Goal: Task Accomplishment & Management: Use online tool/utility

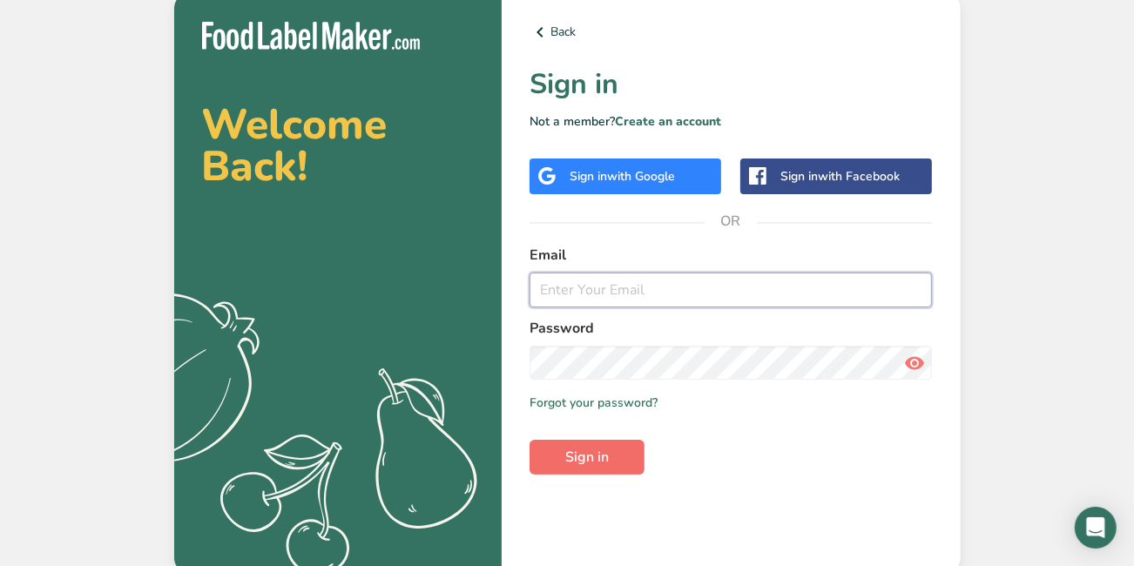
type input "[PERSON_NAME][EMAIL_ADDRESS][DOMAIN_NAME]"
click at [571, 470] on button "Sign in" at bounding box center [586, 457] width 115 height 35
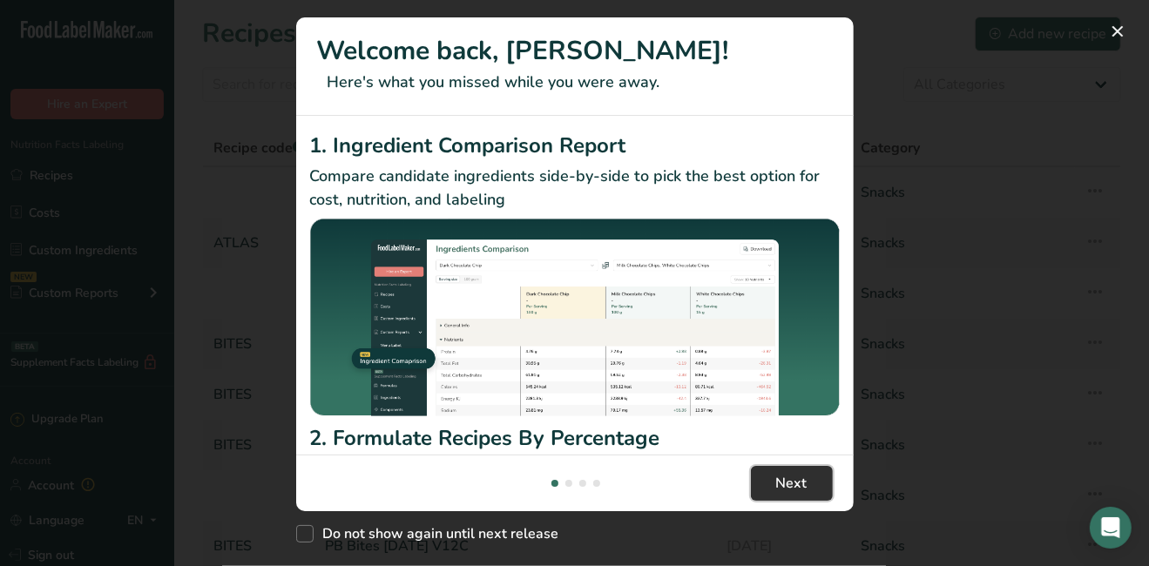
click at [785, 483] on span "Next" at bounding box center [791, 483] width 31 height 21
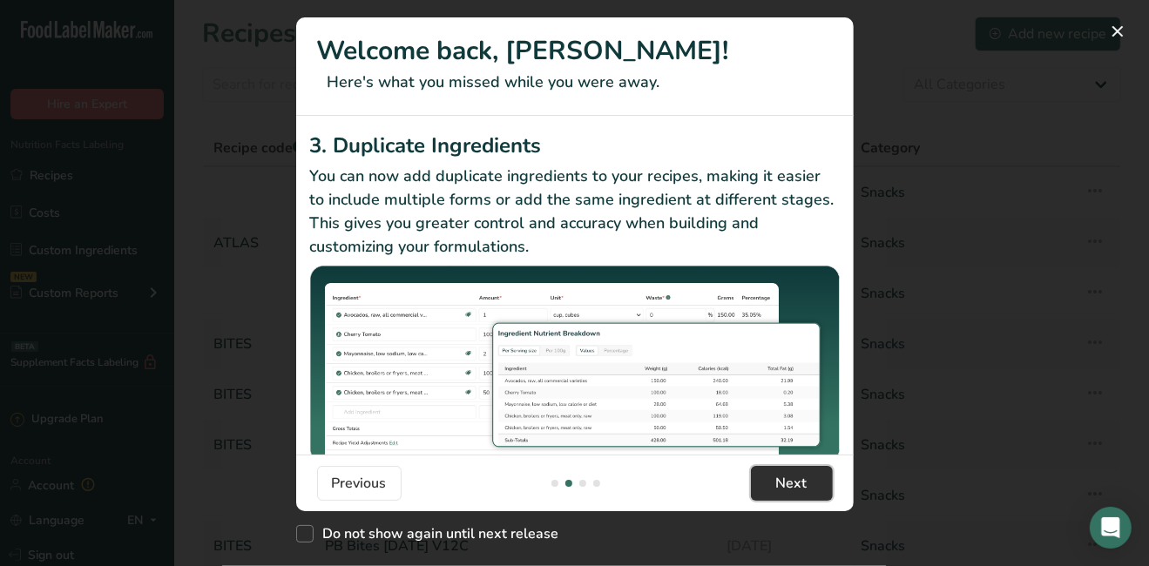
click at [785, 483] on span "Next" at bounding box center [791, 483] width 31 height 21
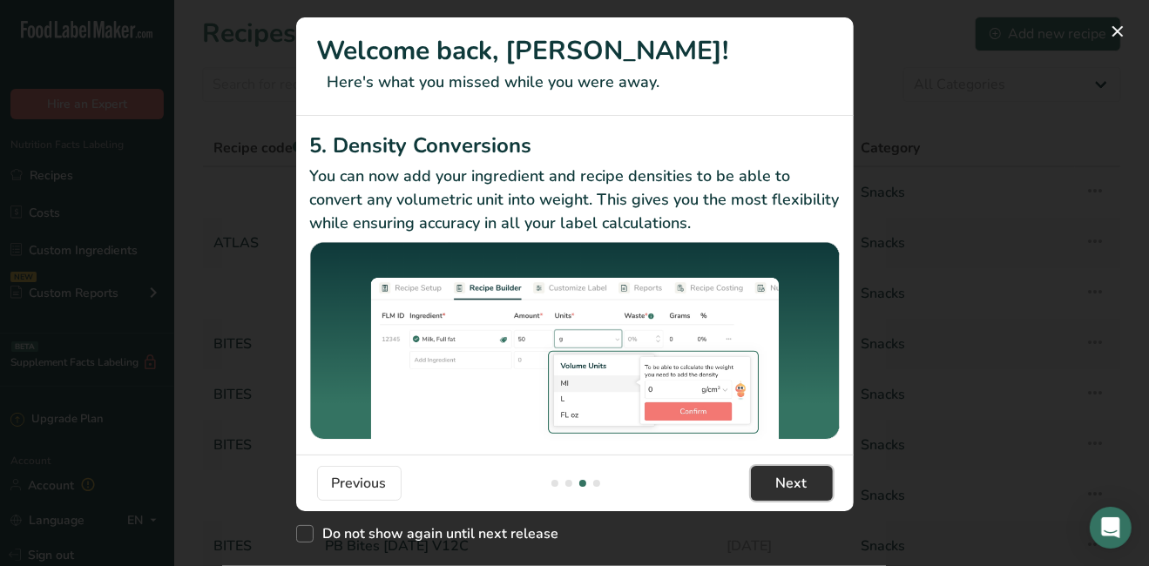
click at [785, 483] on span "Next" at bounding box center [791, 483] width 31 height 21
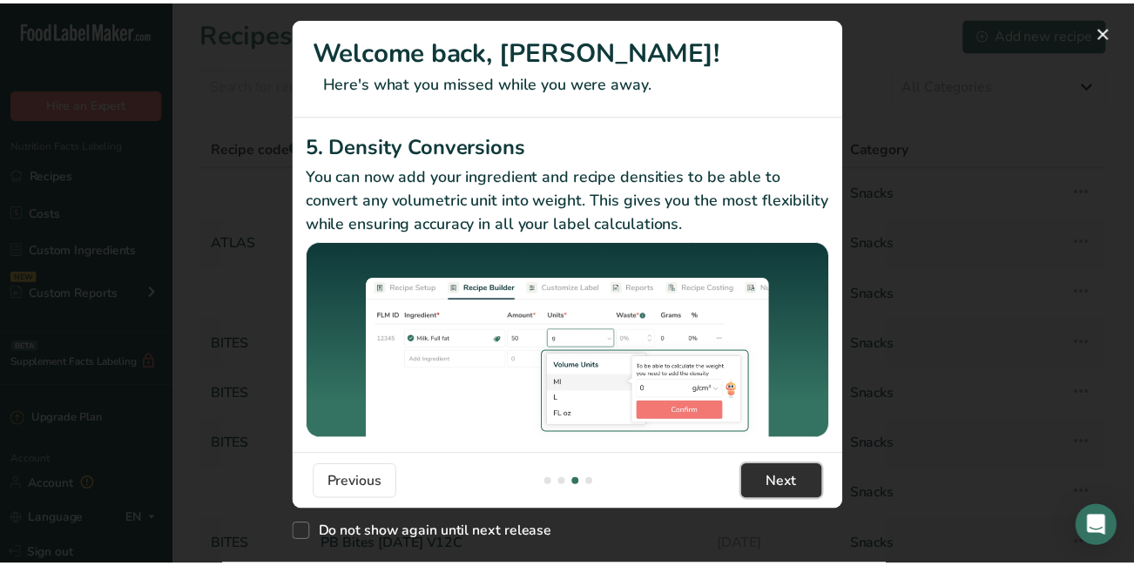
scroll to position [0, 1672]
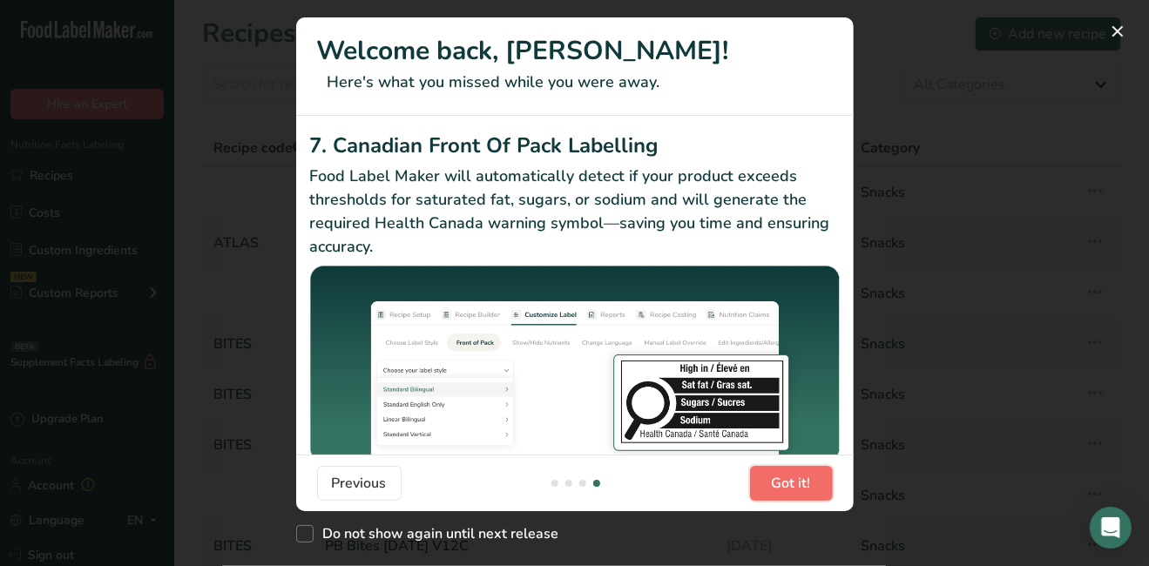
click at [785, 483] on span "Got it!" at bounding box center [791, 483] width 39 height 21
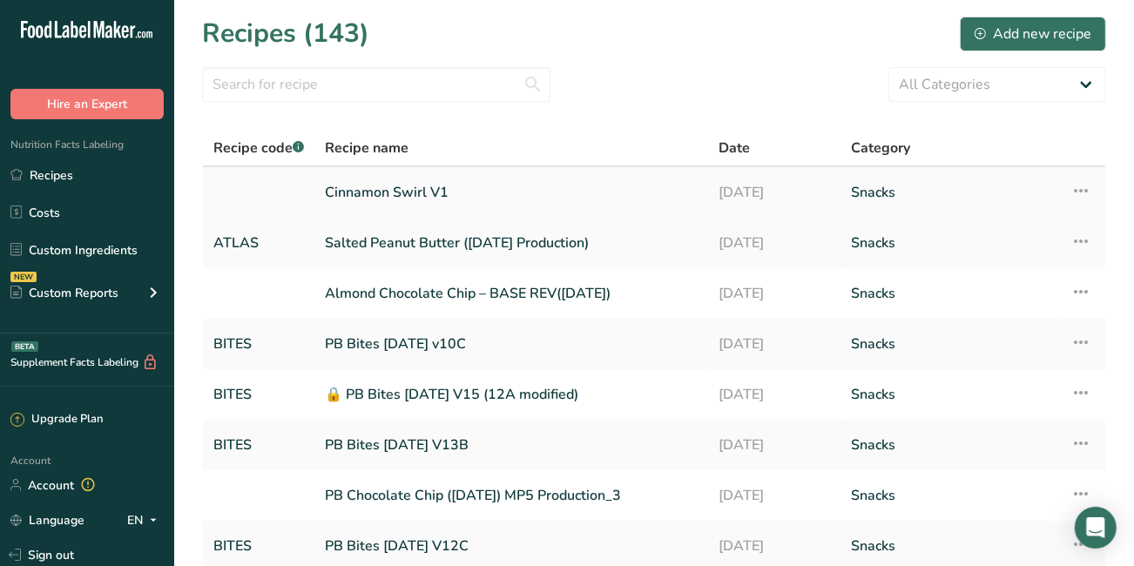
click at [473, 198] on link "Cinnamon Swirl V1" at bounding box center [511, 192] width 373 height 37
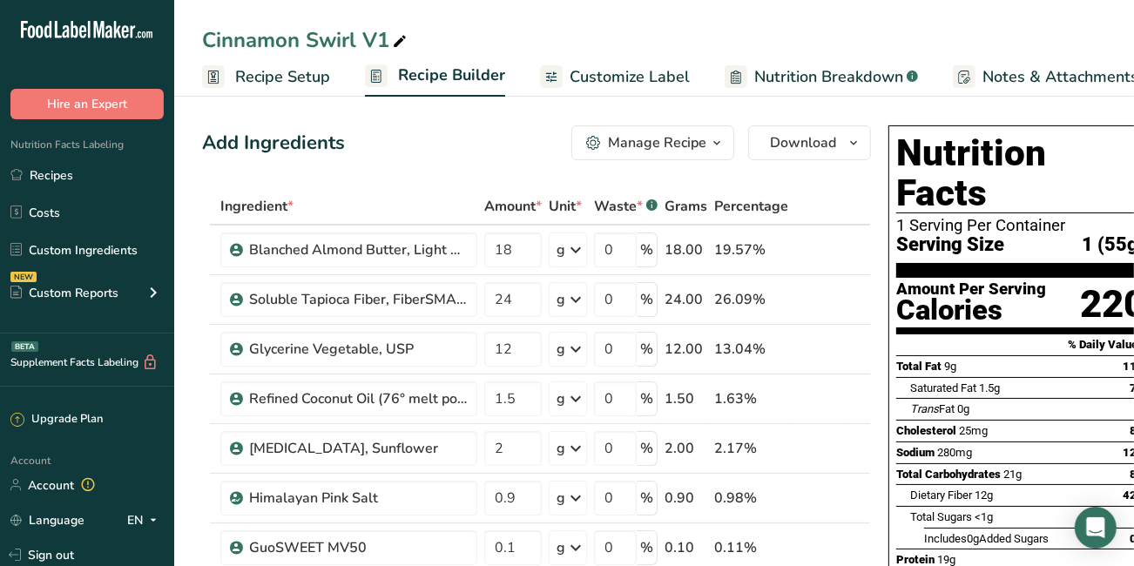
click at [616, 142] on div "Manage Recipe" at bounding box center [657, 142] width 98 height 21
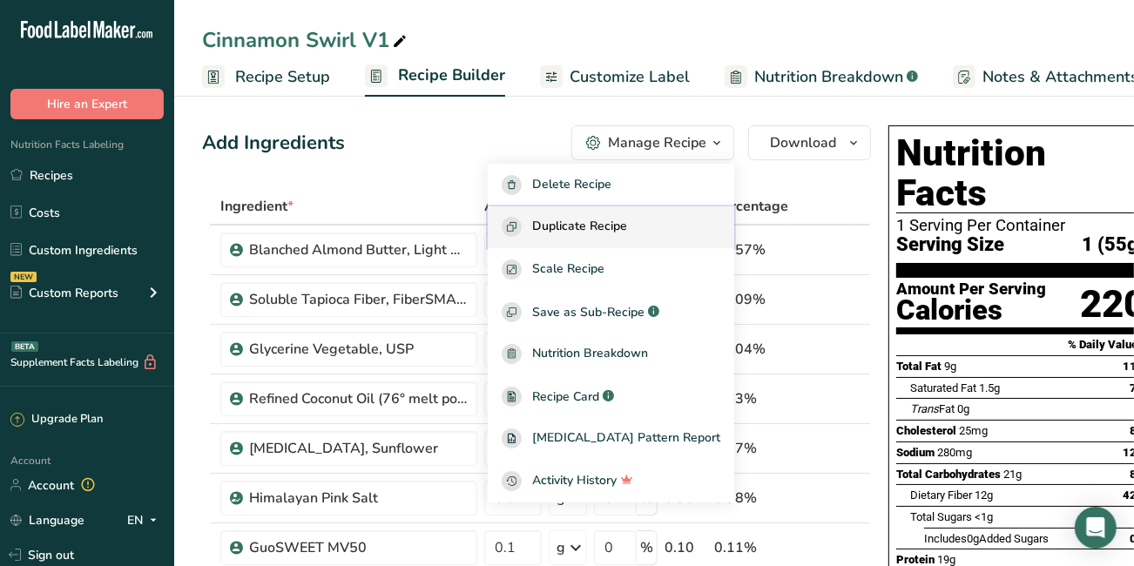
click at [596, 231] on span "Duplicate Recipe" at bounding box center [579, 227] width 95 height 20
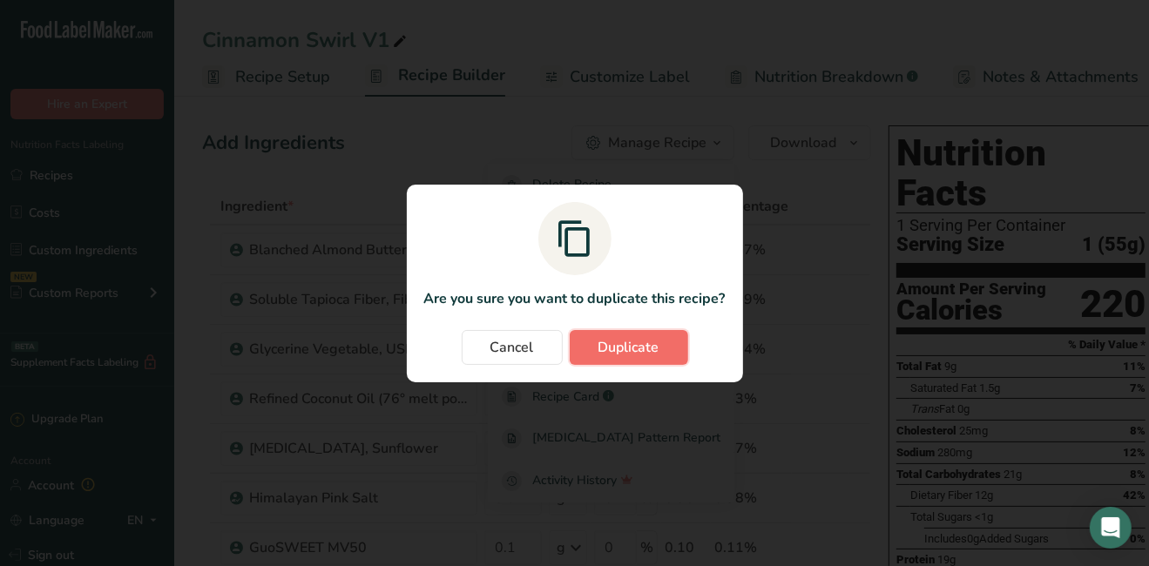
click at [599, 359] on button "Duplicate" at bounding box center [629, 347] width 118 height 35
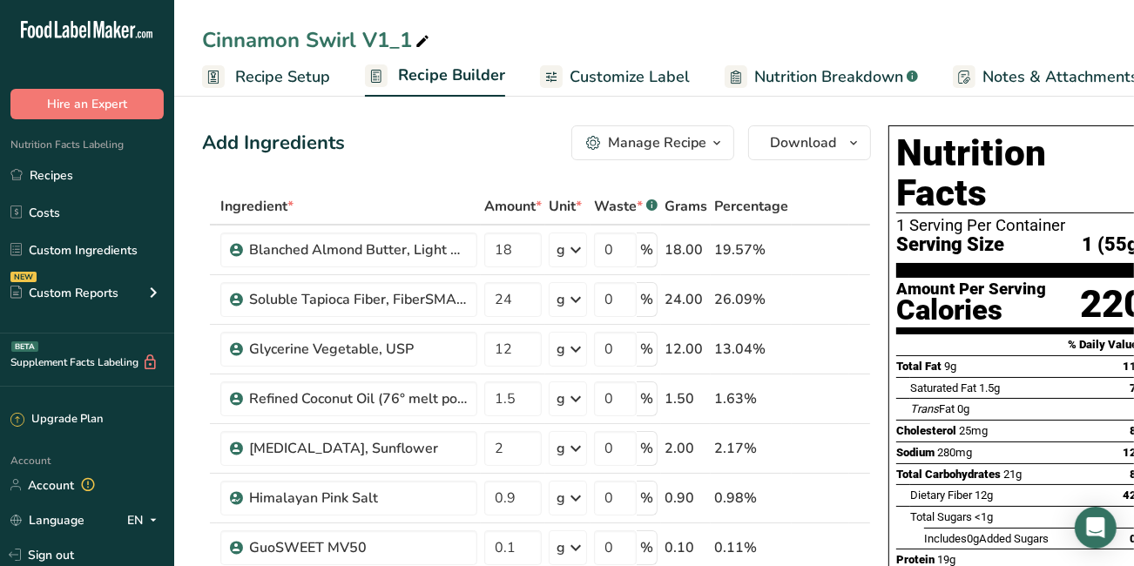
click at [424, 38] on icon at bounding box center [423, 42] width 16 height 24
type input "Cinnamon Swirl V2"
click at [105, 179] on link "Recipes" at bounding box center [87, 174] width 174 height 33
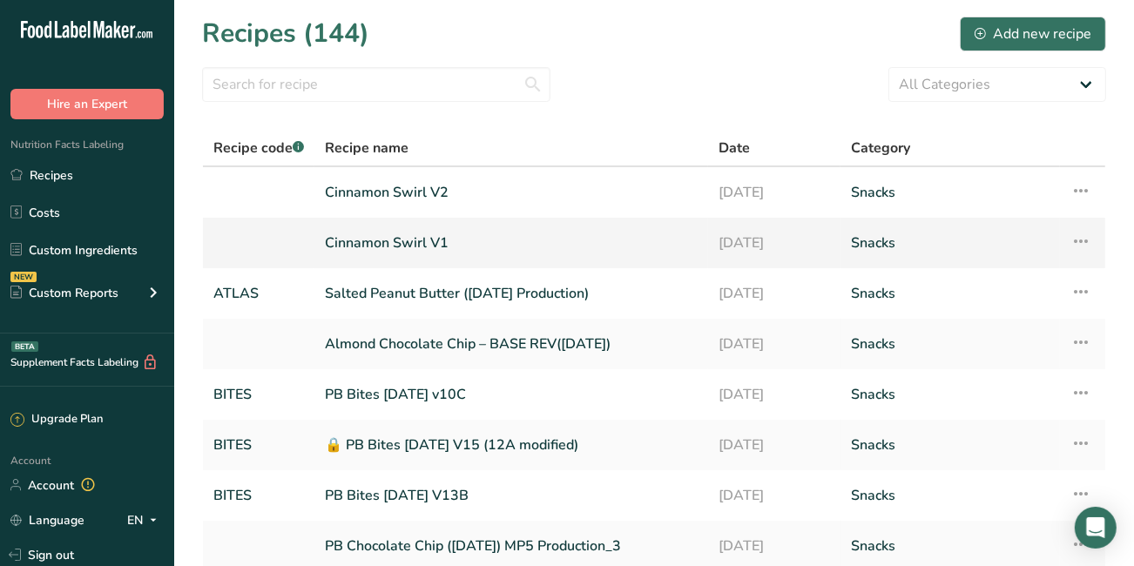
click at [386, 241] on link "Cinnamon Swirl V1" at bounding box center [511, 243] width 373 height 37
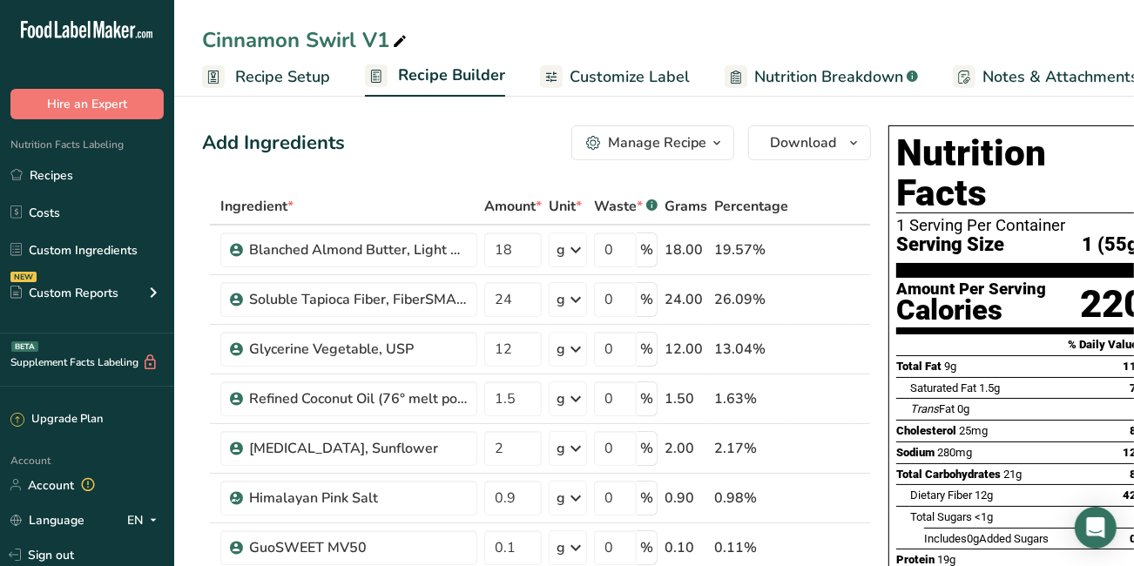
click at [646, 145] on div "Manage Recipe" at bounding box center [657, 142] width 98 height 21
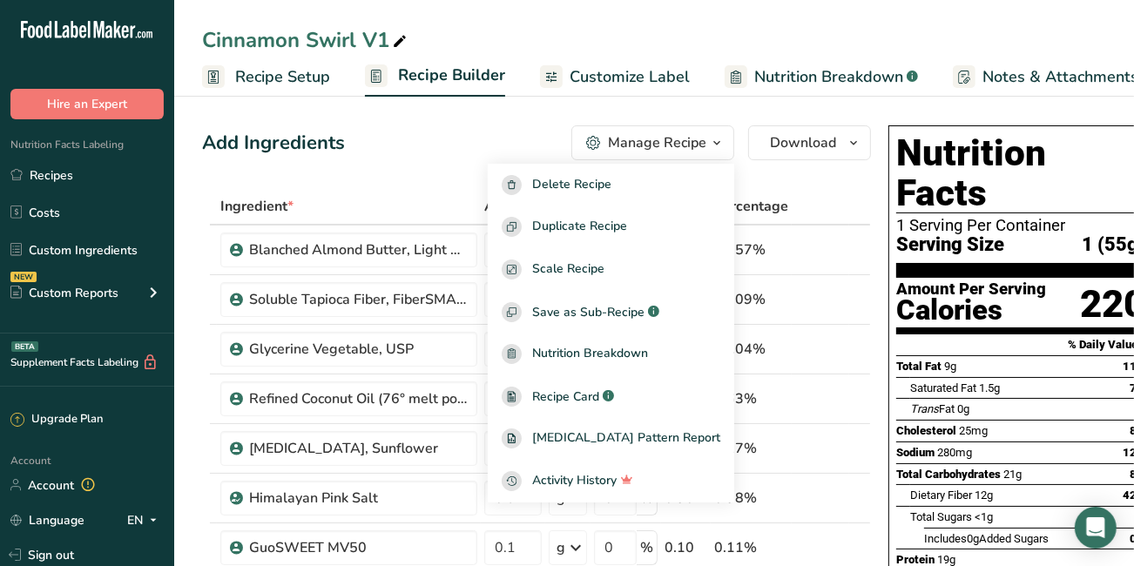
click at [236, 62] on link "Recipe Setup" at bounding box center [266, 76] width 128 height 39
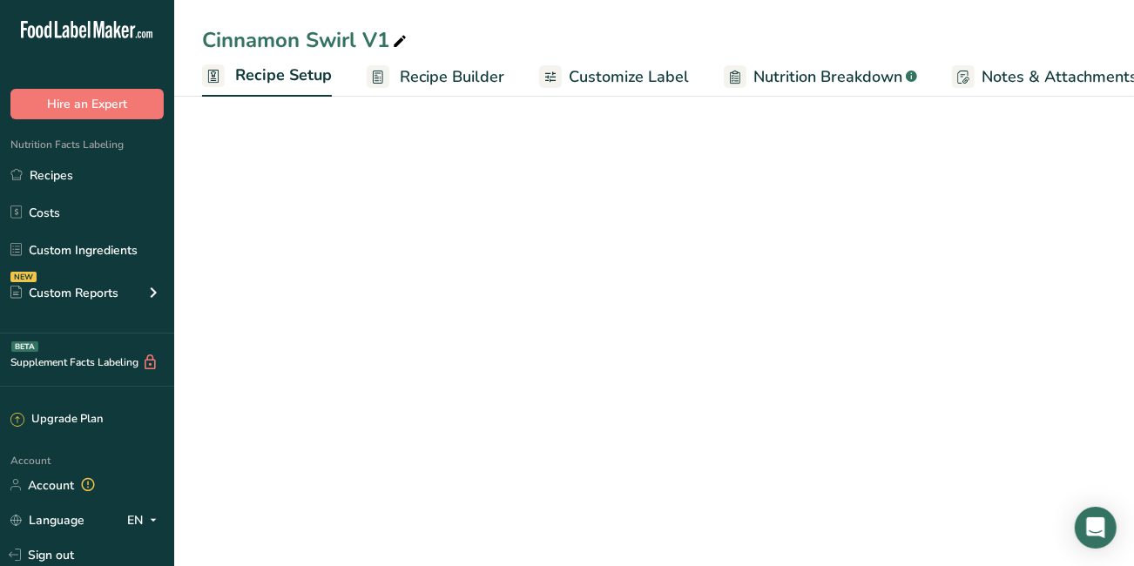
scroll to position [0, 5]
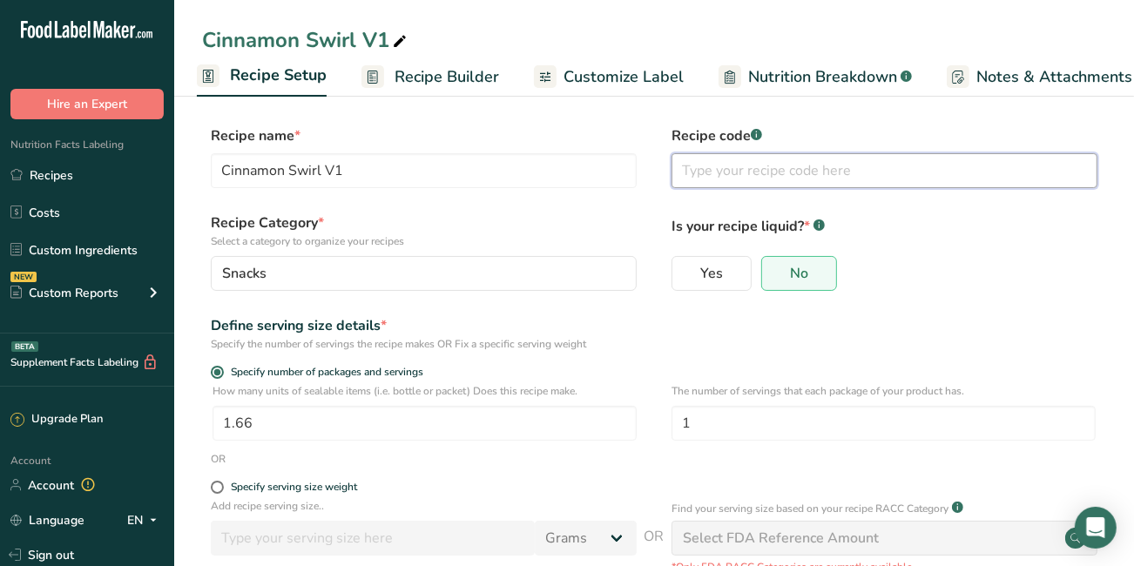
click at [714, 158] on input "text" at bounding box center [884, 170] width 426 height 35
type input "a"
type input "ATLAS"
click at [995, 381] on div "Specify number of packages and servings" at bounding box center [654, 374] width 904 height 17
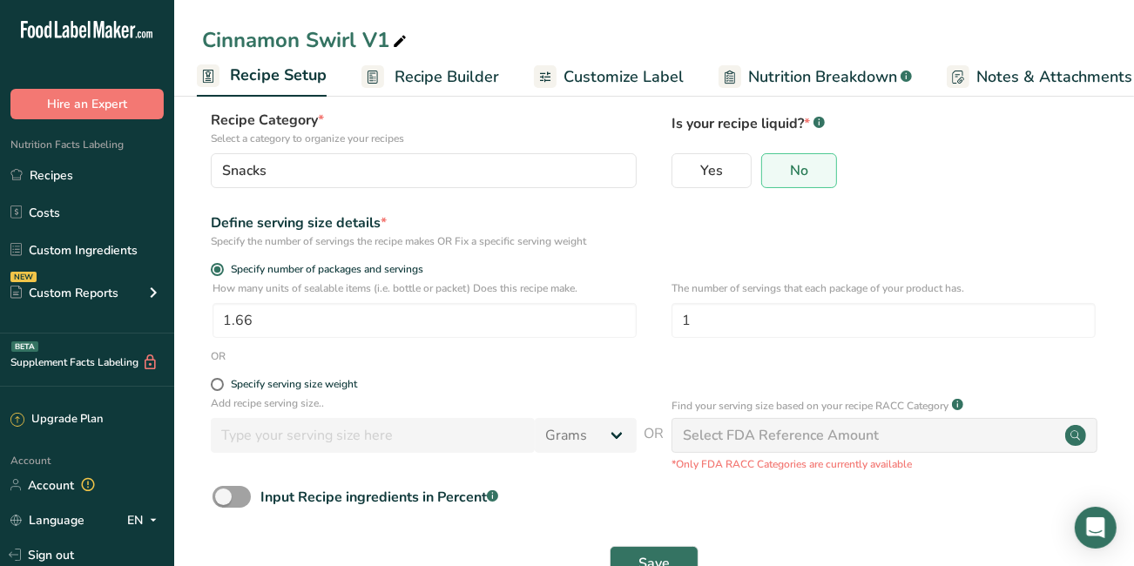
scroll to position [156, 0]
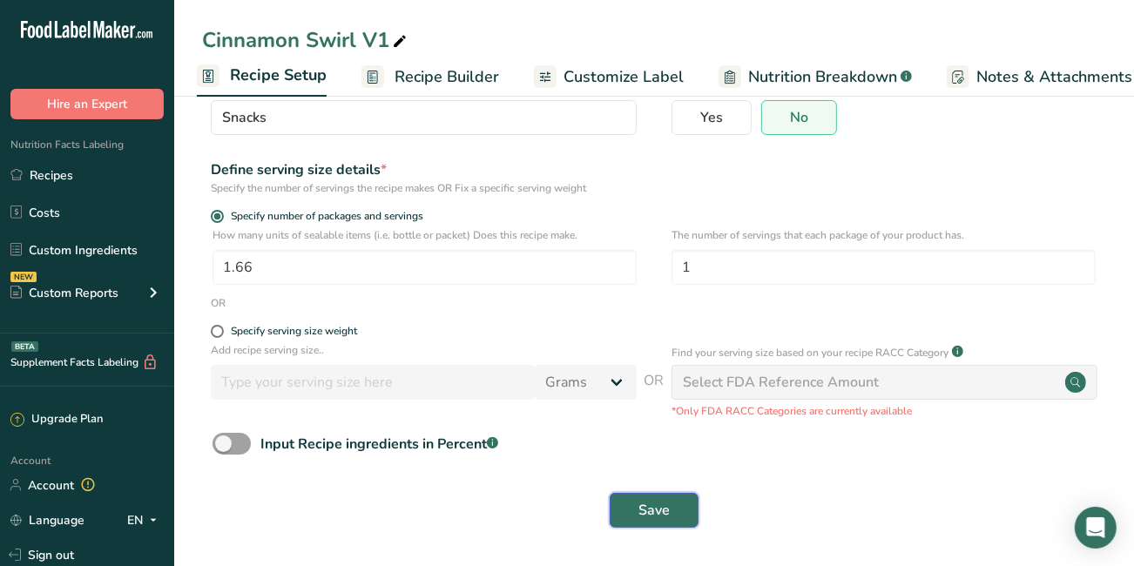
click at [637, 518] on button "Save" at bounding box center [654, 510] width 89 height 35
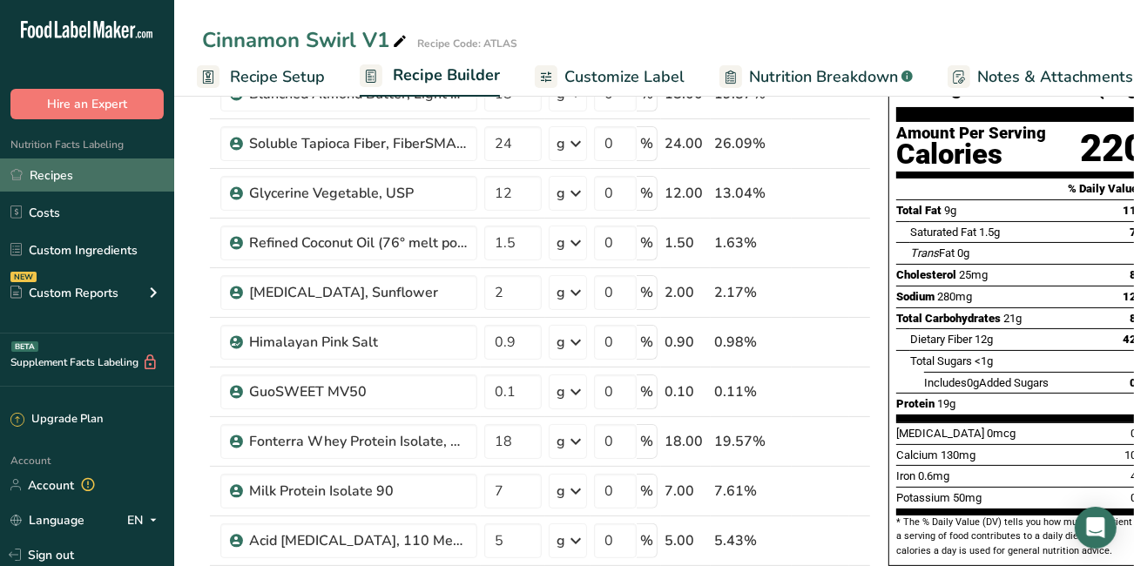
click at [82, 171] on link "Recipes" at bounding box center [87, 174] width 174 height 33
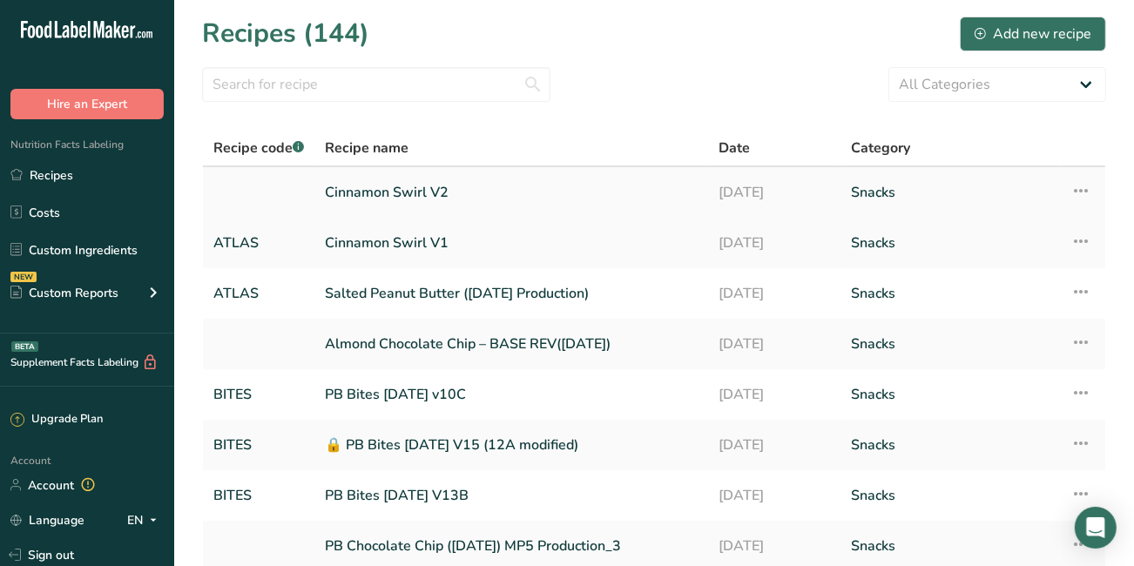
click at [272, 184] on link at bounding box center [258, 192] width 91 height 37
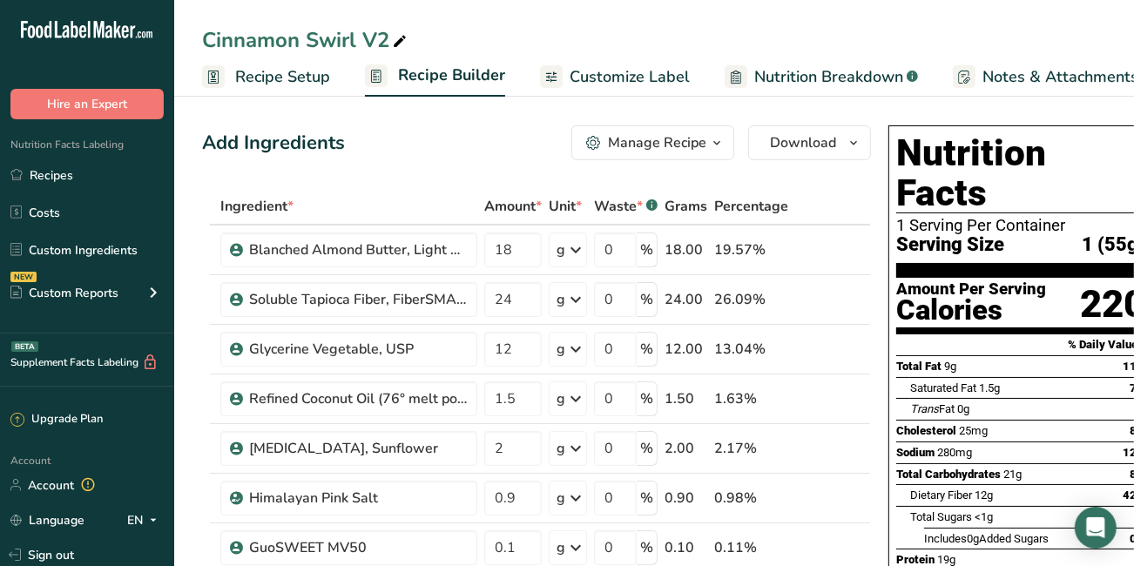
click at [291, 73] on span "Recipe Setup" at bounding box center [282, 77] width 95 height 24
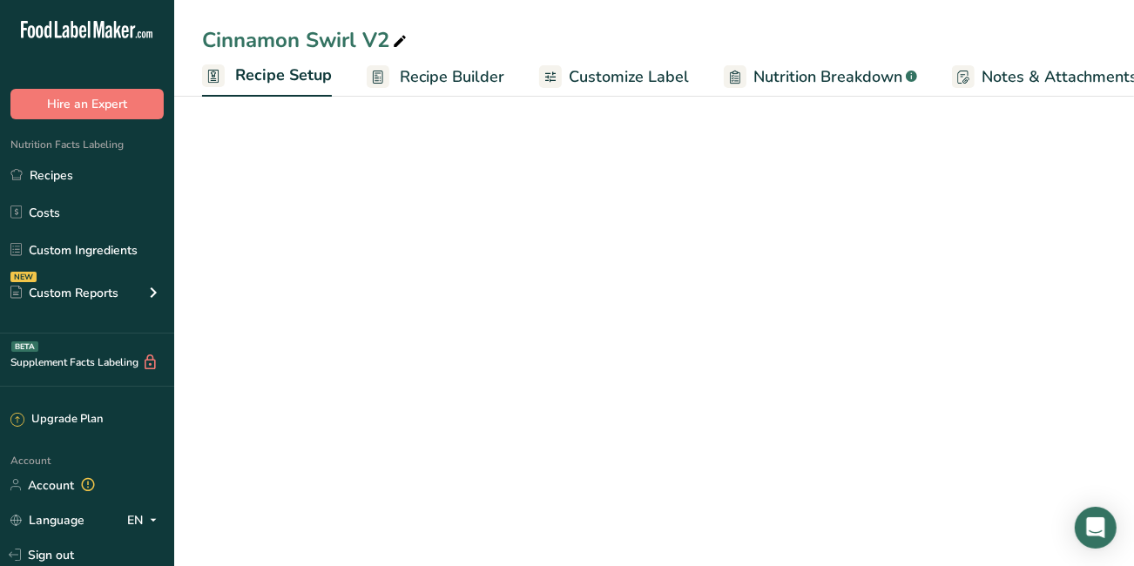
scroll to position [0, 5]
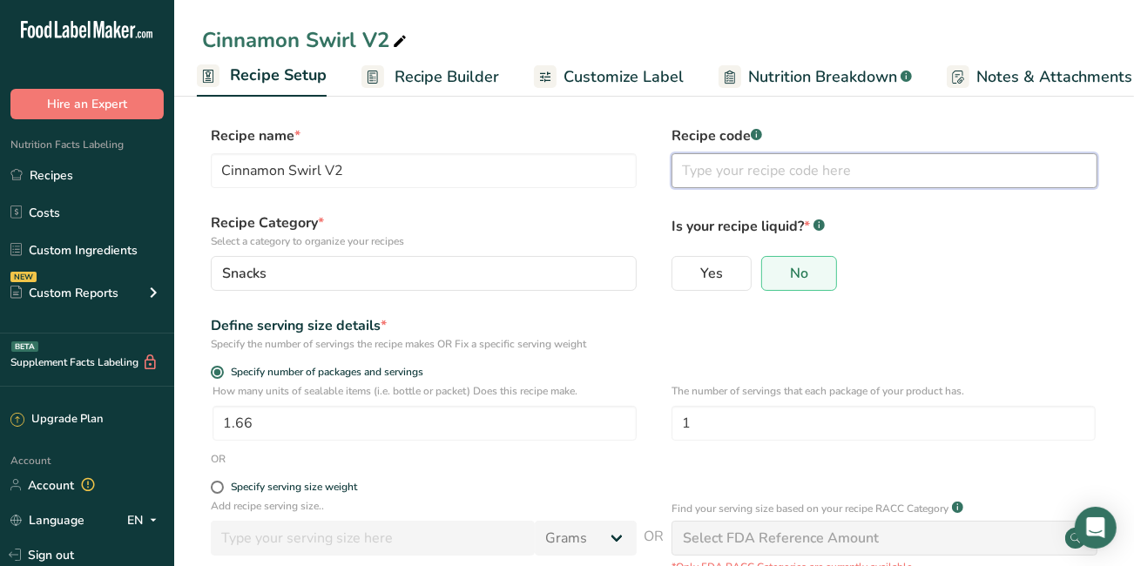
click at [733, 160] on input "text" at bounding box center [884, 170] width 426 height 35
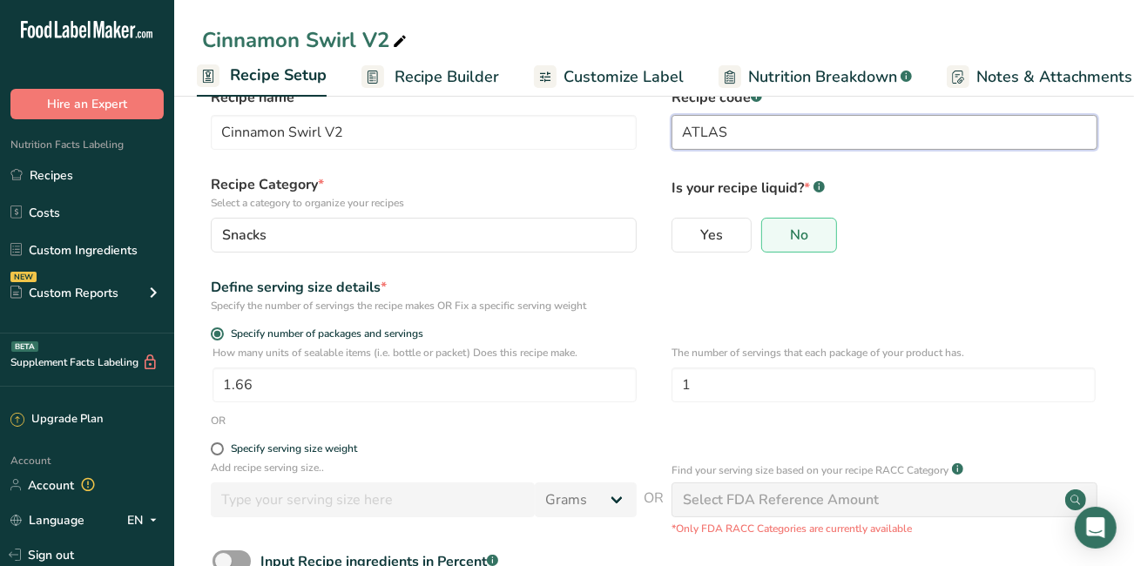
scroll to position [156, 0]
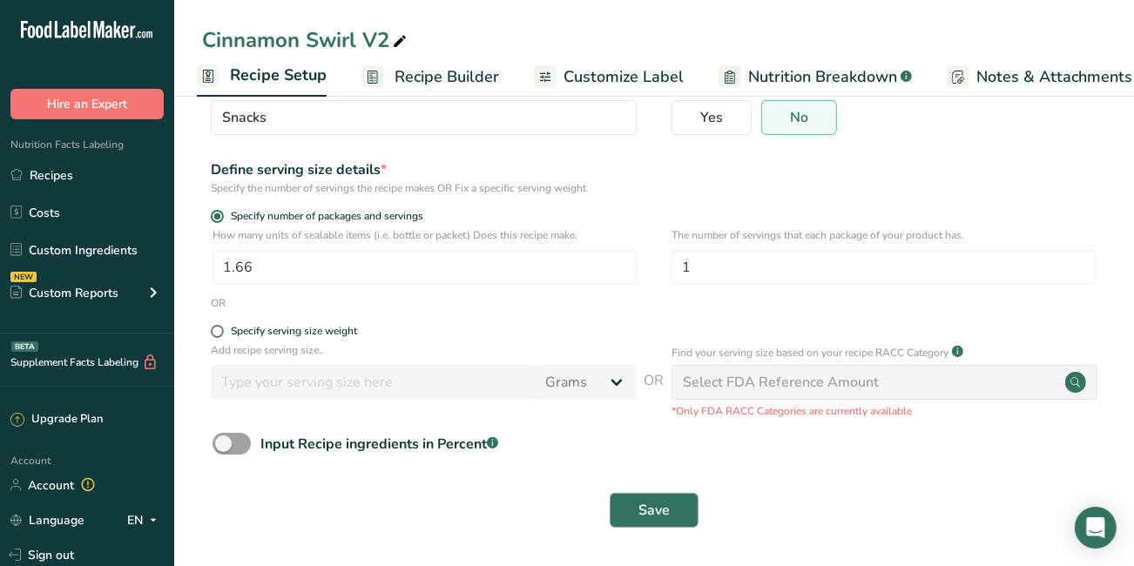
type input "ATLAS"
click at [657, 502] on span "Save" at bounding box center [653, 510] width 31 height 21
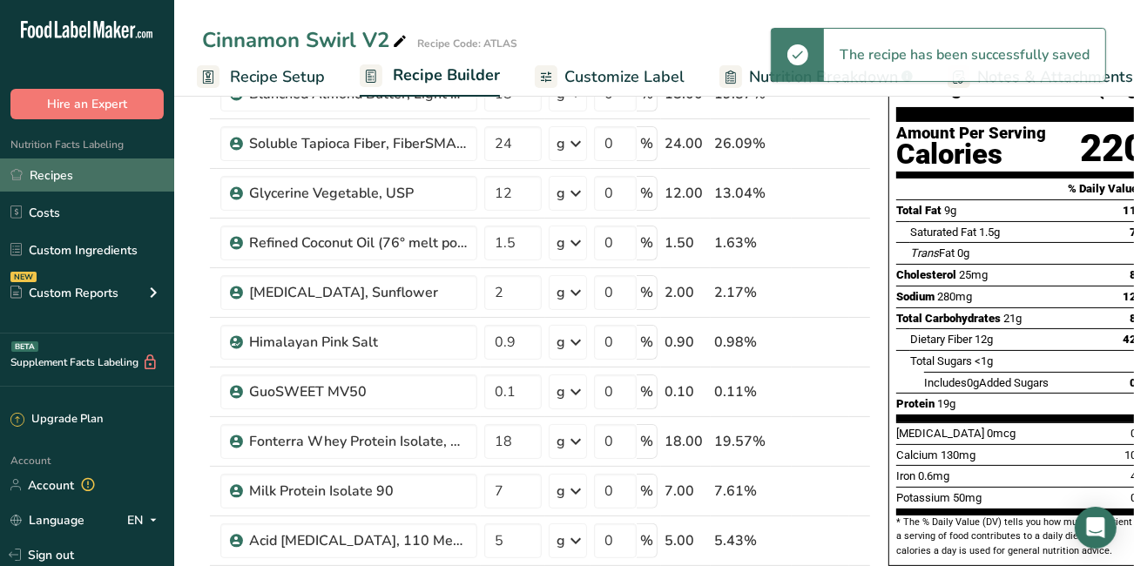
click at [62, 175] on link "Recipes" at bounding box center [87, 174] width 174 height 33
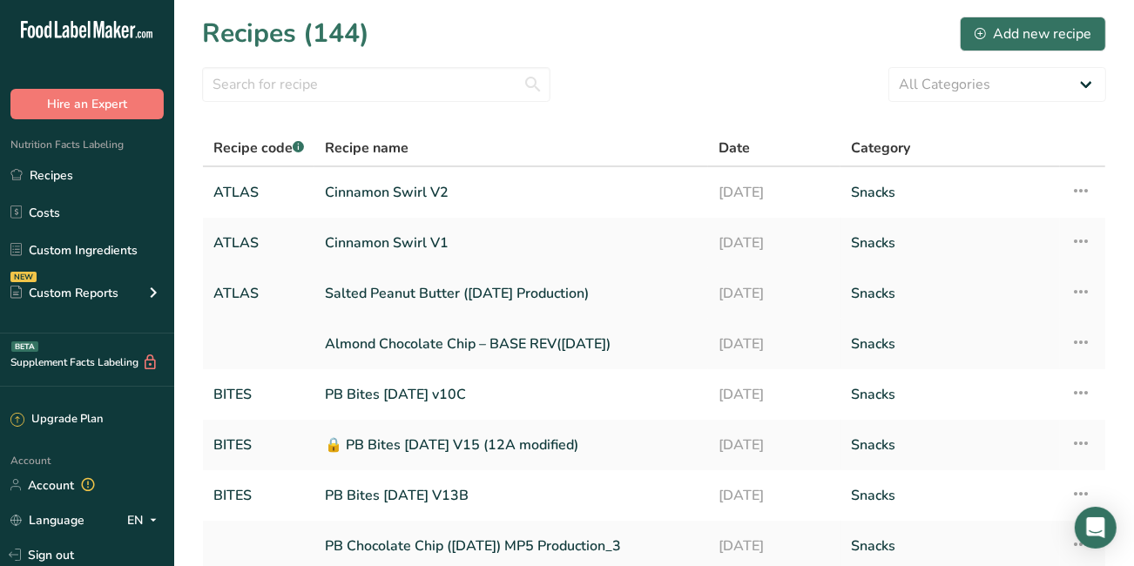
click at [295, 290] on link "ATLAS" at bounding box center [258, 293] width 91 height 37
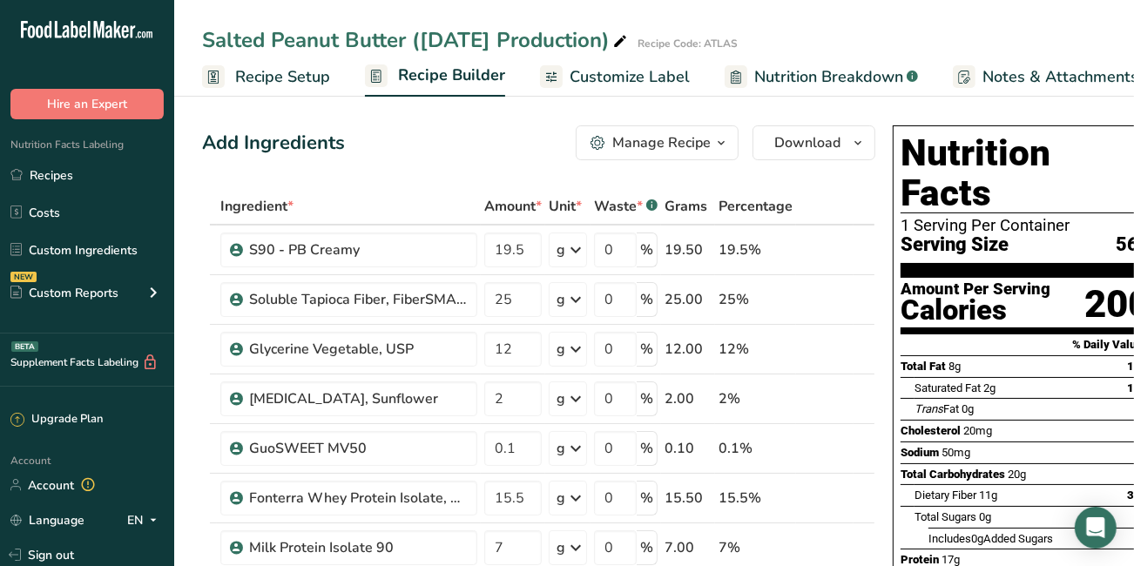
click at [298, 78] on span "Recipe Setup" at bounding box center [282, 77] width 95 height 24
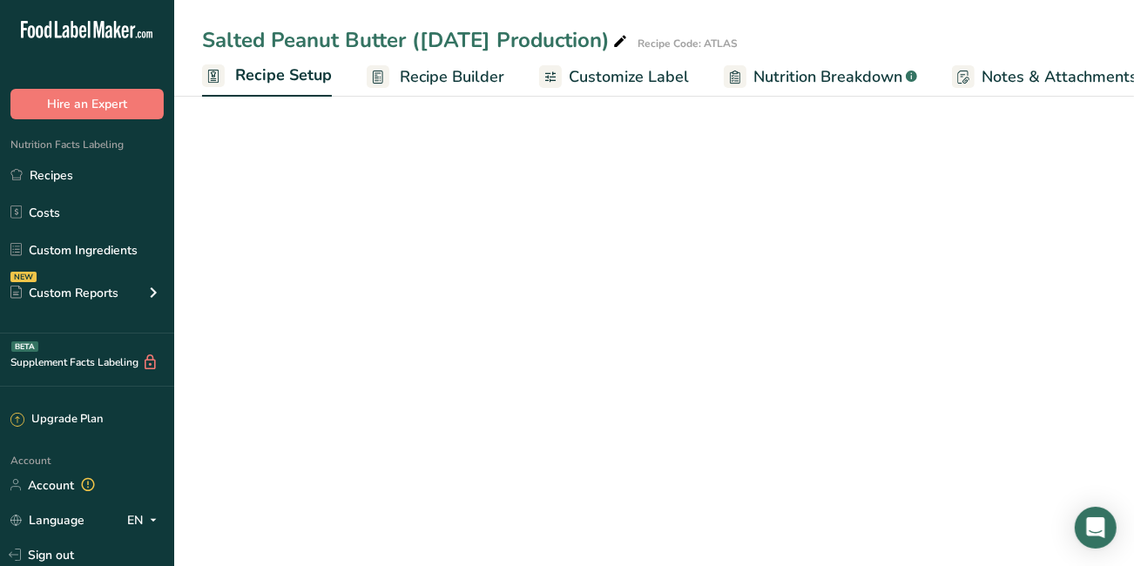
scroll to position [0, 5]
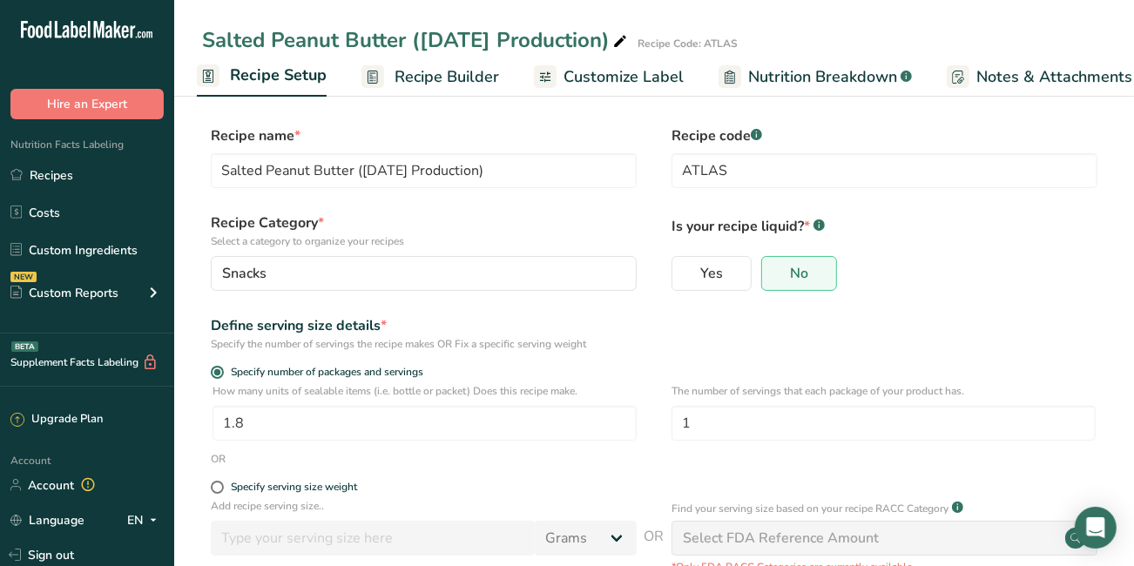
click at [416, 85] on span "Recipe Builder" at bounding box center [446, 77] width 104 height 24
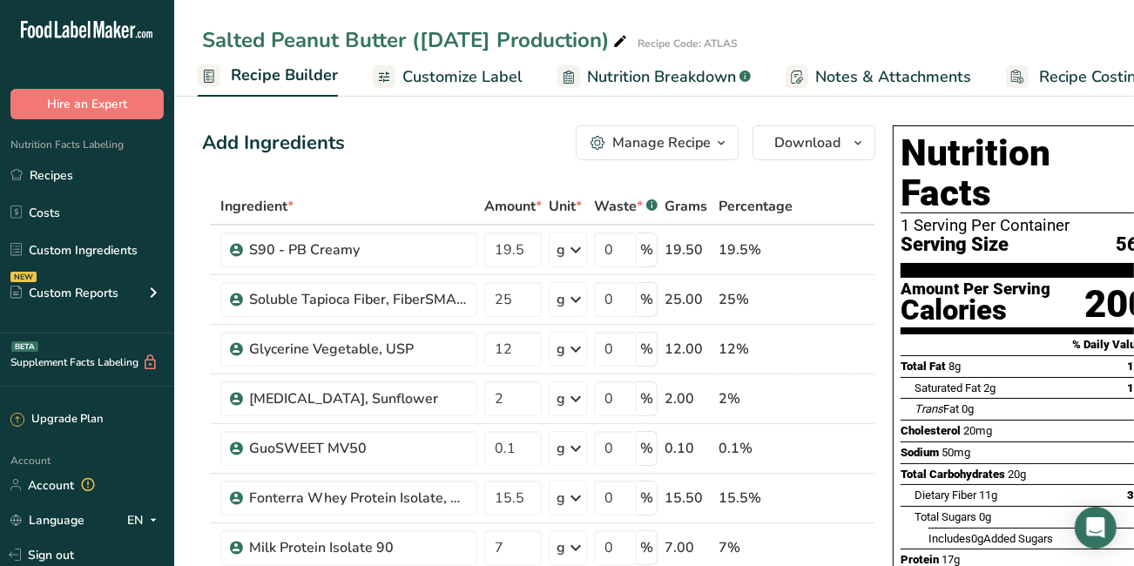
scroll to position [0, 168]
click at [239, 83] on span "Recipe Builder" at bounding box center [283, 76] width 107 height 24
click at [638, 148] on div "Manage Recipe" at bounding box center [661, 142] width 98 height 21
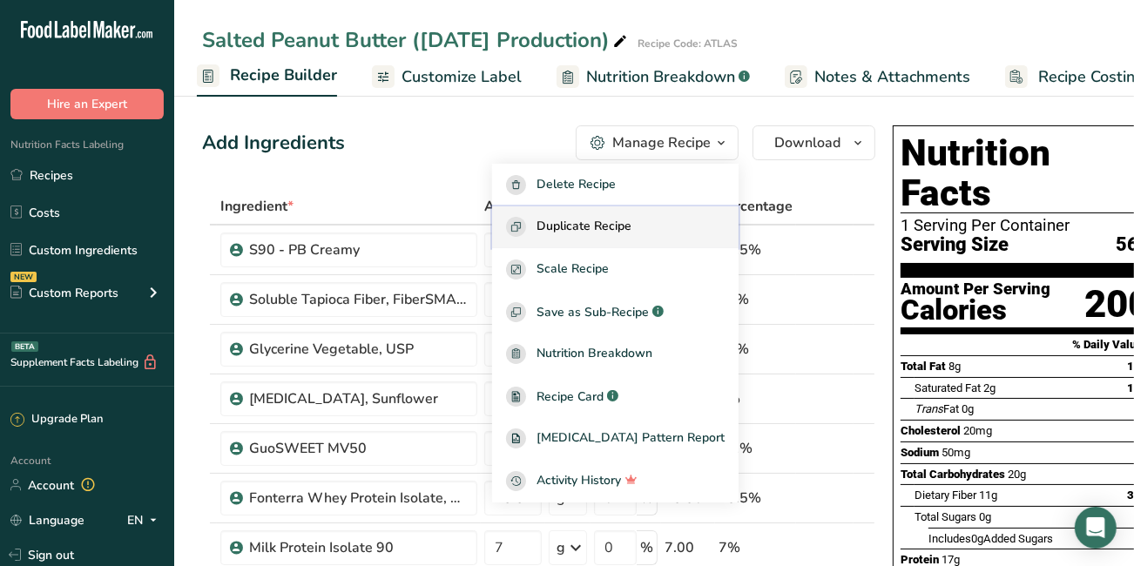
click at [607, 222] on span "Duplicate Recipe" at bounding box center [583, 227] width 95 height 20
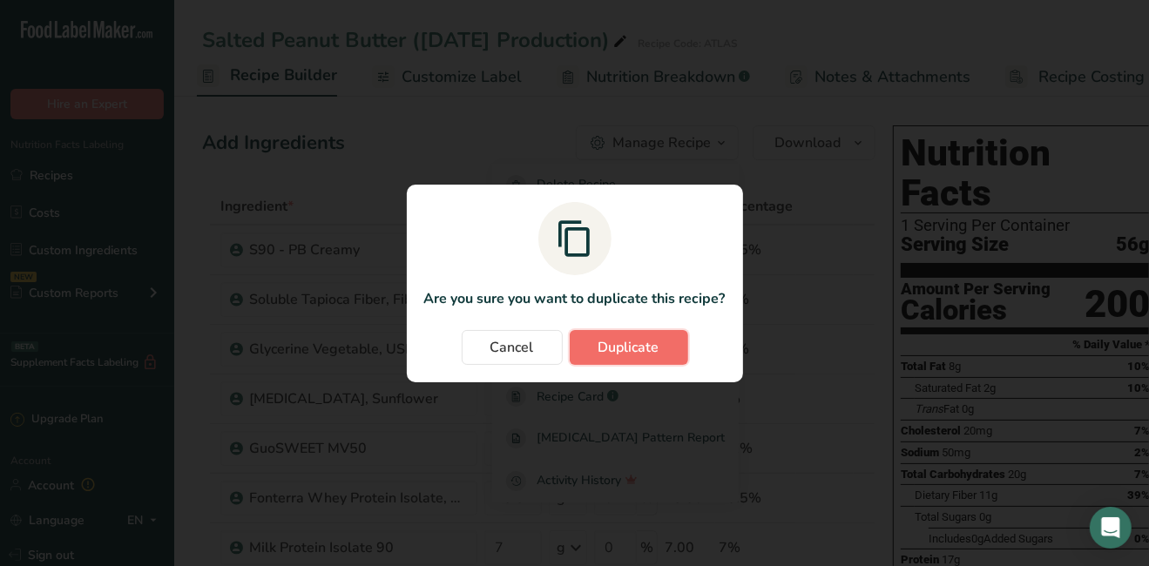
click at [614, 347] on span "Duplicate" at bounding box center [628, 347] width 61 height 21
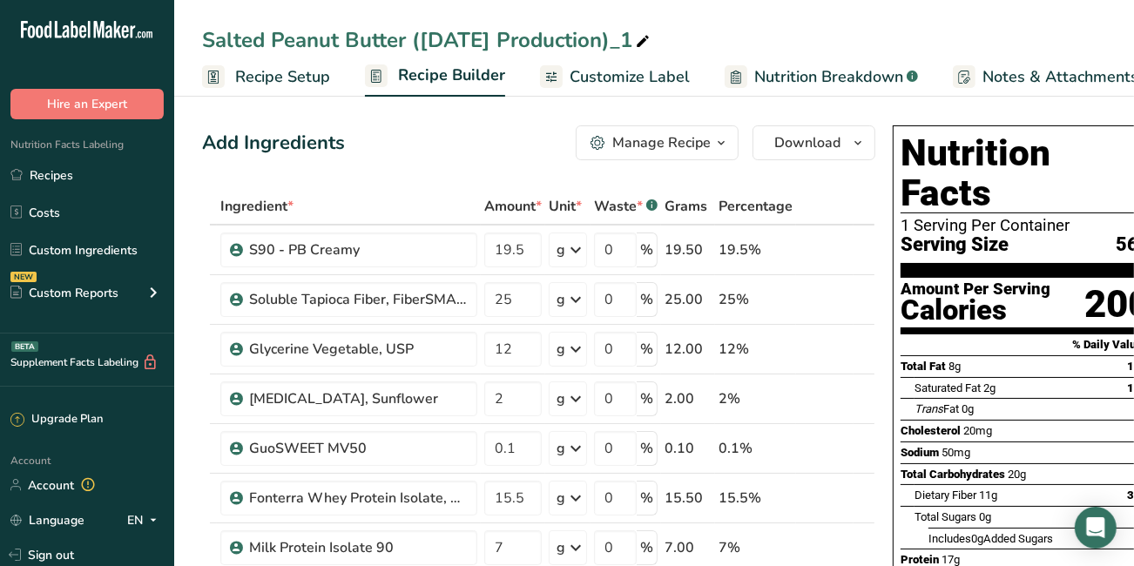
click at [635, 39] on icon at bounding box center [643, 42] width 16 height 24
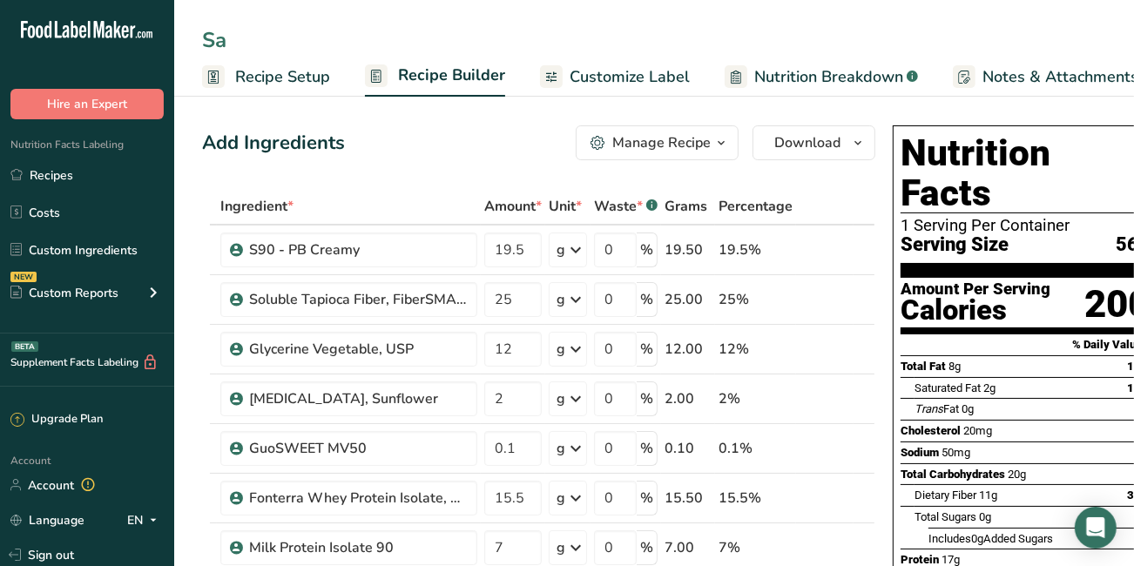
type input "S"
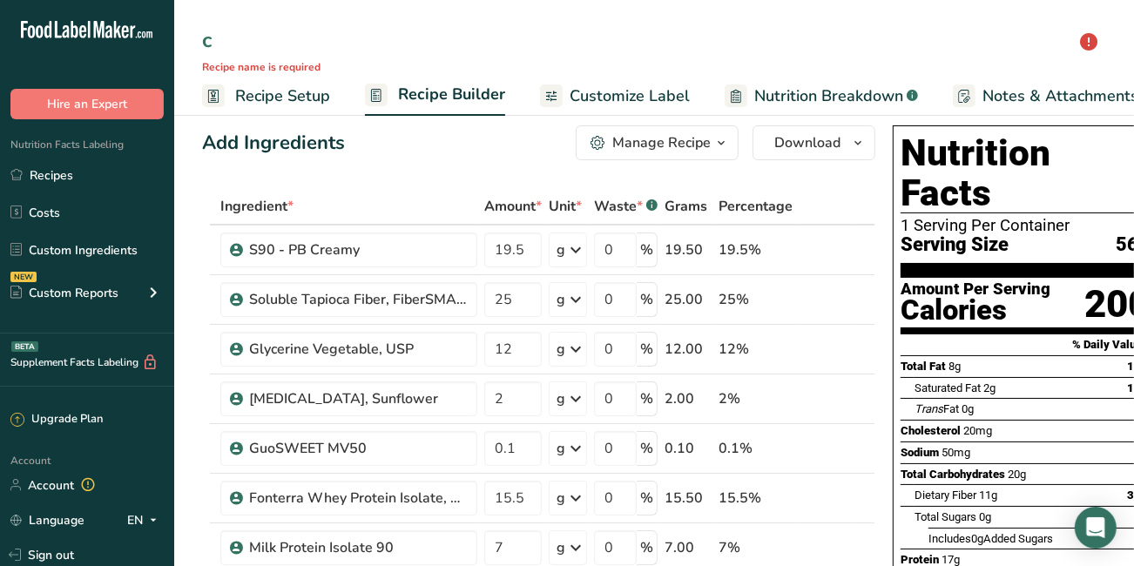
click at [632, 39] on input "c" at bounding box center [654, 39] width 904 height 31
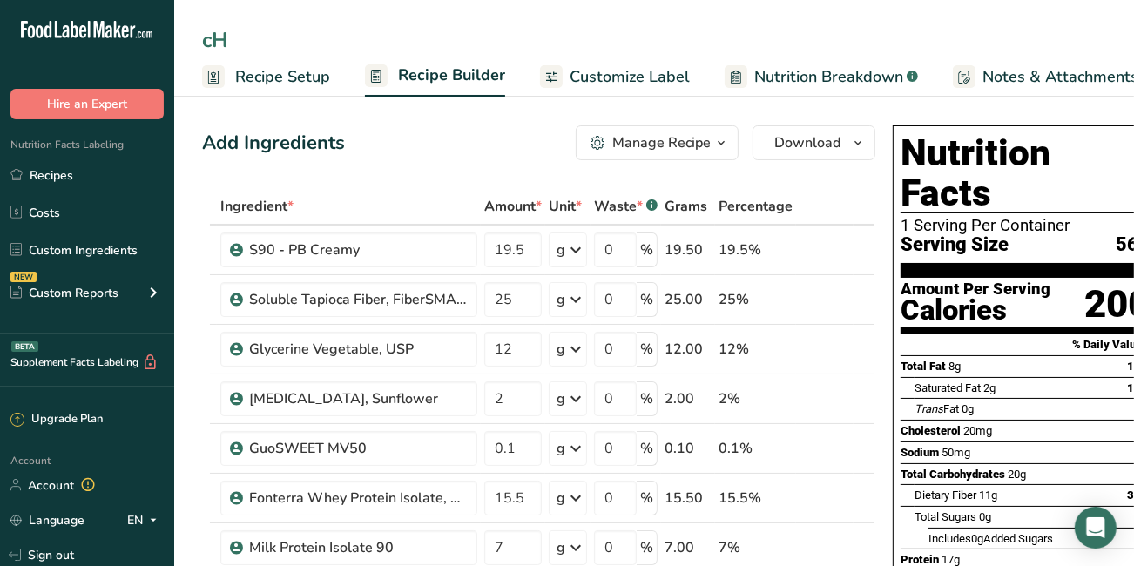
type input "c"
type input "Chocolate Peanut Butter V1"
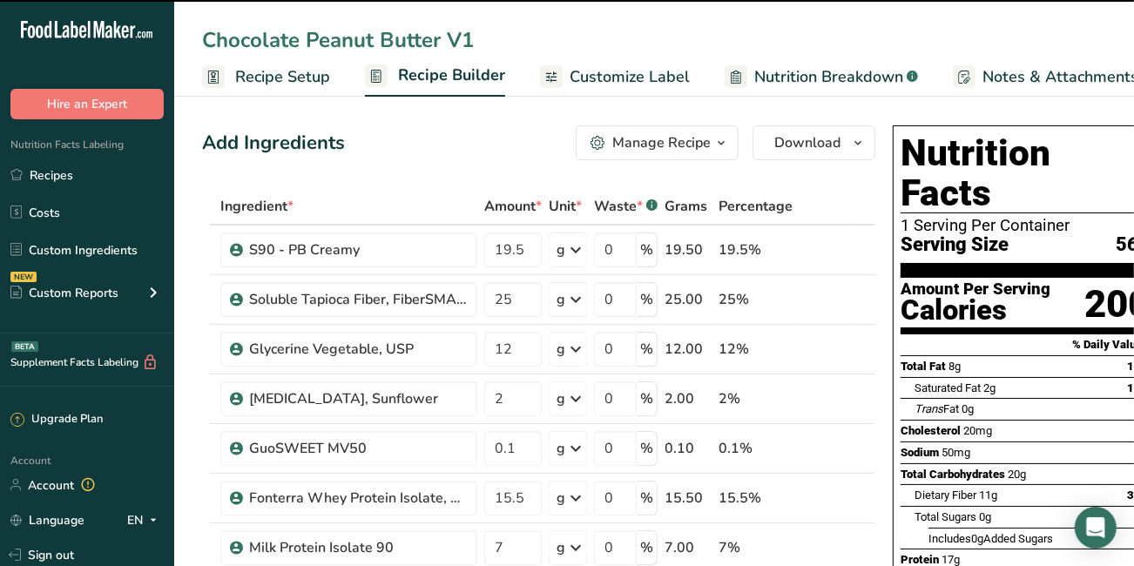
click at [304, 71] on span "Recipe Setup" at bounding box center [282, 77] width 95 height 24
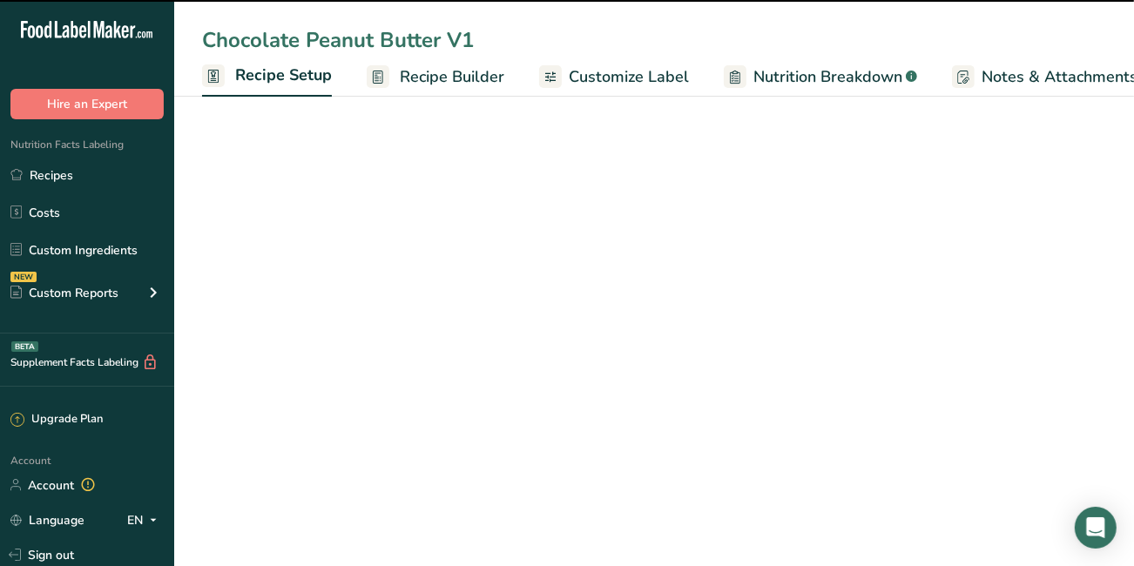
scroll to position [0, 5]
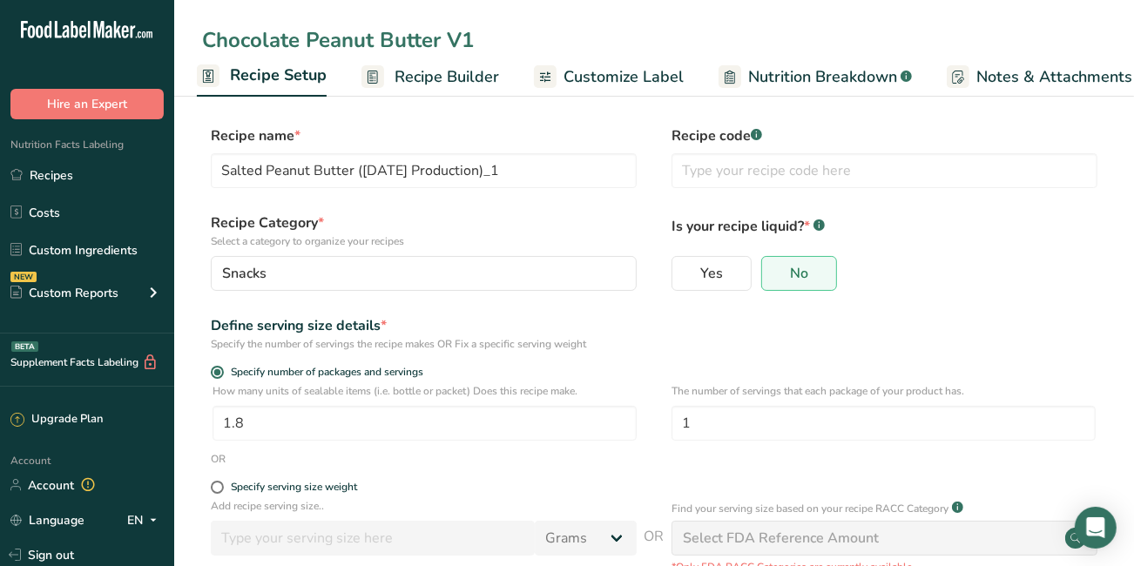
type input "Chocolate Peanut Butter V1"
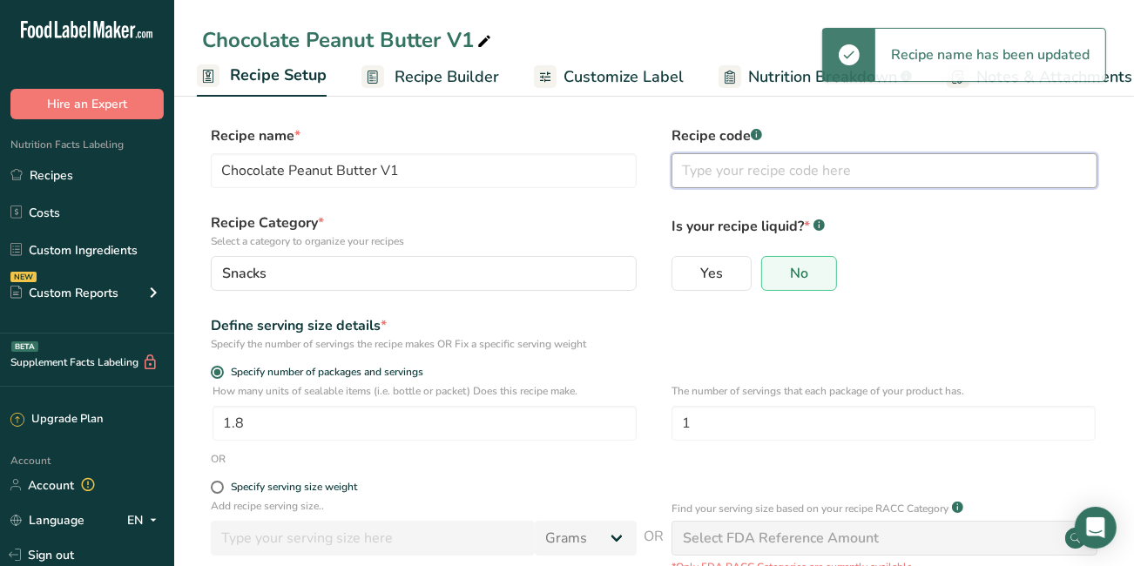
click at [697, 175] on input "text" at bounding box center [884, 170] width 426 height 35
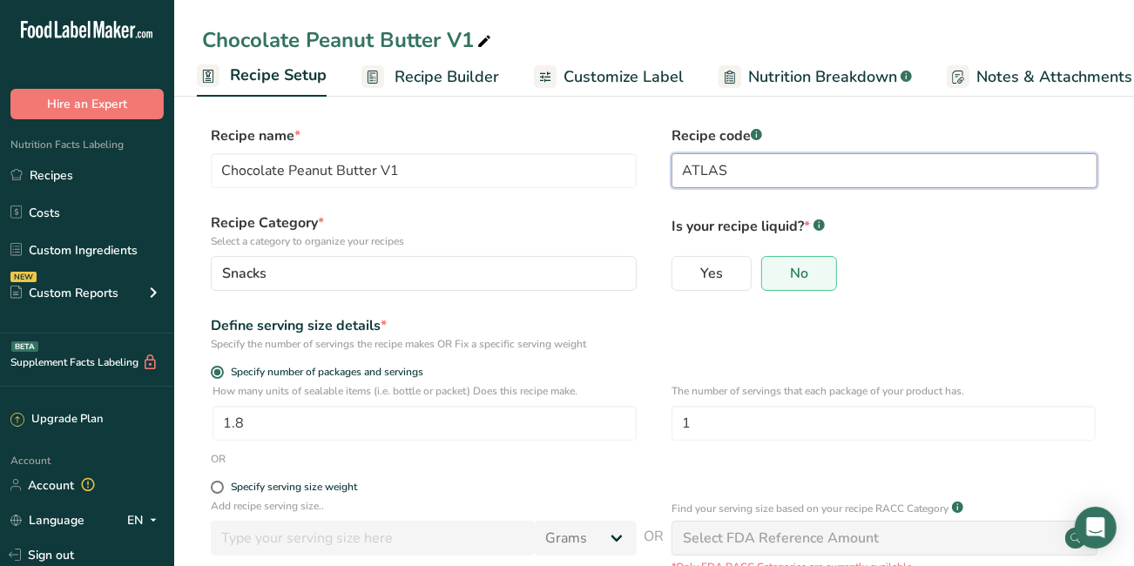
type input "ATLAS"
click at [809, 328] on div "Define serving size details * Specify the number of servings the recipe makes O…" at bounding box center [654, 333] width 904 height 37
click at [306, 70] on span "Recipe Setup" at bounding box center [278, 76] width 97 height 24
click at [411, 83] on span "Recipe Builder" at bounding box center [446, 77] width 104 height 24
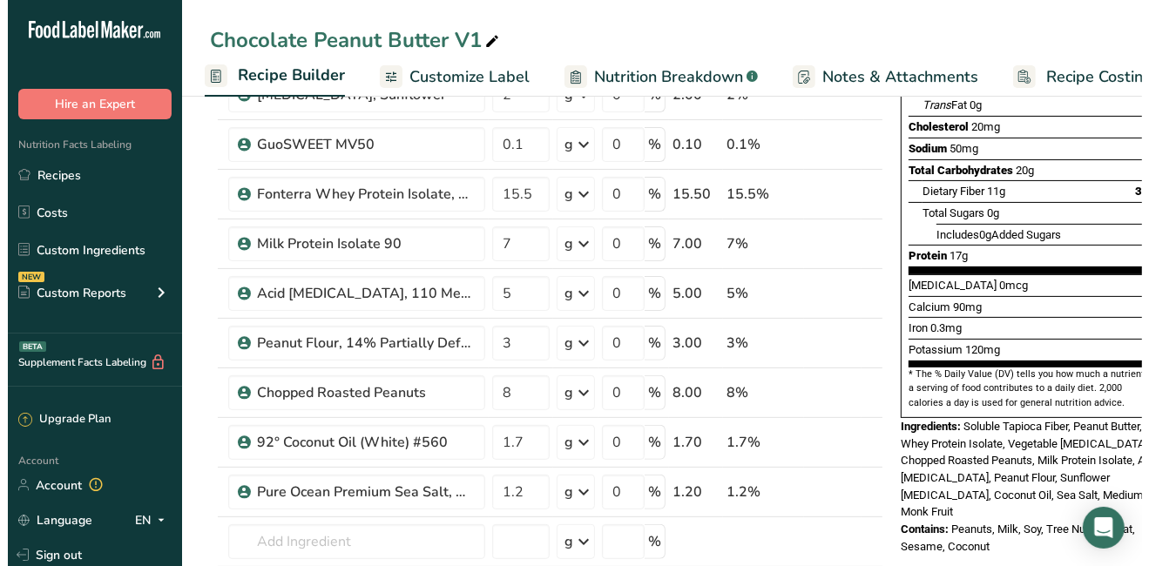
scroll to position [322, 0]
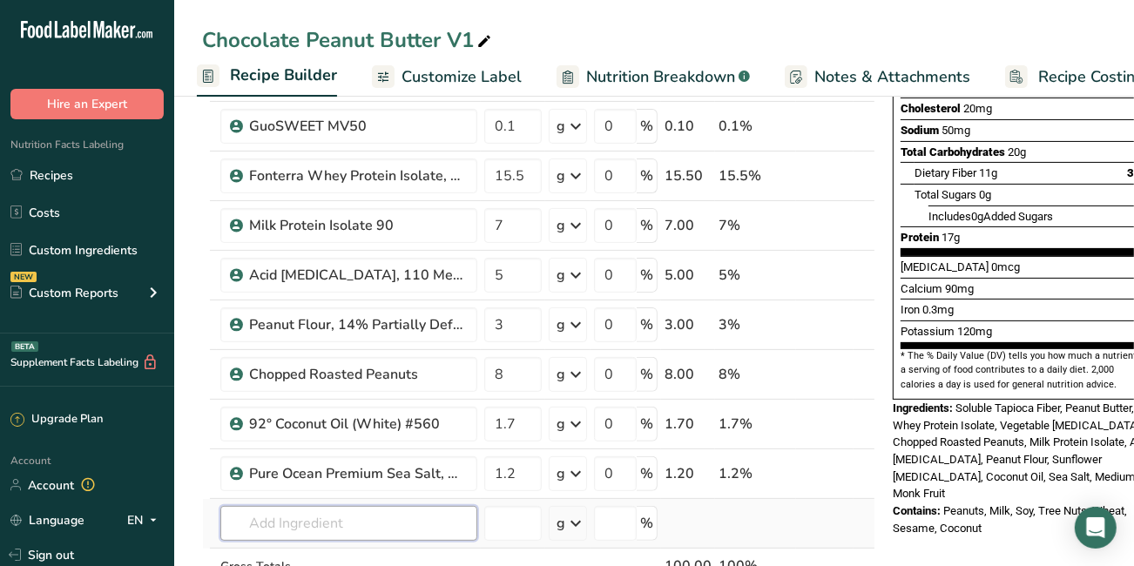
type input "C"
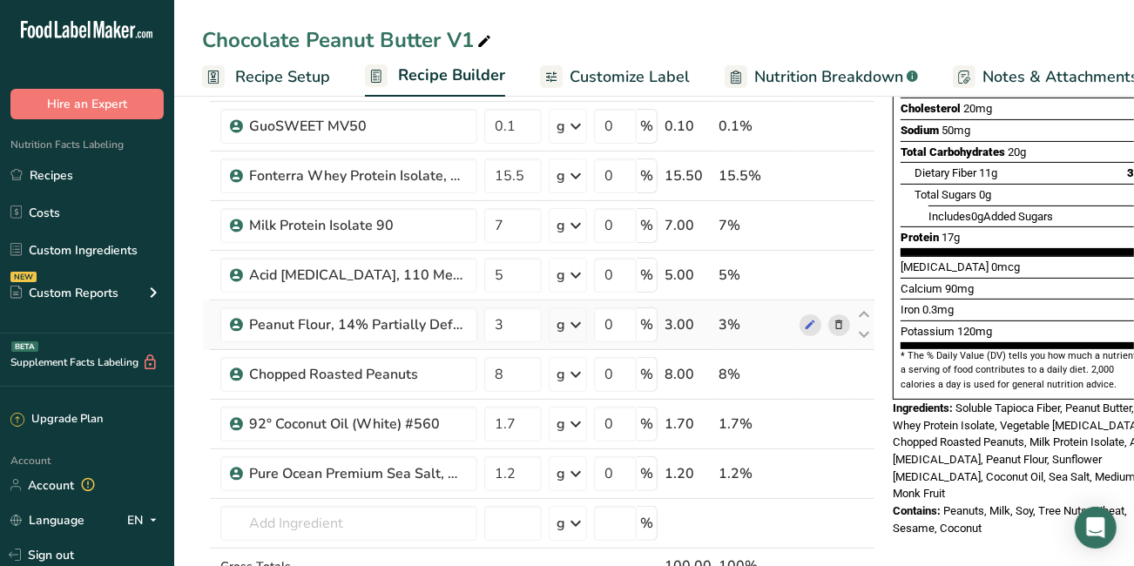
click at [833, 322] on icon at bounding box center [839, 325] width 12 height 18
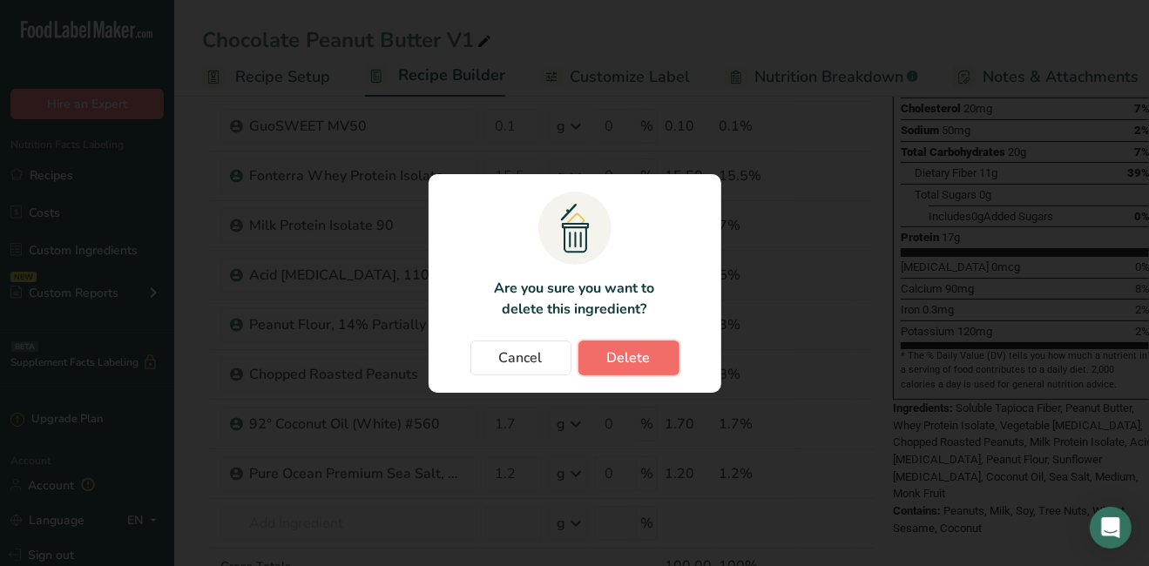
click at [624, 347] on span "Delete" at bounding box center [629, 357] width 44 height 21
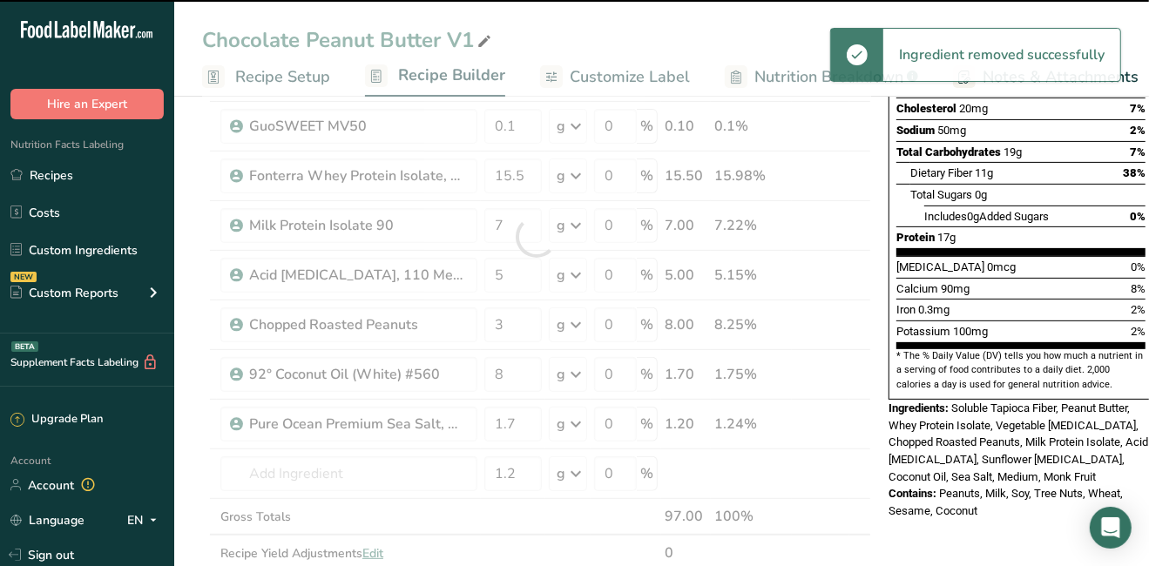
type input "8"
type input "1.7"
type input "1.2"
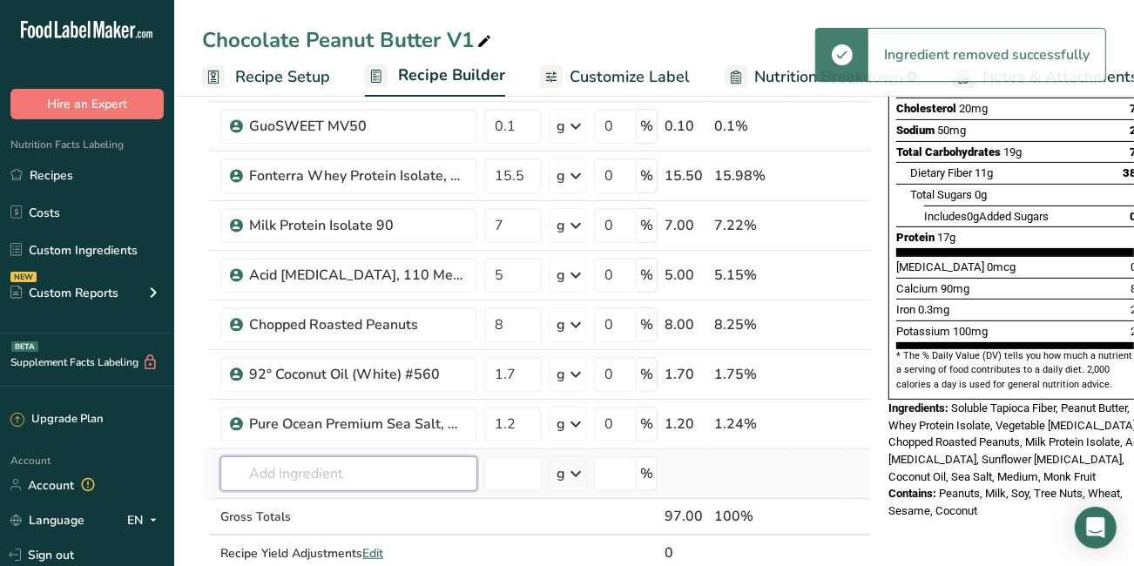
click at [319, 466] on input "text" at bounding box center [348, 473] width 257 height 35
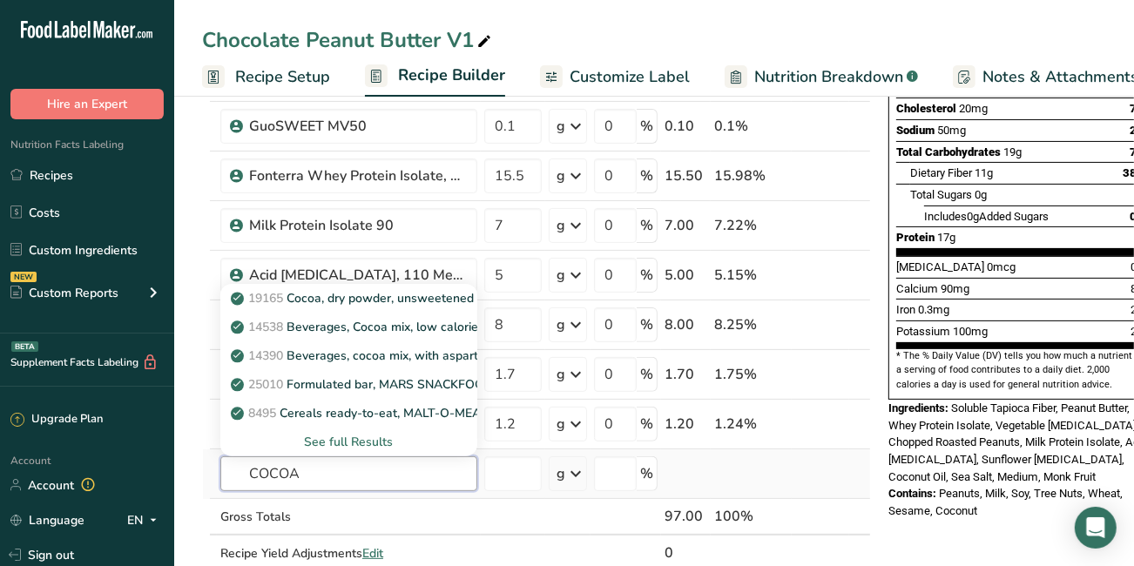
type input "COCOA"
click at [333, 439] on div "See full Results" at bounding box center [348, 442] width 229 height 18
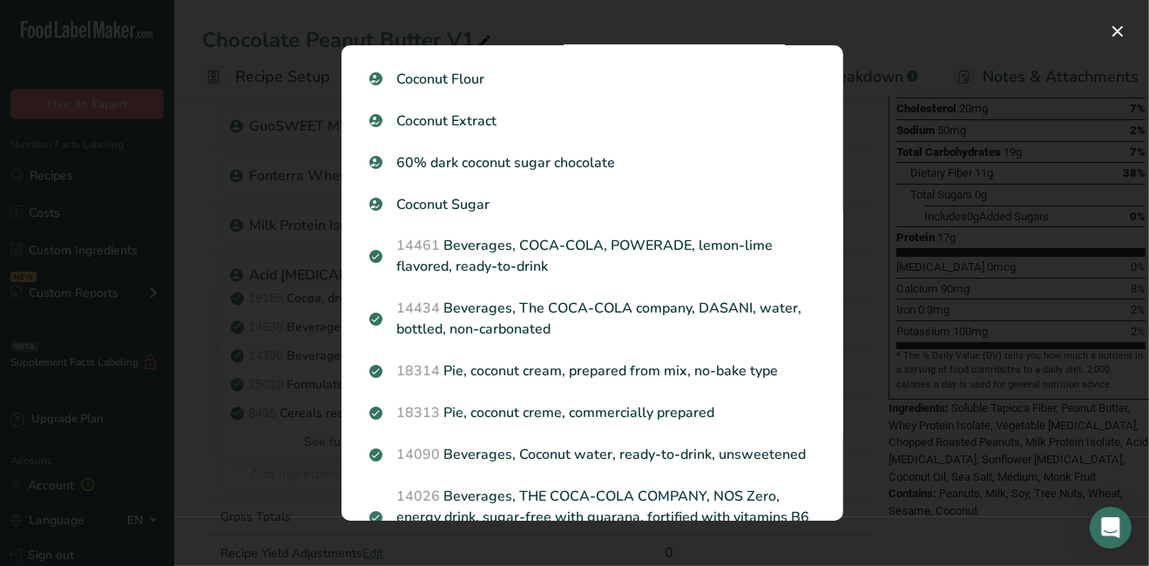
scroll to position [2063, 0]
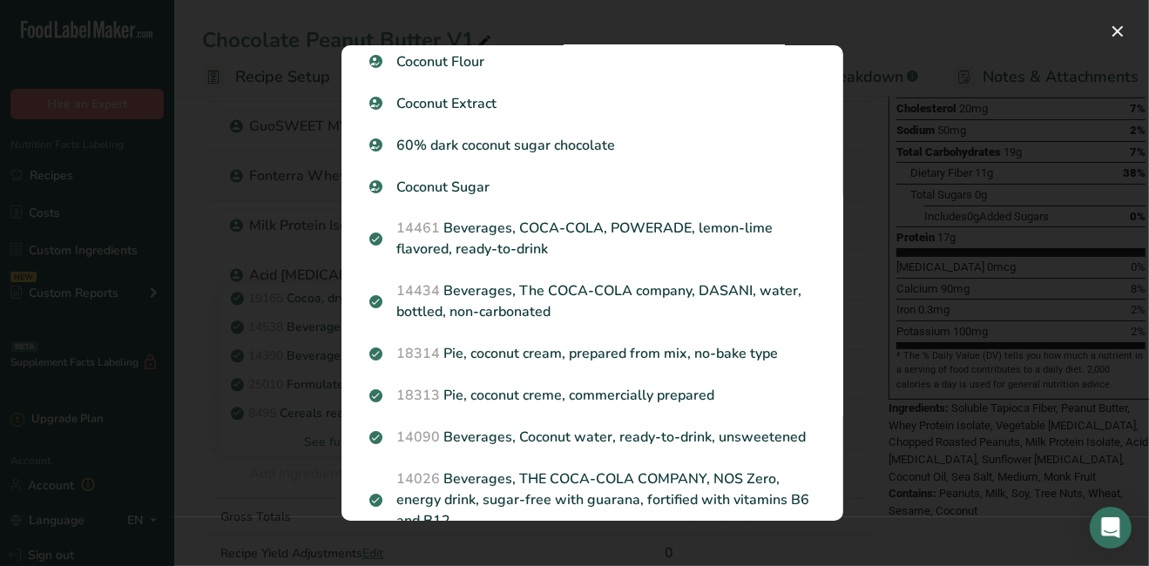
click at [863, 30] on div "Search Results 19165 Cocoa, dry powder, unsweetened 14538 Beverages, Cocoa mix,…" at bounding box center [591, 282] width 557 height 531
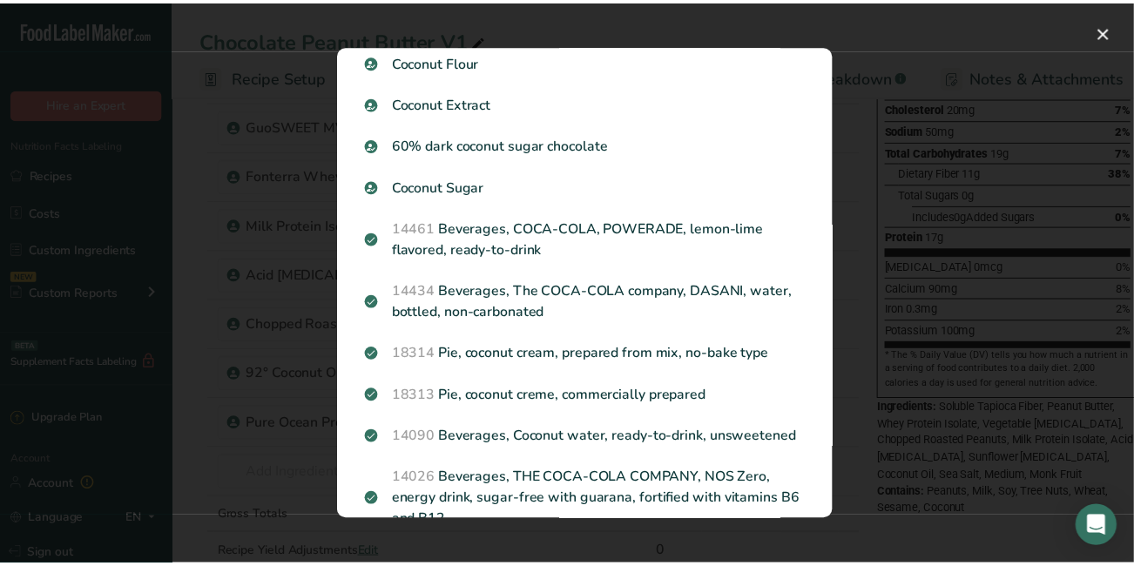
scroll to position [2025, 0]
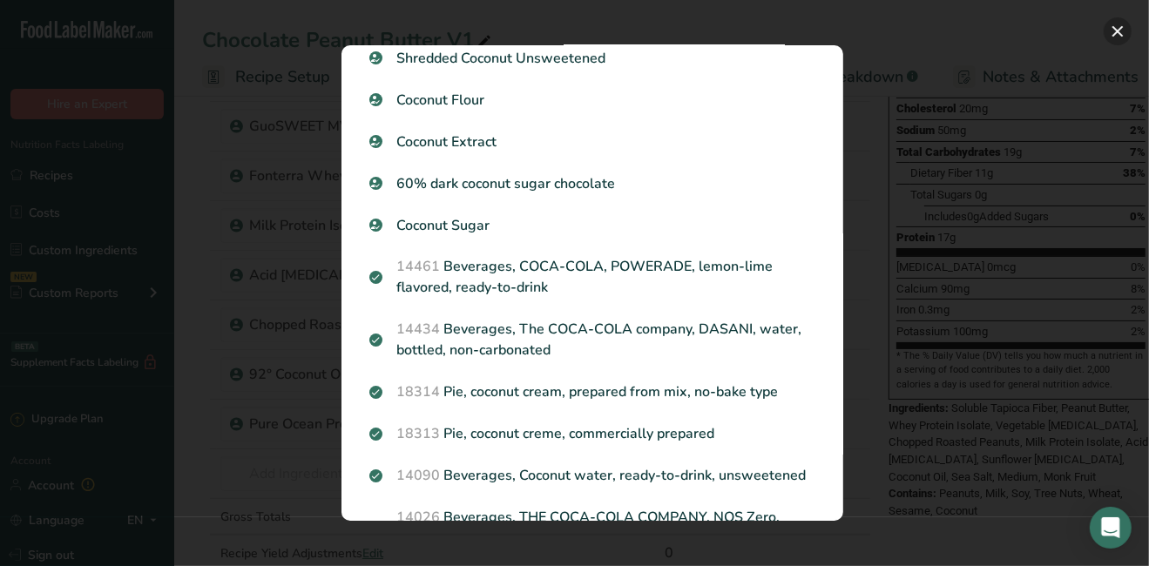
click at [1116, 30] on button "Search results modal" at bounding box center [1117, 31] width 28 height 28
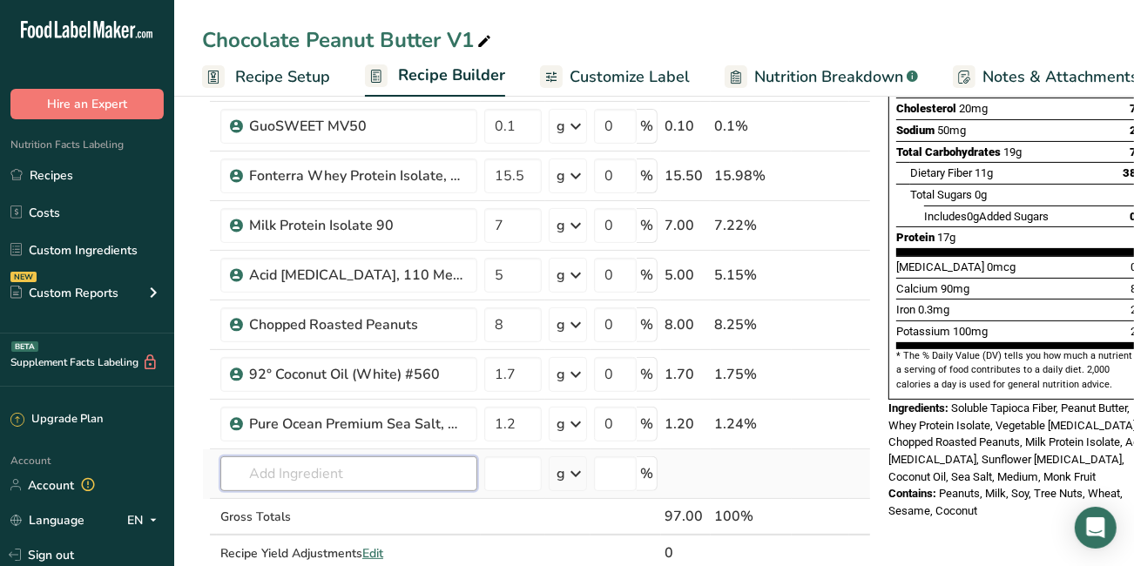
click at [279, 479] on input "text" at bounding box center [348, 473] width 257 height 35
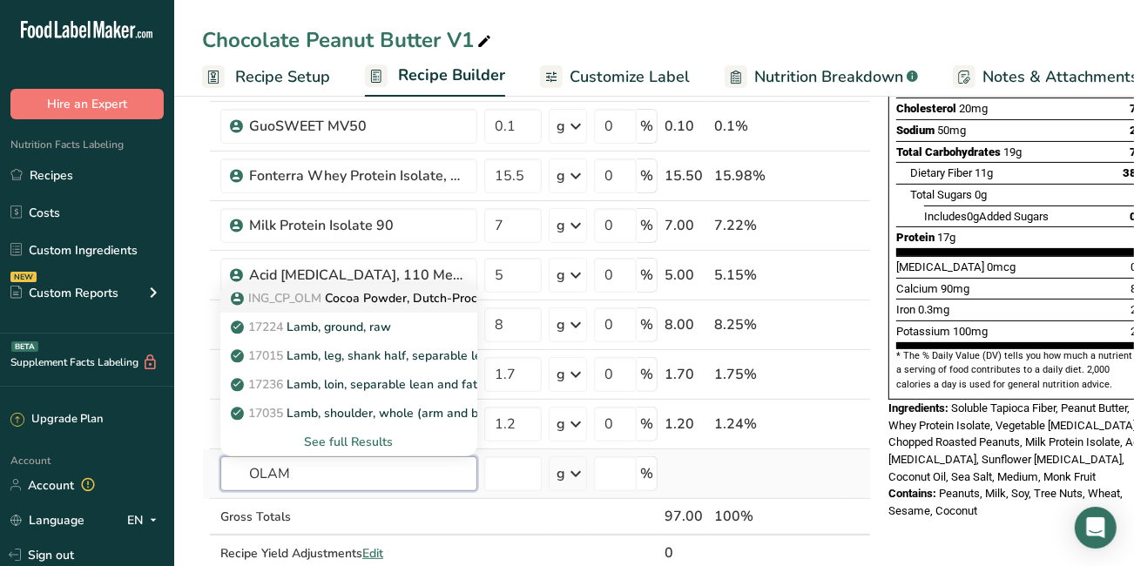
type input "OLAM"
click at [408, 300] on p "ING_CP_OLM Cocoa Powder, Dutch-Processed (10–12% fat)" at bounding box center [411, 298] width 354 height 18
type input "Cocoa Powder, Dutch-Processed (10–12% fat)"
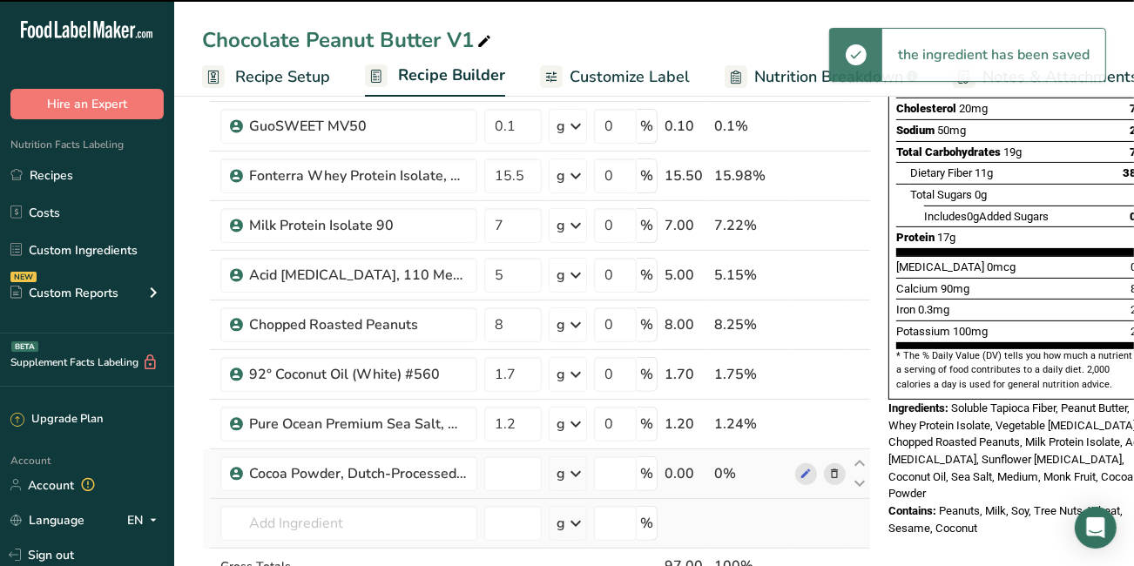
type input "0"
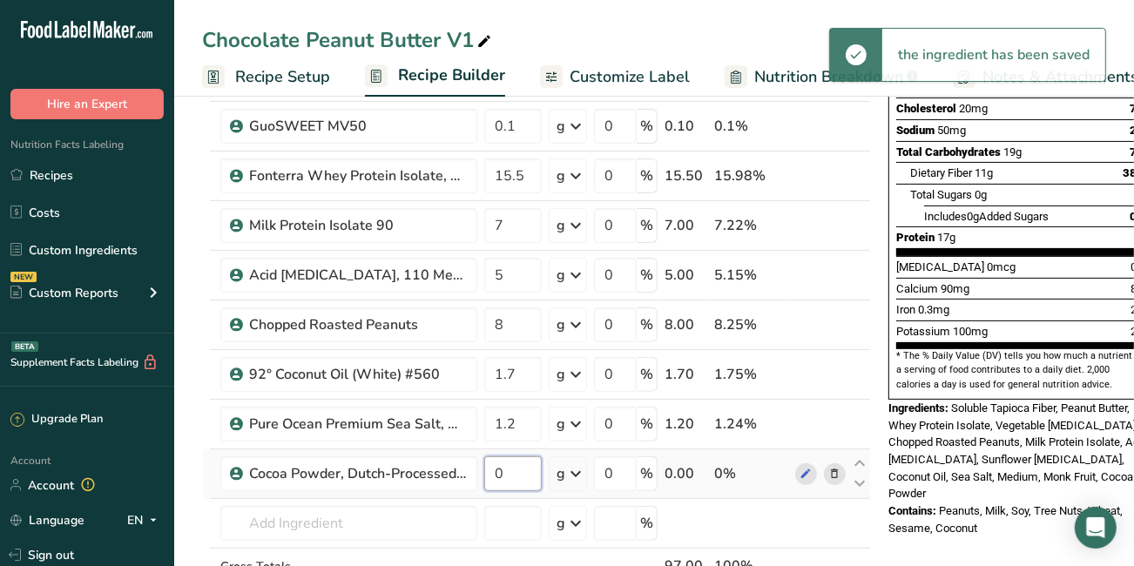
click at [522, 474] on input "0" at bounding box center [512, 473] width 57 height 35
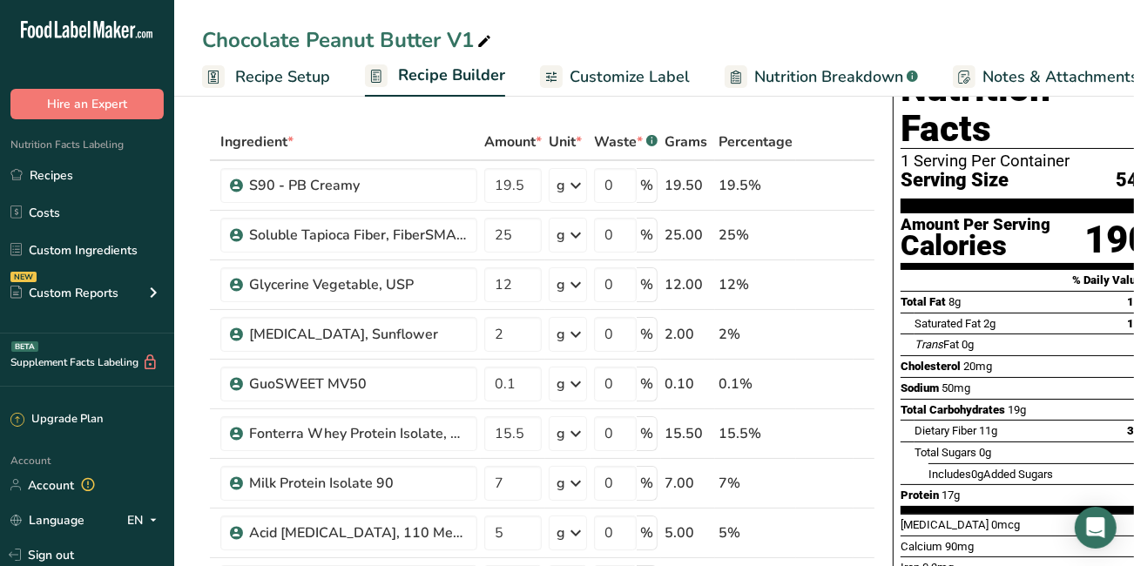
scroll to position [0, 0]
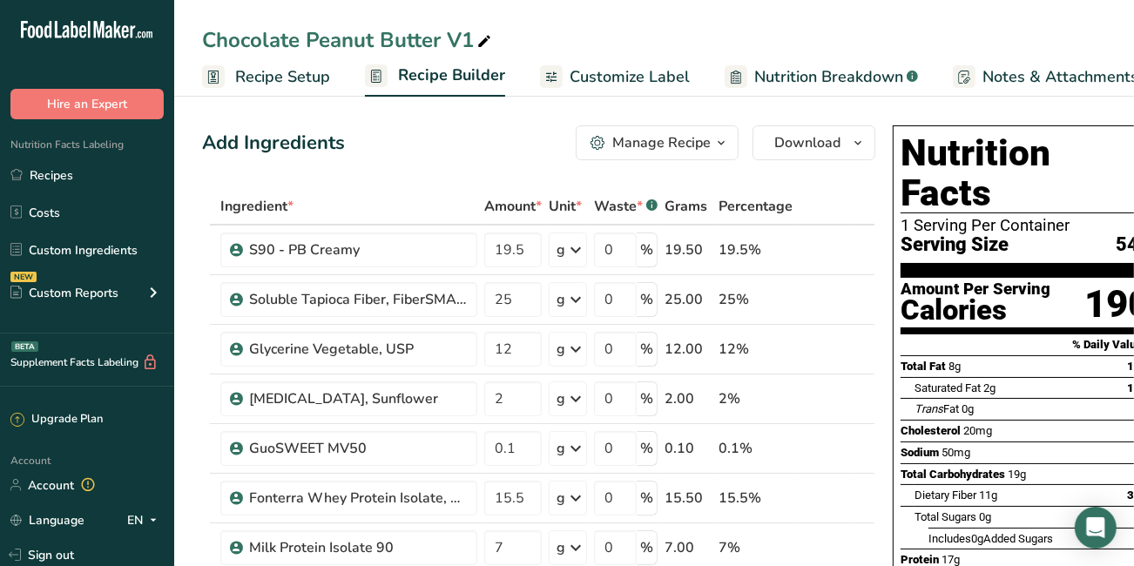
type input "3"
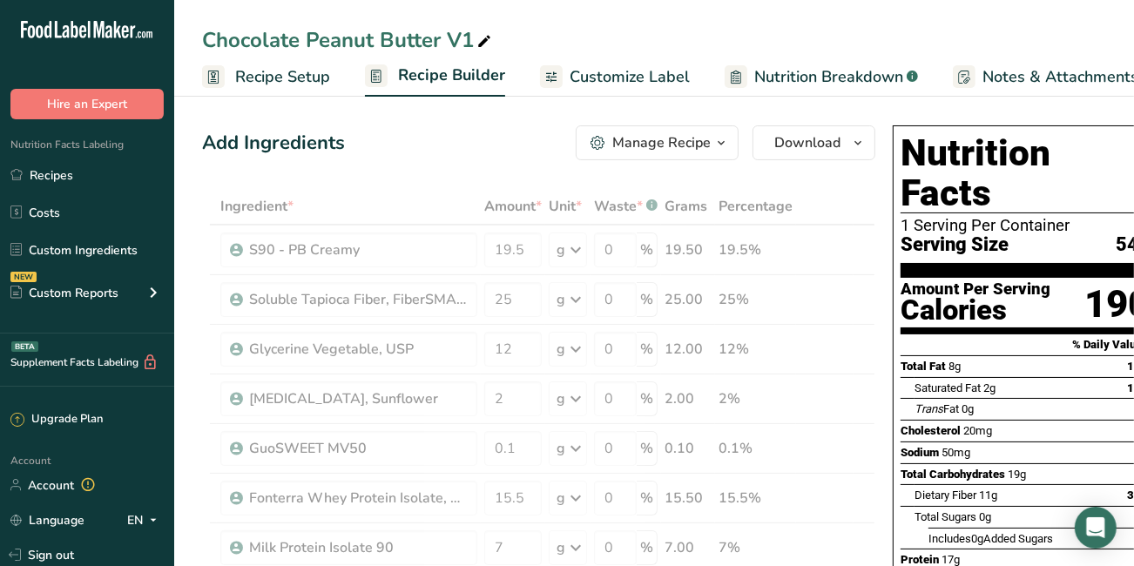
click at [273, 81] on span "Recipe Setup" at bounding box center [282, 77] width 95 height 24
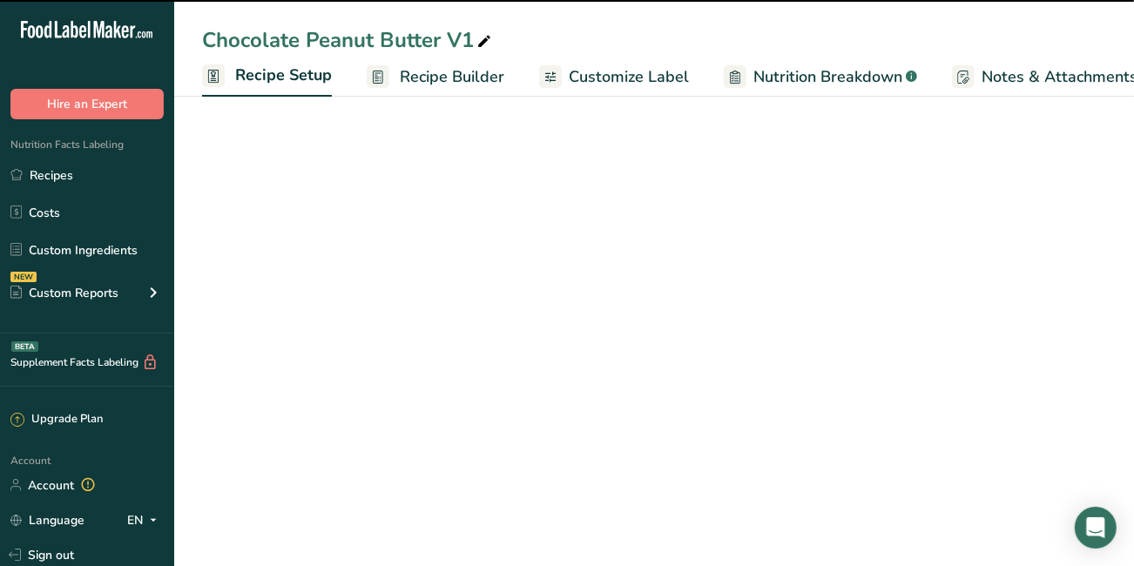
scroll to position [0, 5]
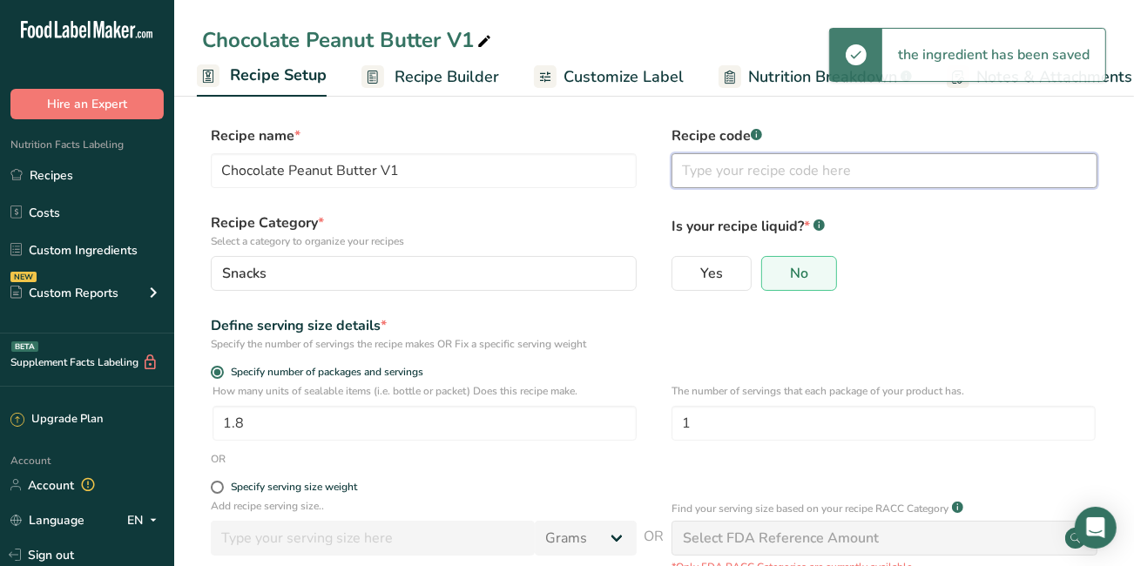
click at [704, 179] on input "text" at bounding box center [884, 170] width 426 height 35
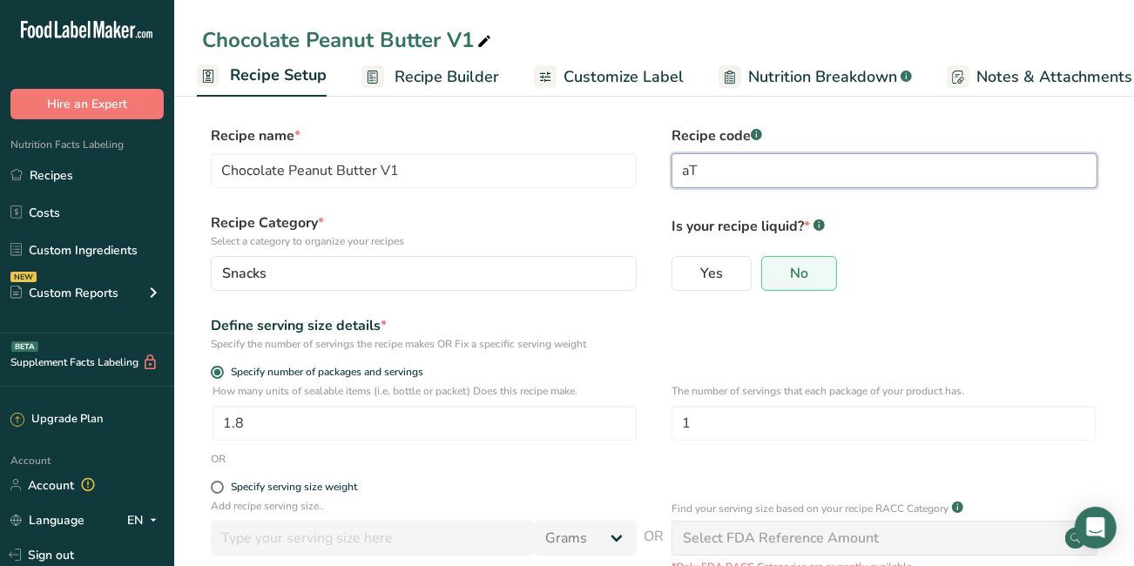
type input "a"
type input "ATLAS"
click at [1133, 562] on html ".a-20{fill:#fff;} Hire an Expert Nutrition Facts Labeling Recipes Costs Custom …" at bounding box center [567, 361] width 1134 height 722
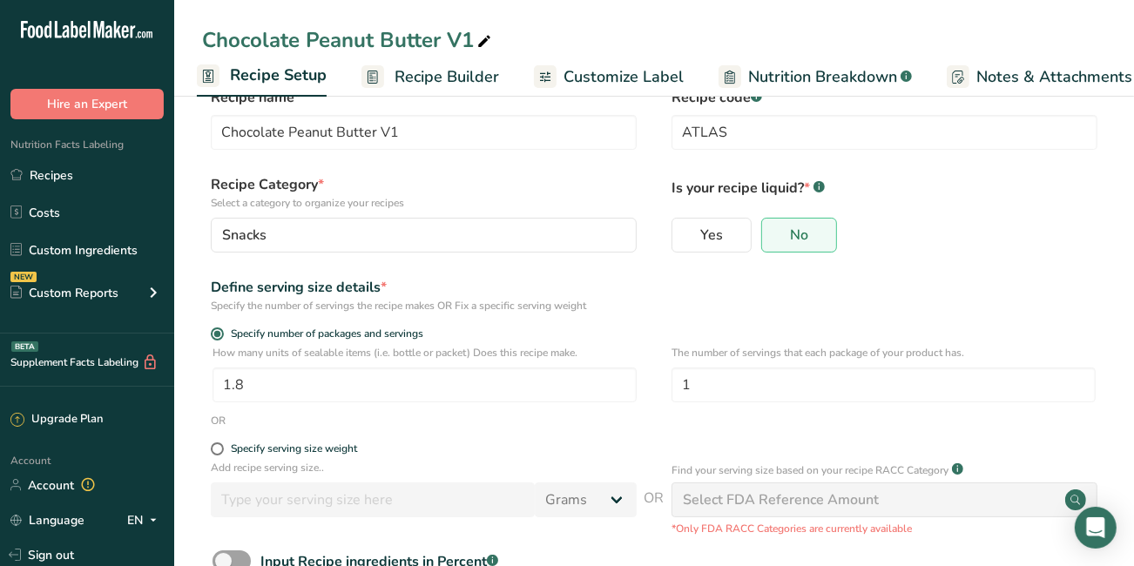
scroll to position [156, 0]
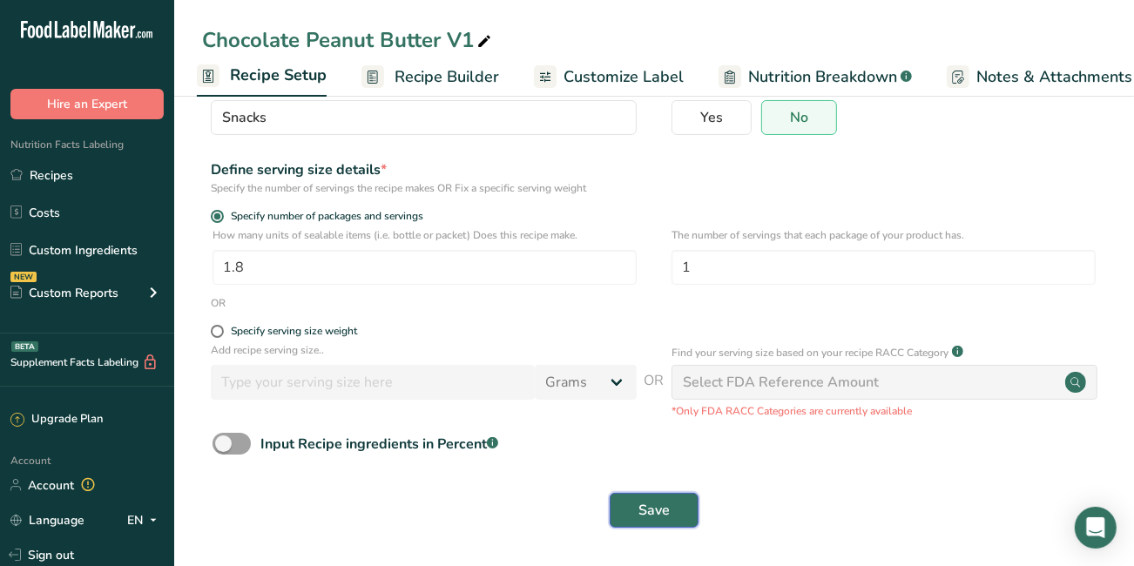
click at [668, 508] on span "Save" at bounding box center [653, 510] width 31 height 21
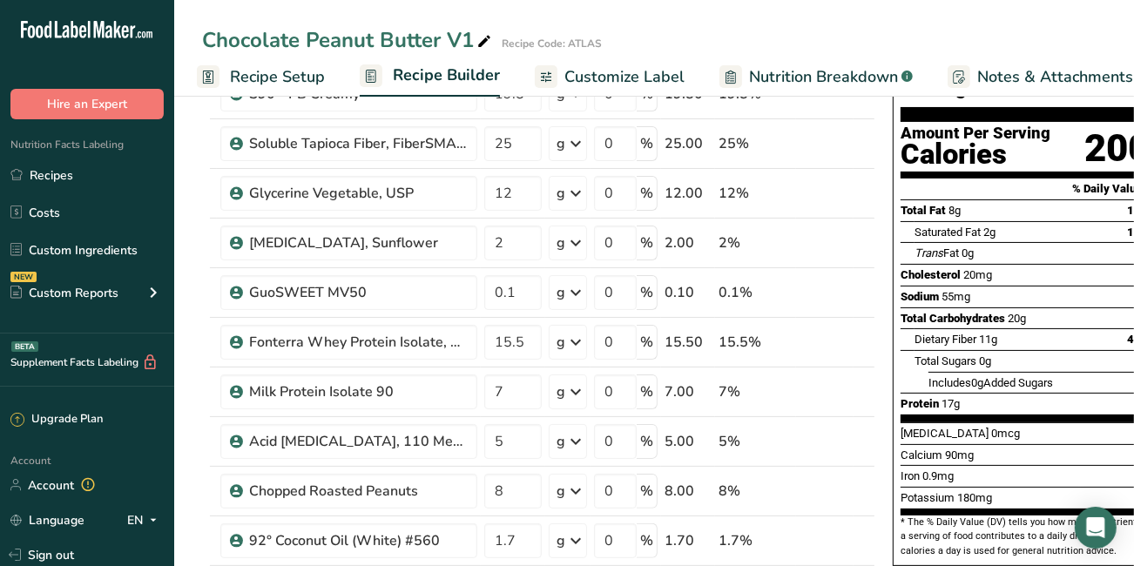
click at [263, 78] on span "Recipe Setup" at bounding box center [277, 77] width 95 height 24
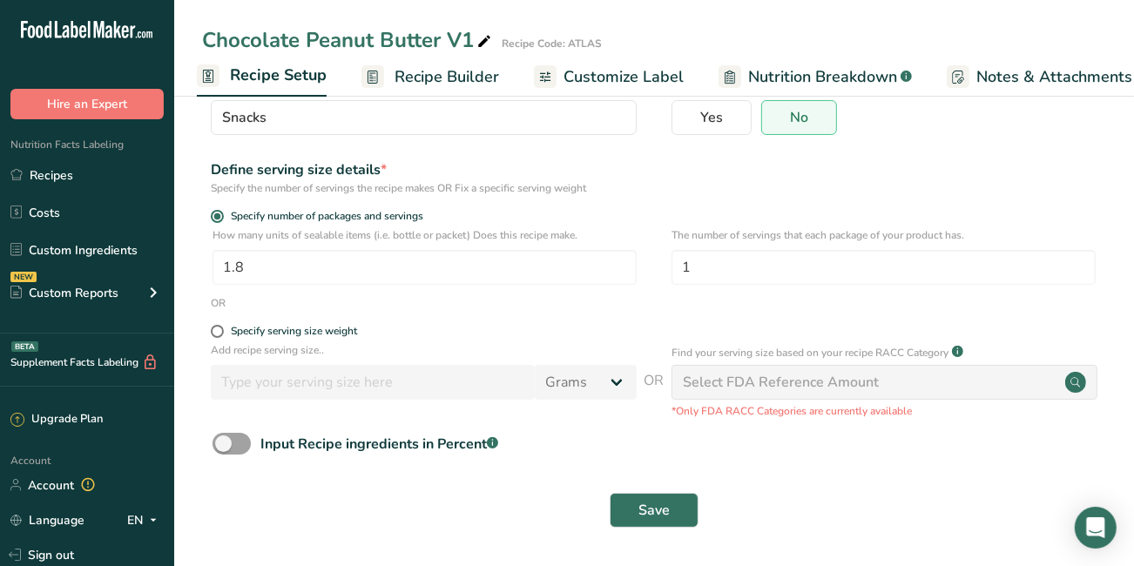
click at [408, 78] on span "Recipe Builder" at bounding box center [446, 77] width 104 height 24
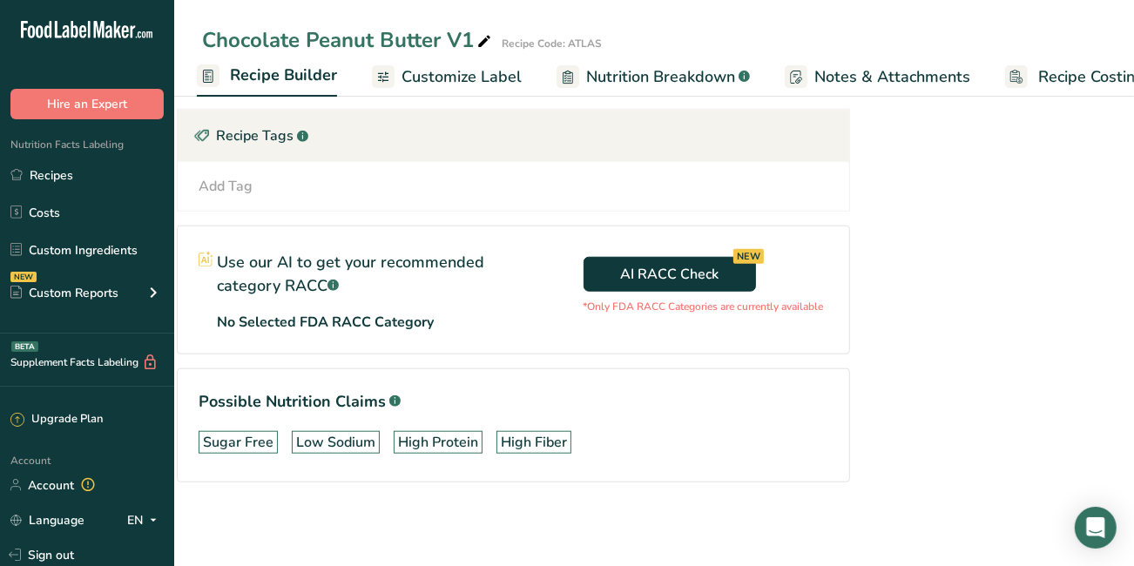
scroll to position [0, 205]
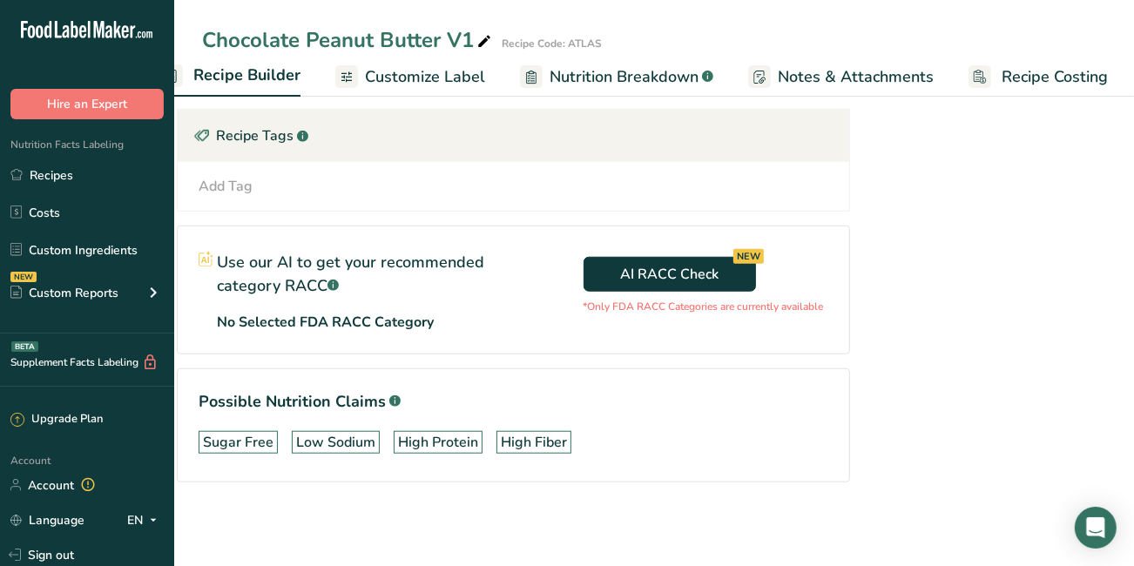
click at [857, 71] on span "Notes & Attachments" at bounding box center [856, 77] width 156 height 24
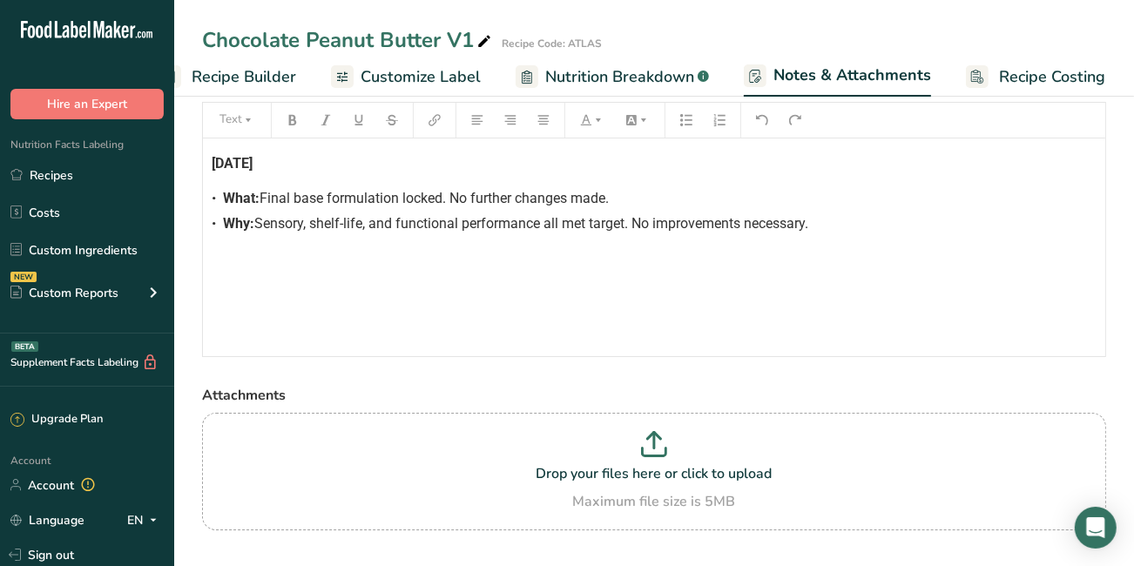
click at [263, 158] on h4 "[DATE]" at bounding box center [654, 164] width 885 height 14
click at [628, 204] on div "• What: Final base formulation locked. No further changes made." at bounding box center [654, 198] width 885 height 21
click at [808, 230] on span "Sensory, shelf-life, and functional performance all met target. No improvements…" at bounding box center [531, 223] width 554 height 17
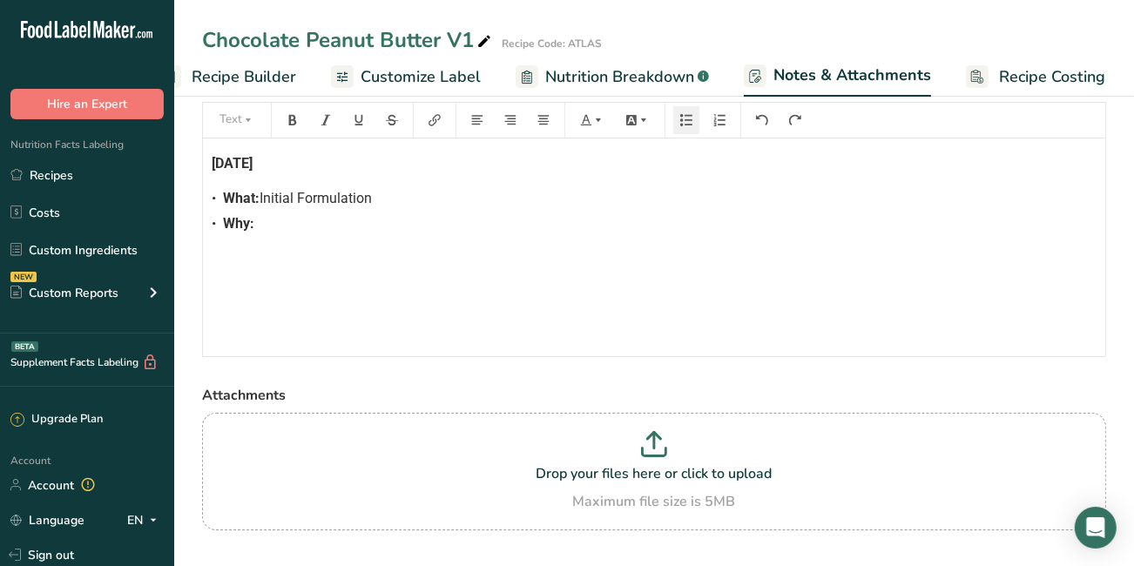
click at [816, 222] on div "• Why:" at bounding box center [654, 223] width 885 height 21
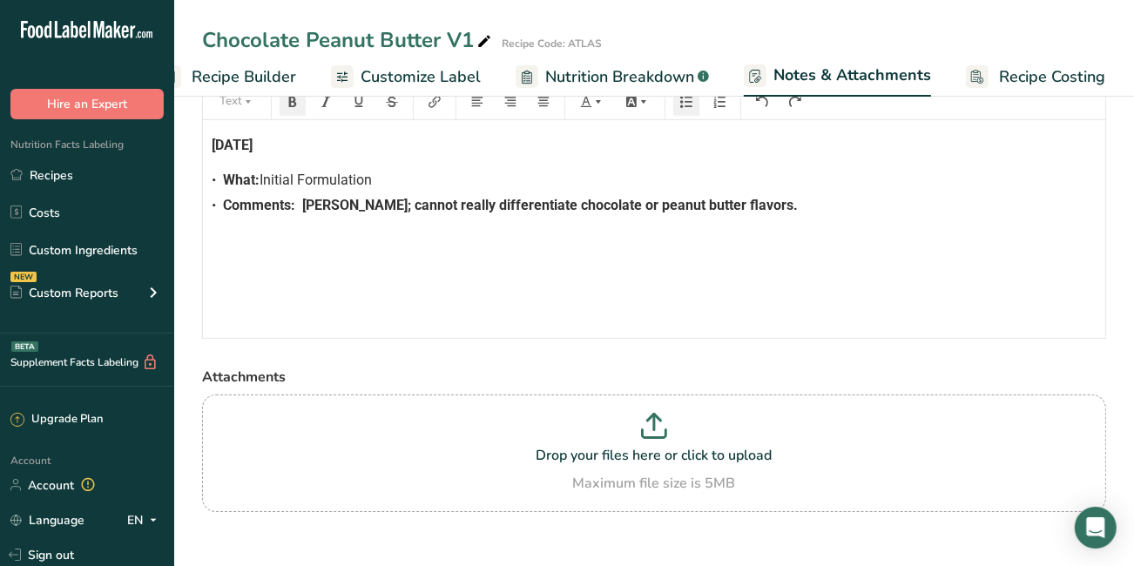
scroll to position [114, 0]
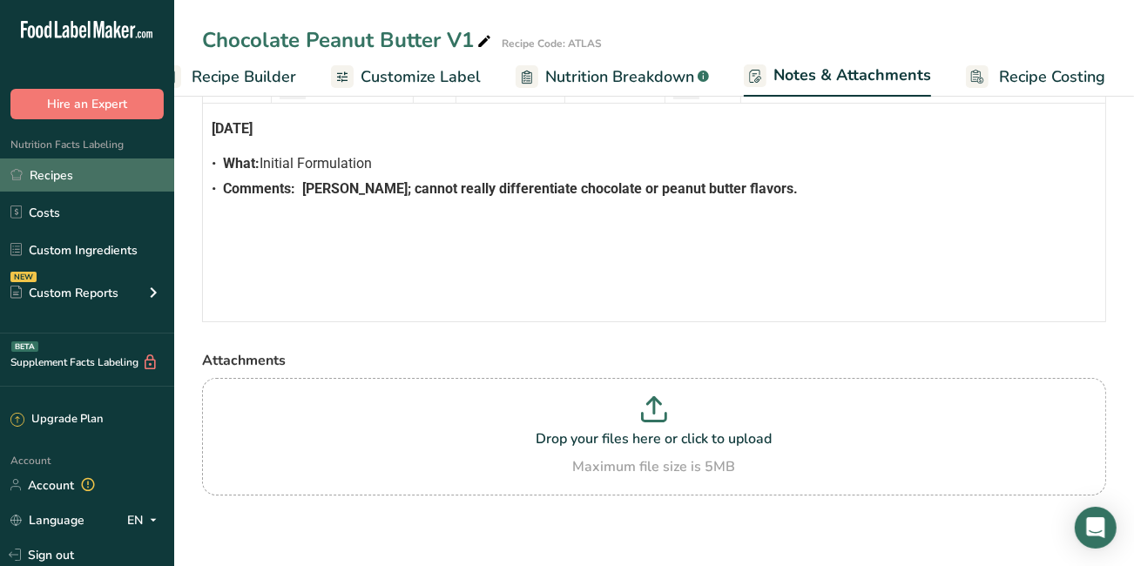
click at [77, 186] on link "Recipes" at bounding box center [87, 174] width 174 height 33
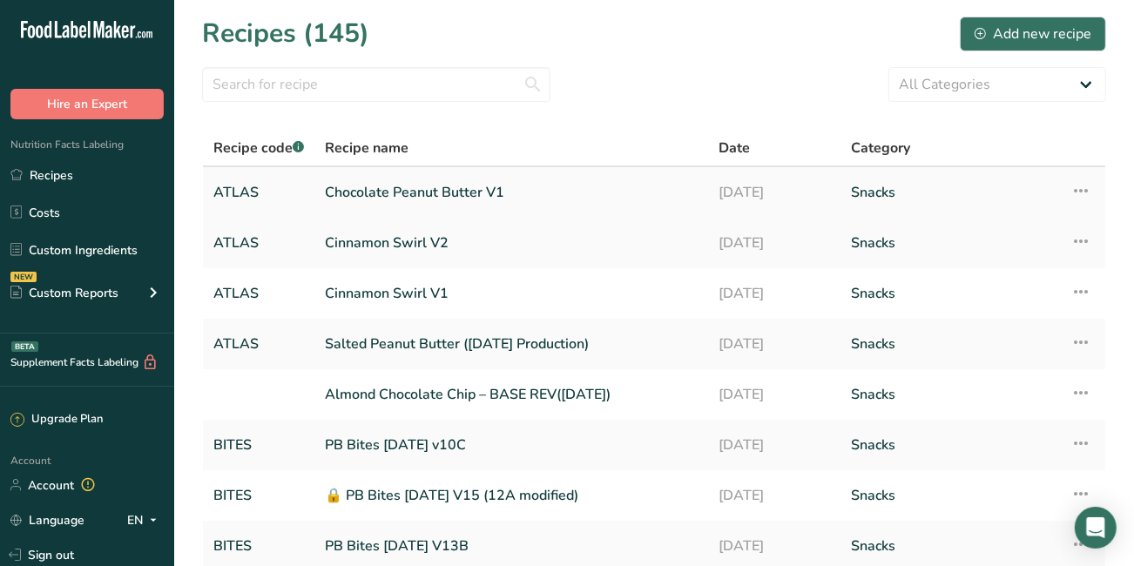
click at [367, 207] on link "Chocolate Peanut Butter V1" at bounding box center [511, 192] width 373 height 37
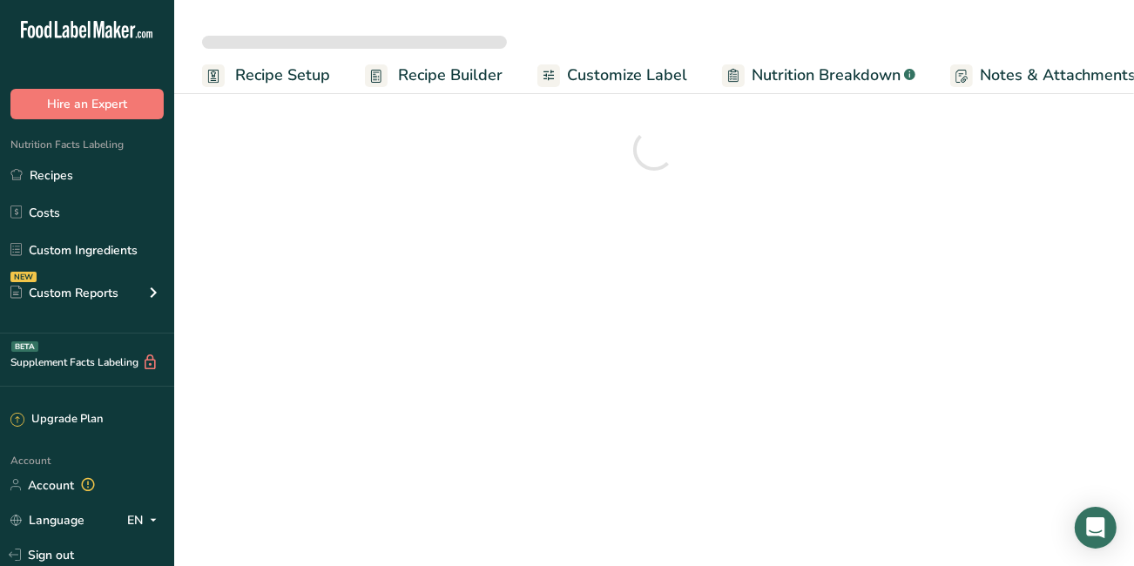
click at [293, 70] on span "Recipe Setup" at bounding box center [282, 76] width 95 height 24
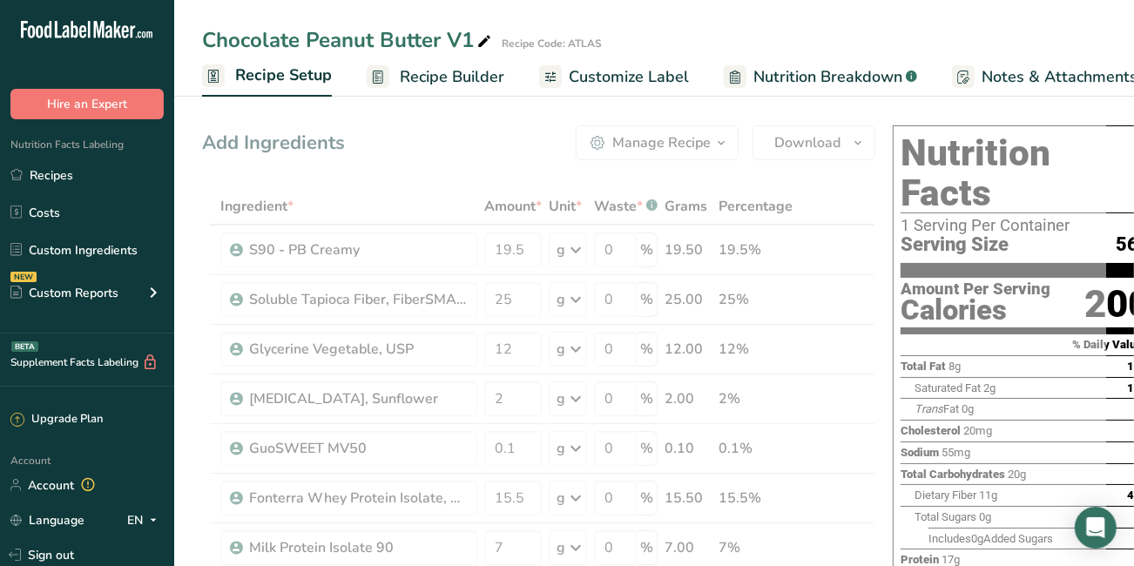
scroll to position [0, 5]
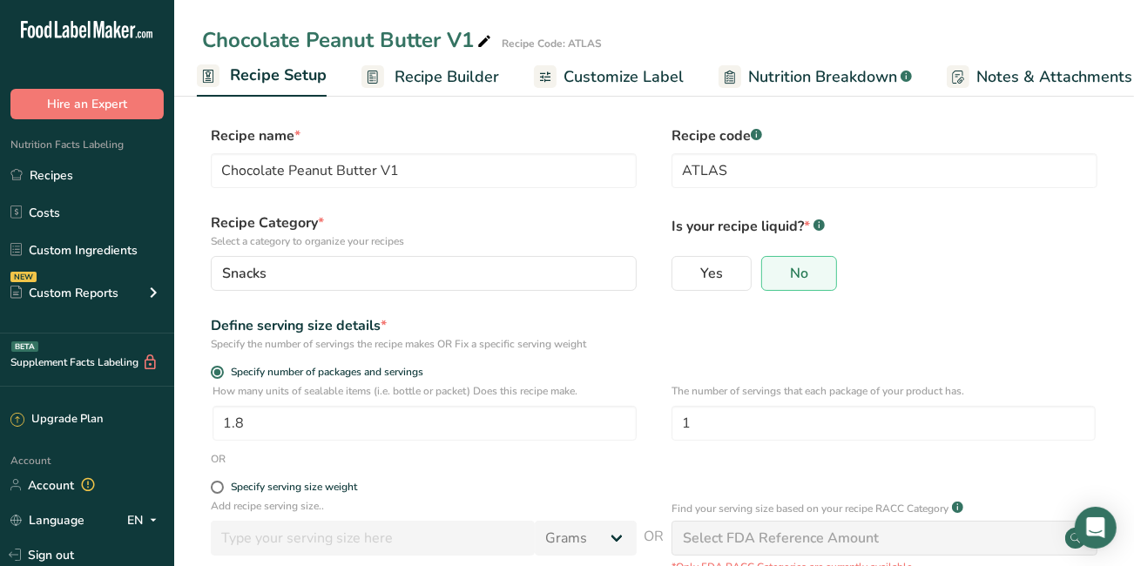
click at [404, 80] on span "Recipe Builder" at bounding box center [446, 77] width 104 height 24
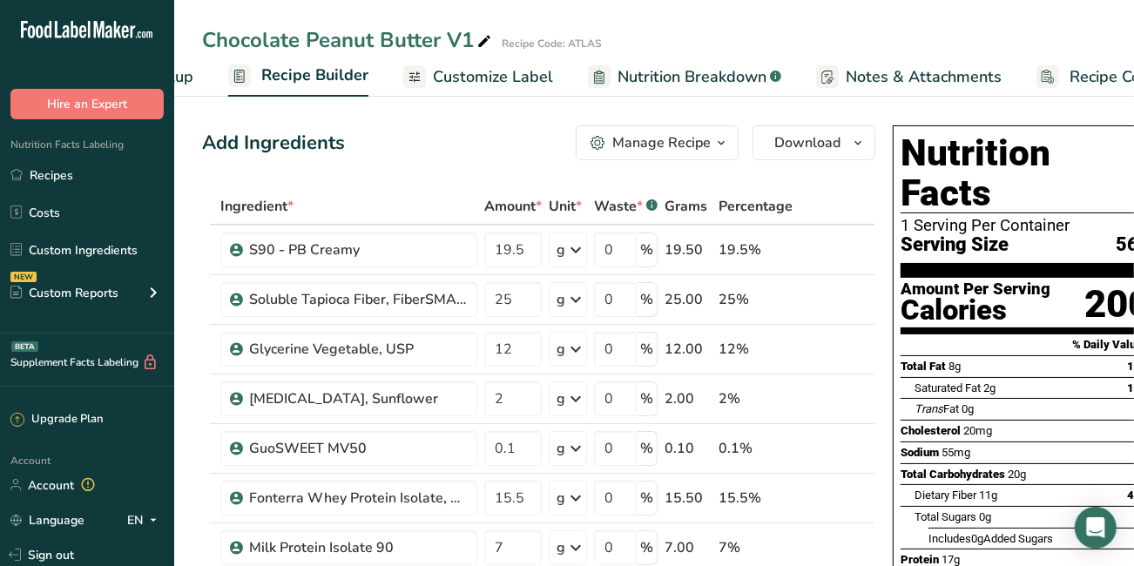
scroll to position [0, 168]
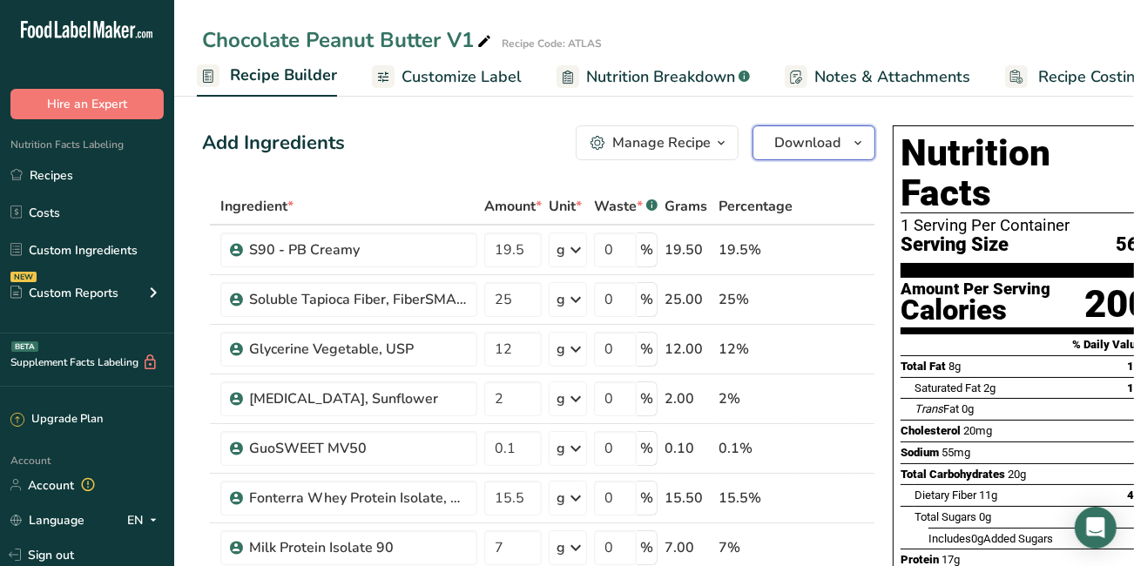
drag, startPoint x: 792, startPoint y: 150, endPoint x: 669, endPoint y: 135, distance: 124.5
click at [669, 135] on div "Manage Recipe Delete Recipe Duplicate Recipe Scale Recipe Save as Sub-Recipe .a…" at bounding box center [726, 142] width 300 height 35
click at [666, 141] on div "Manage Recipe" at bounding box center [661, 142] width 98 height 21
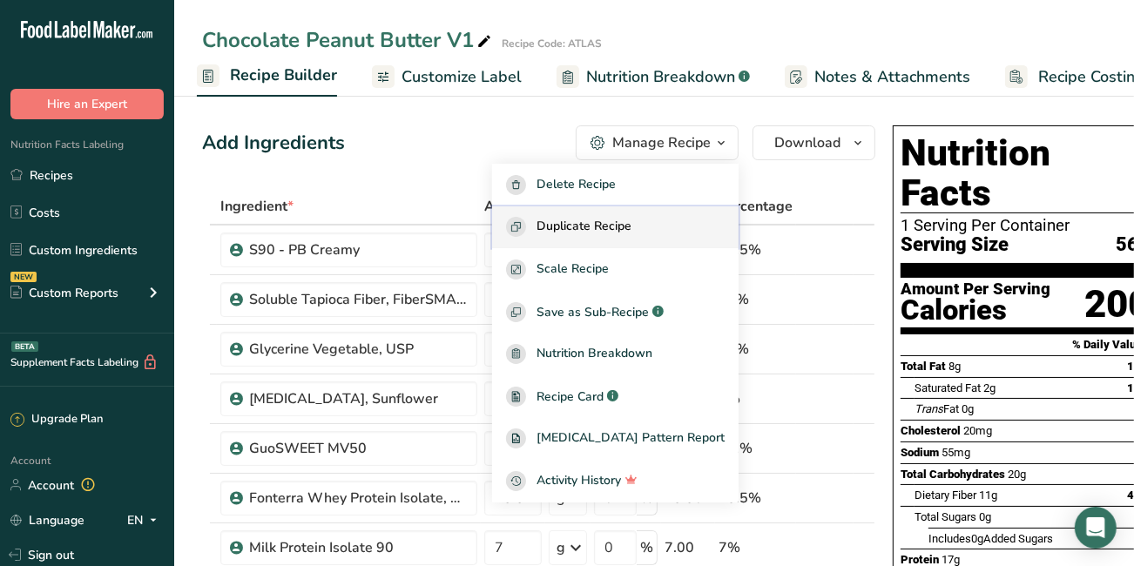
click at [623, 219] on span "Duplicate Recipe" at bounding box center [583, 227] width 95 height 20
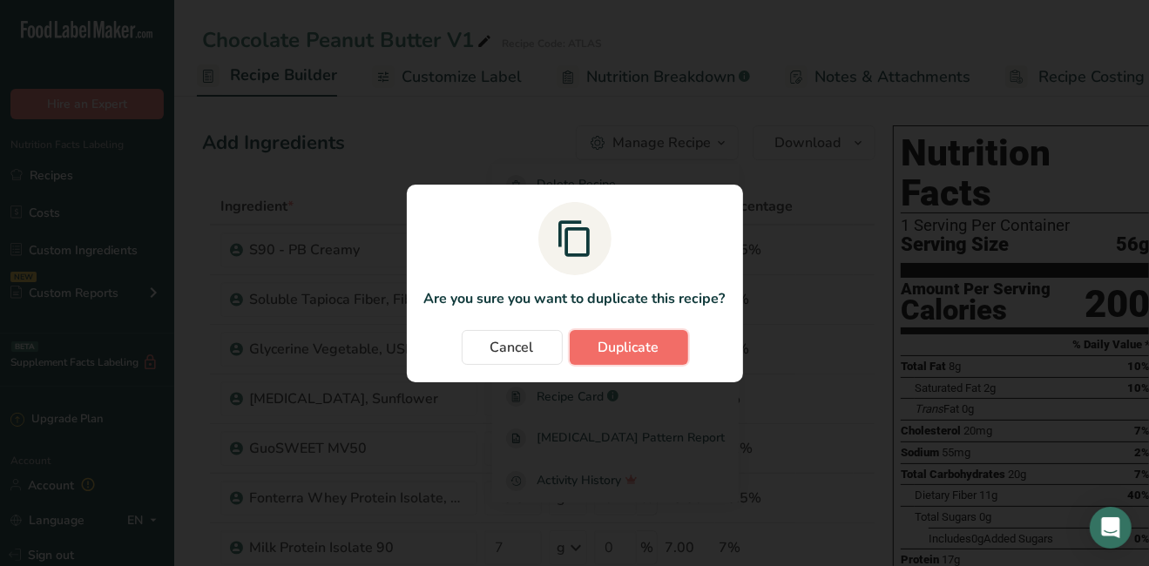
click at [591, 351] on button "Duplicate" at bounding box center [629, 347] width 118 height 35
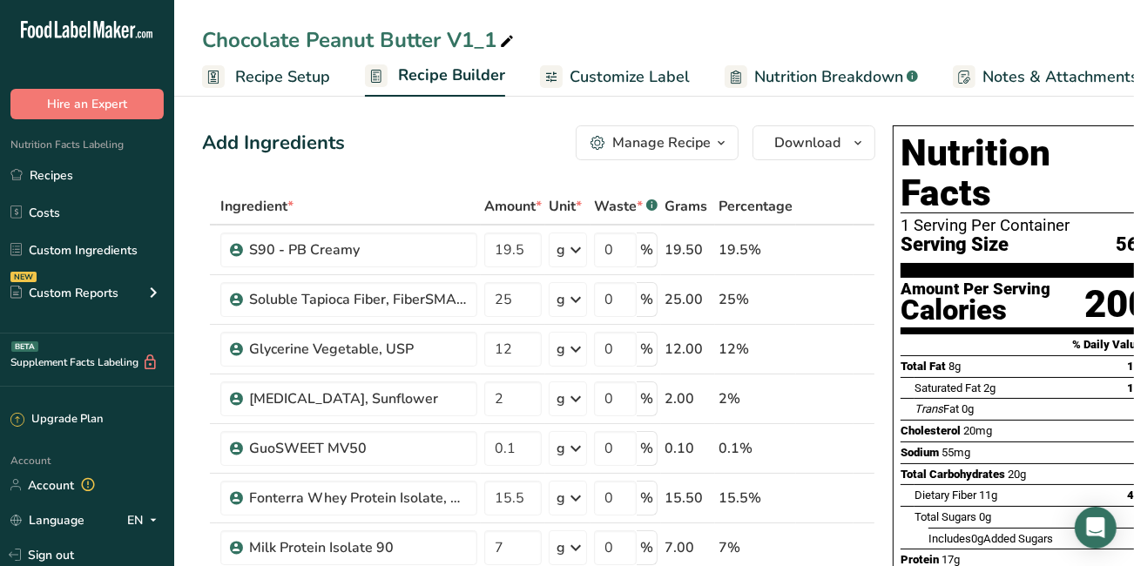
click at [512, 30] on icon at bounding box center [507, 42] width 16 height 24
type input "Chocolate Peanut Butter V2"
click at [613, 146] on div "Manage Recipe" at bounding box center [661, 142] width 98 height 21
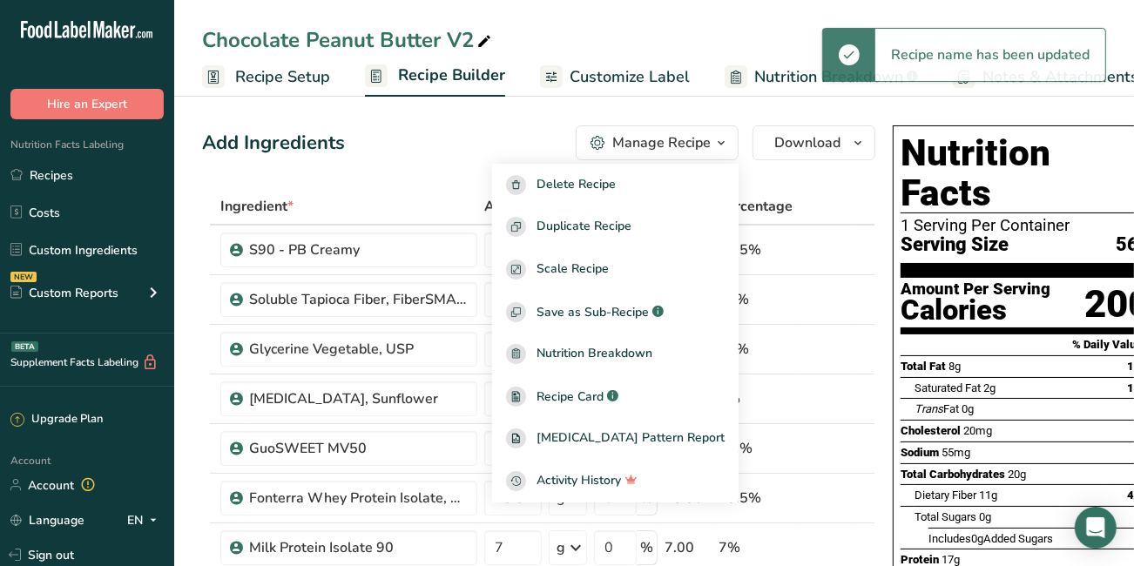
click at [447, 158] on div "Add Ingredients Manage Recipe Delete Recipe Duplicate Recipe Scale Recipe Save …" at bounding box center [538, 142] width 673 height 35
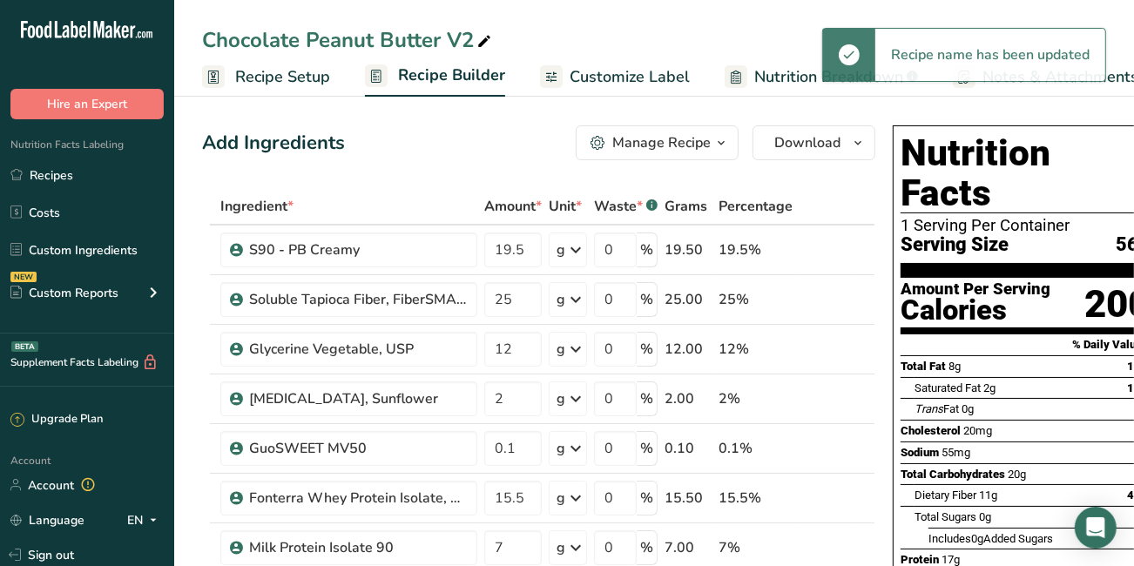
click at [273, 81] on span "Recipe Setup" at bounding box center [282, 77] width 95 height 24
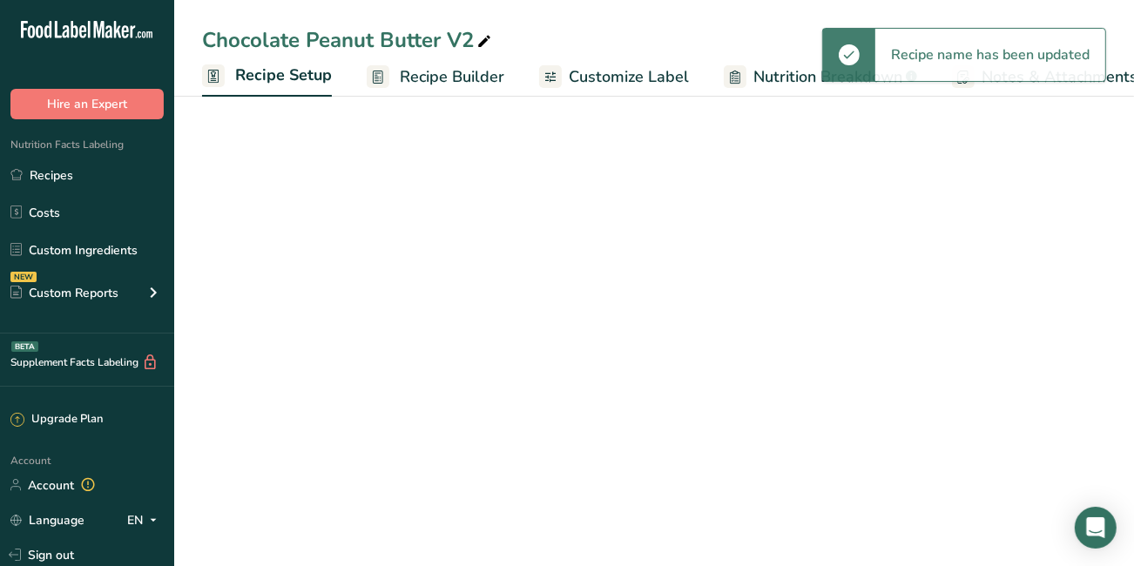
scroll to position [0, 5]
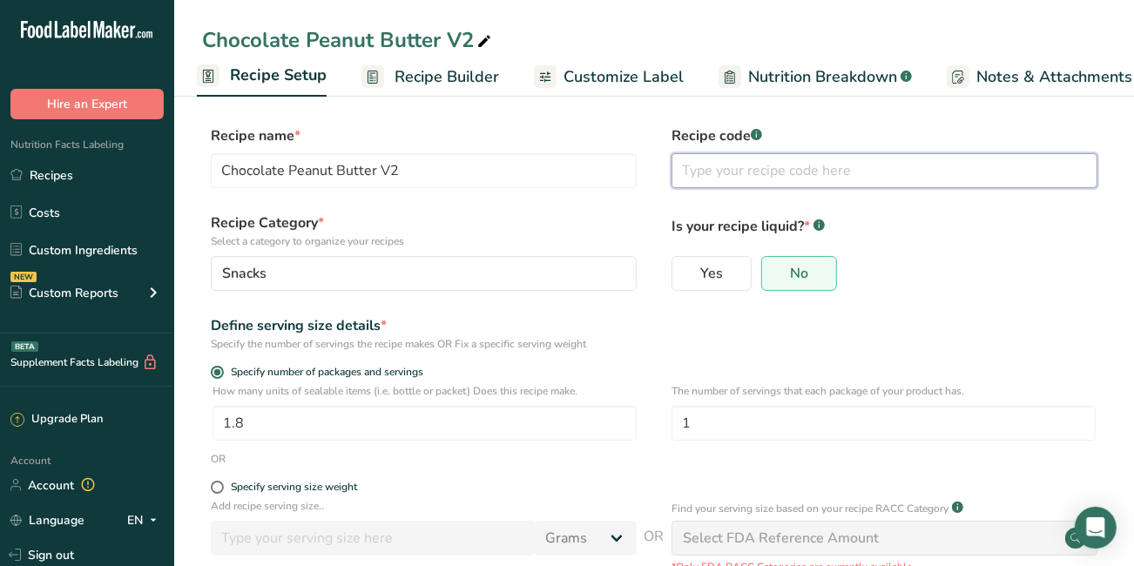
click at [706, 172] on input "text" at bounding box center [884, 170] width 426 height 35
click at [706, 172] on input "A" at bounding box center [884, 170] width 426 height 35
type input "ATLAS"
click at [426, 91] on link "Recipe Builder" at bounding box center [430, 76] width 138 height 39
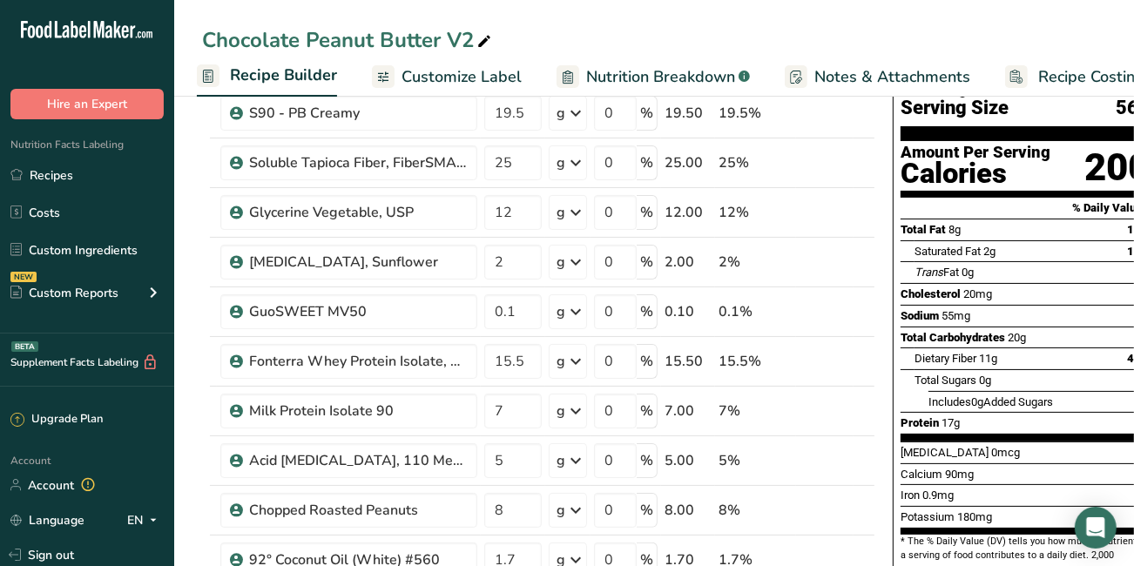
scroll to position [154, 0]
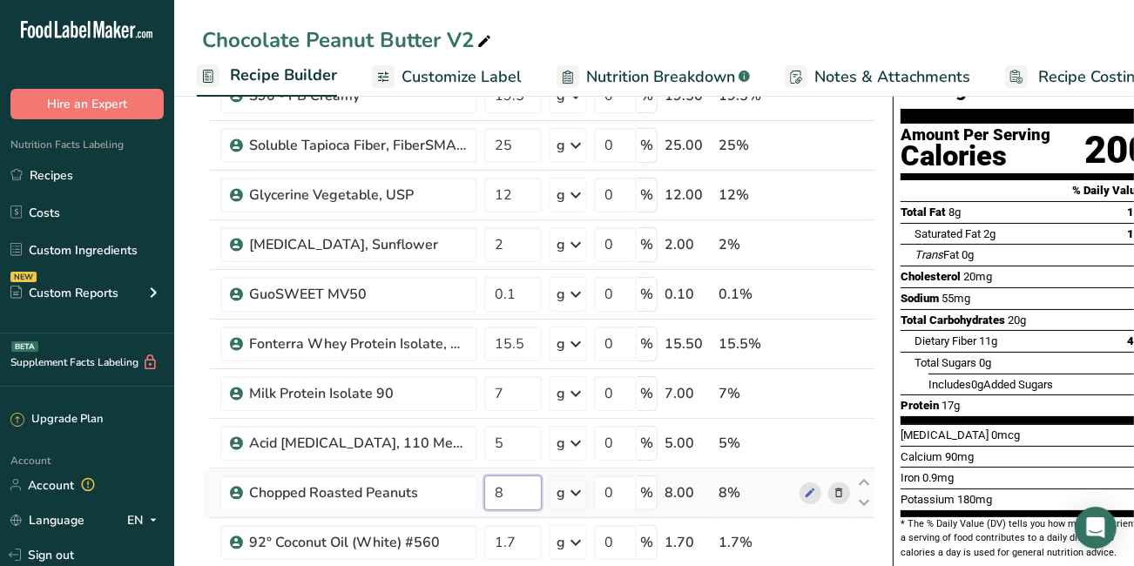
click at [506, 492] on input "8" at bounding box center [512, 492] width 57 height 35
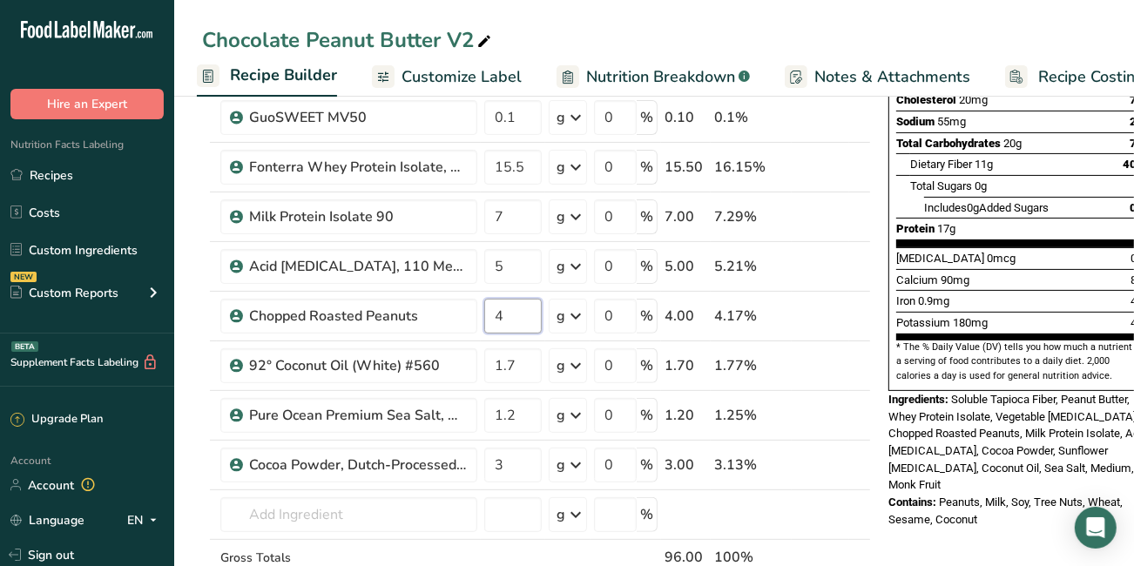
scroll to position [348, 0]
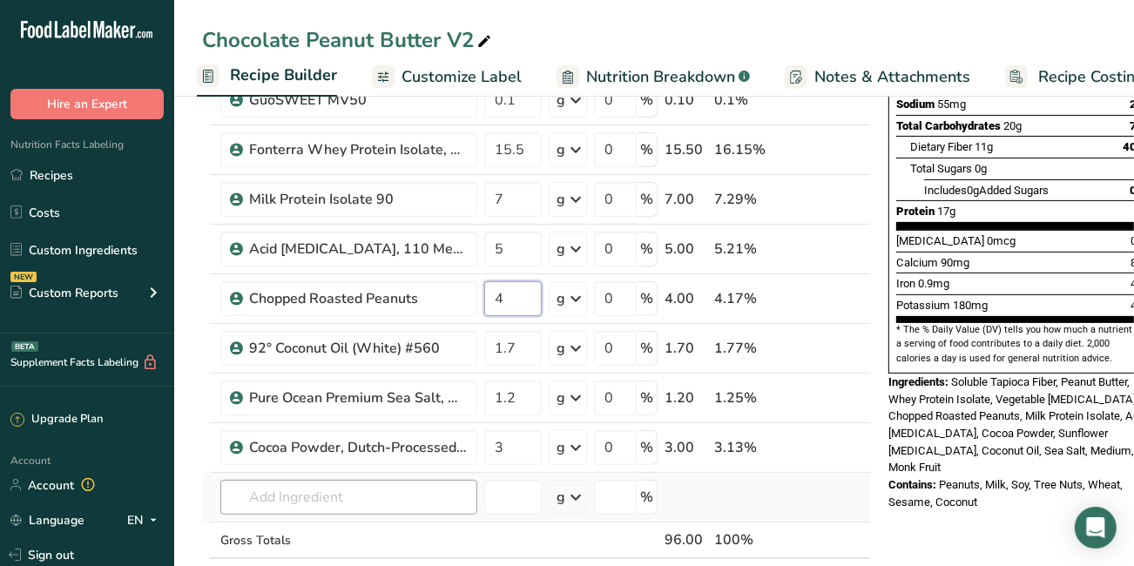
type input "4"
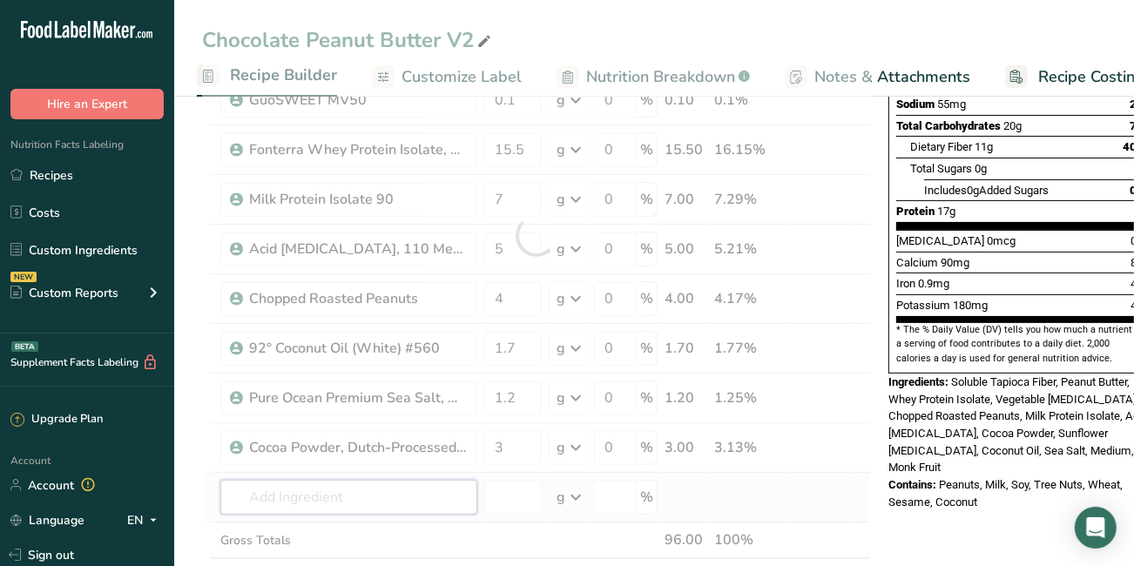
click at [382, 489] on div "Ingredient * Amount * Unit * Waste * .a-a{fill:#347362;}.b-a{fill:#fff;} Grams …" at bounding box center [536, 236] width 669 height 792
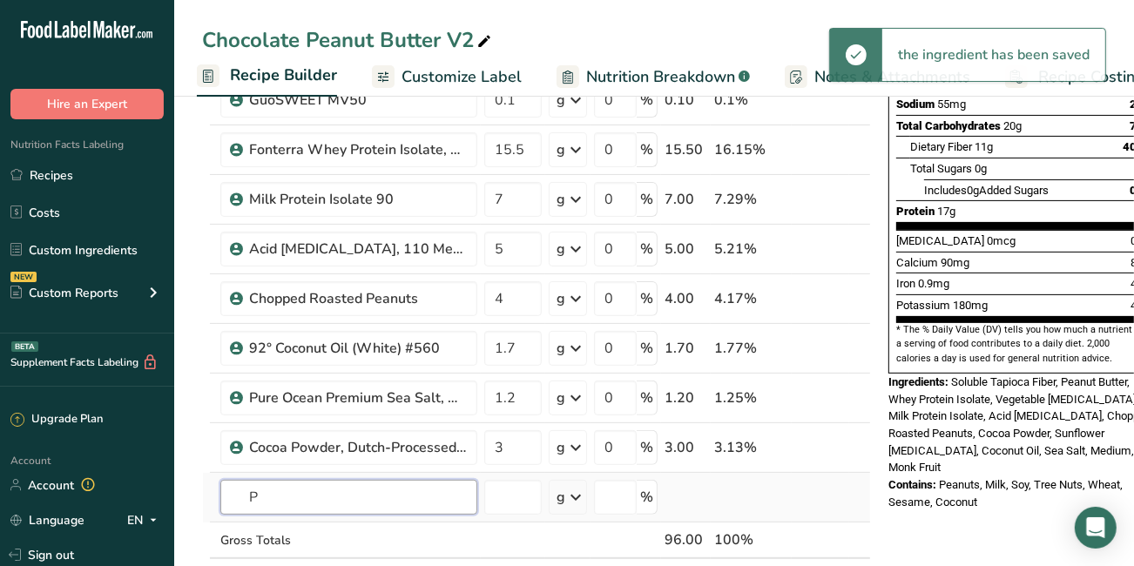
drag, startPoint x: 382, startPoint y: 489, endPoint x: 340, endPoint y: 469, distance: 47.1
click at [340, 480] on div "P Almond flourrrrr 1211 Milk, whole, 3.25% milkfat, without added vitamin A and…" at bounding box center [348, 497] width 257 height 35
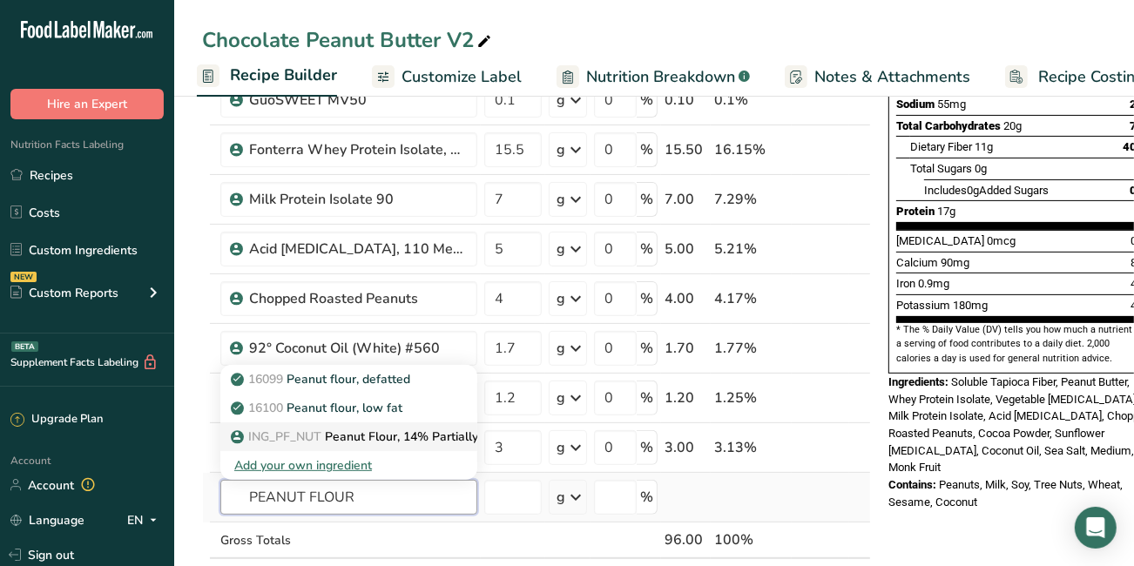
type input "PEANUT FLOUR"
click at [300, 428] on span "ING_PF_NUT" at bounding box center [284, 436] width 73 height 17
type input "Peanut Flour, 14% Partially Defatted"
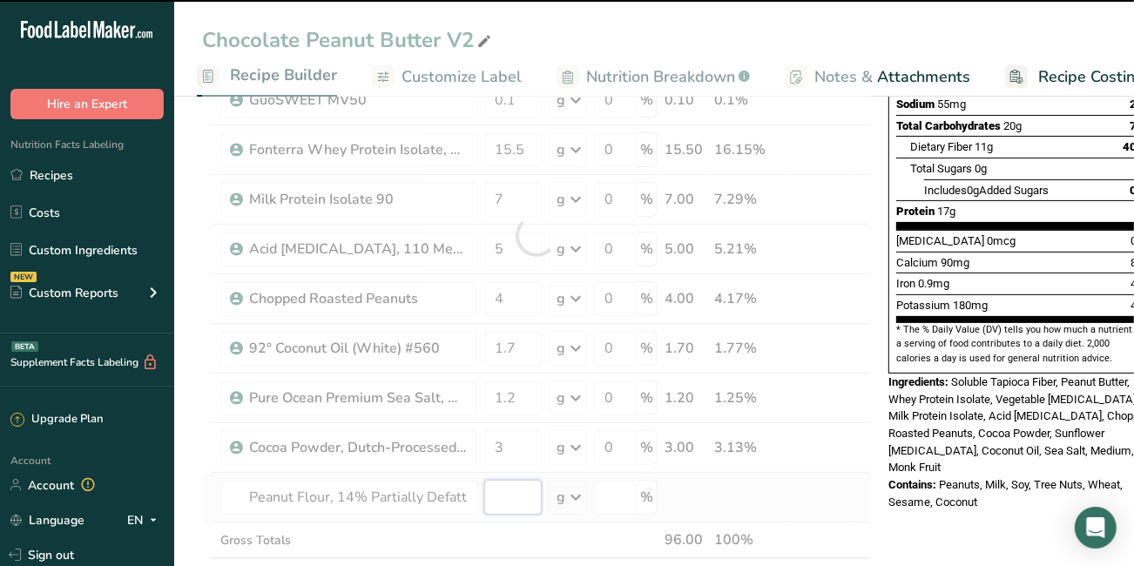
click at [512, 497] on input "number" at bounding box center [512, 497] width 57 height 35
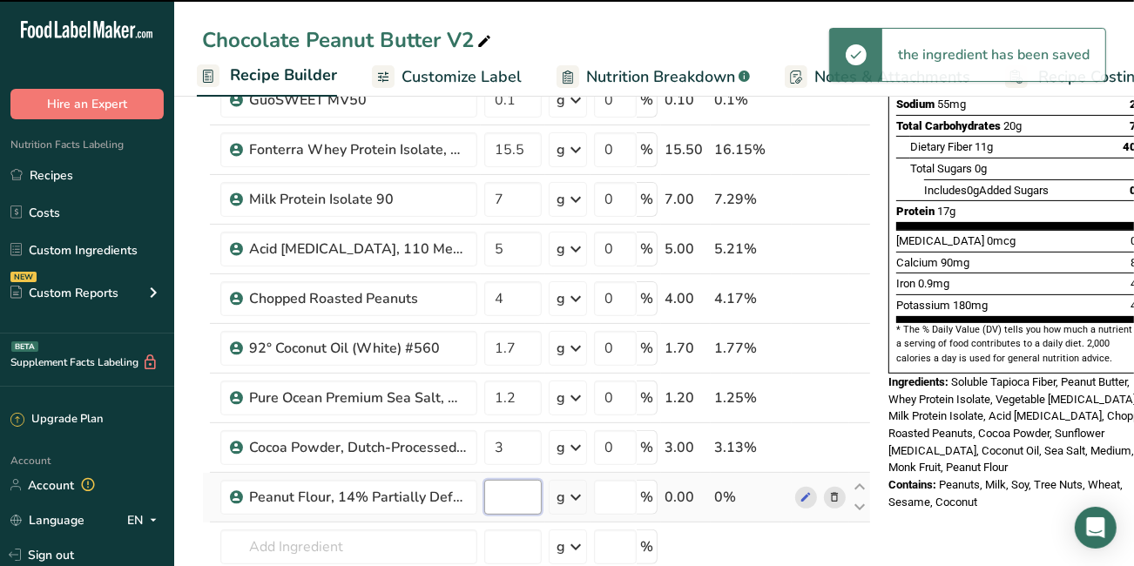
type input "0"
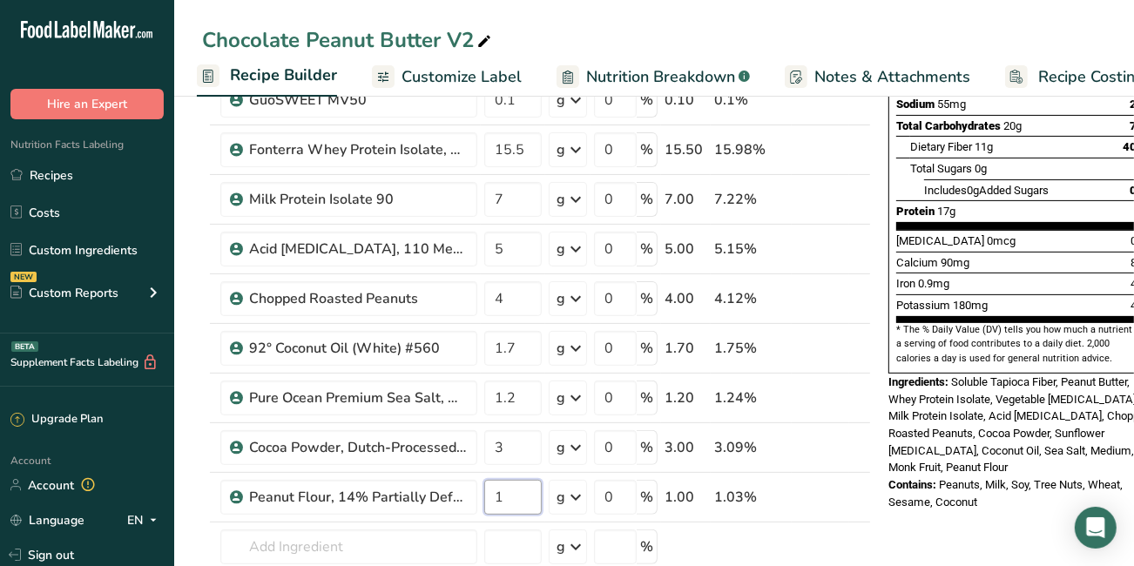
type input "1"
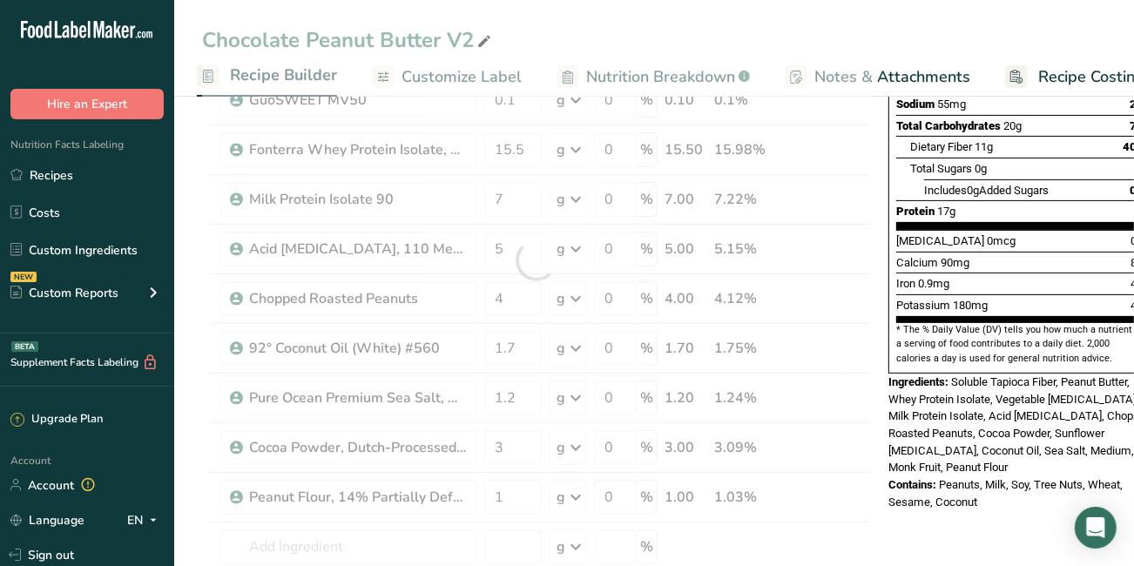
click at [1006, 536] on div "Nutrition Facts 1 Serving Per Container Serving Size 53g Amount Per Serving Cal…" at bounding box center [1020, 564] width 279 height 1588
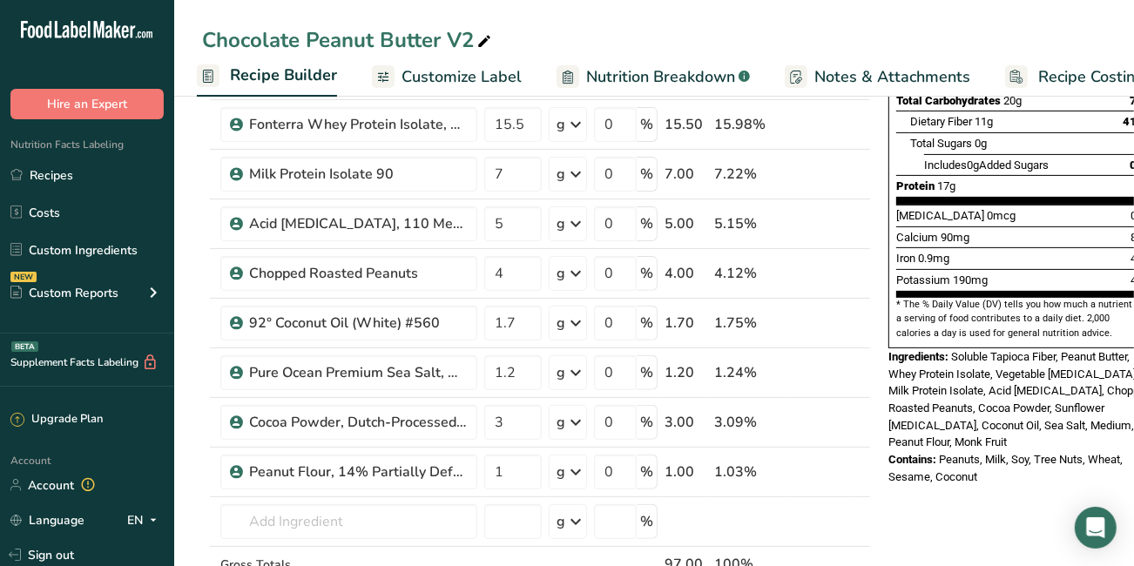
scroll to position [412, 0]
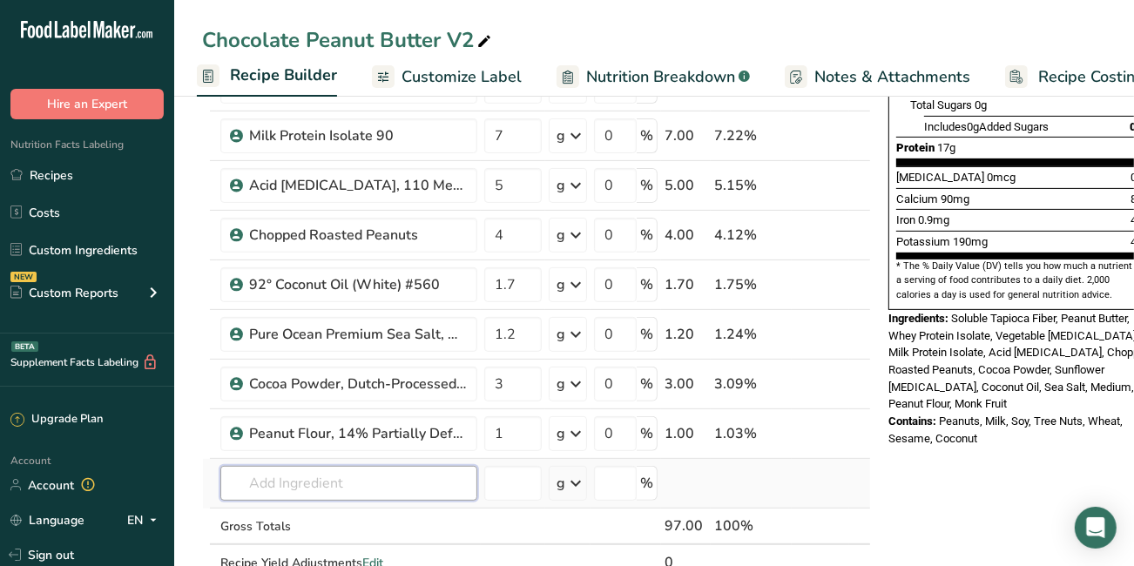
click at [373, 483] on input "text" at bounding box center [348, 483] width 257 height 35
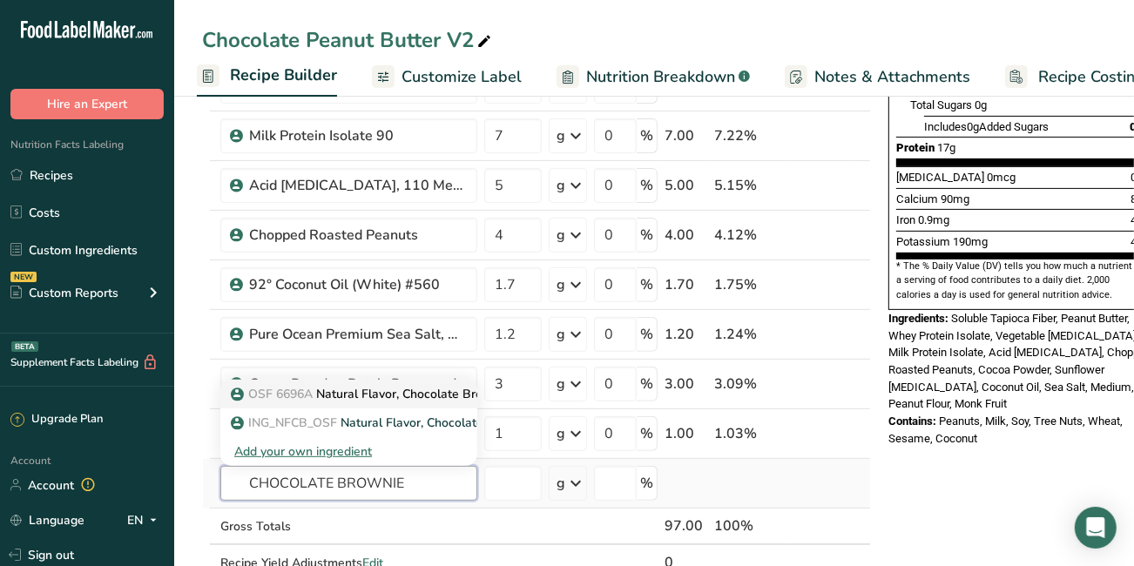
type input "CHOCOLATE BROWNIE"
click at [322, 391] on p "OSF 6696A Natural Flavor, Chocolate Brownie" at bounding box center [371, 394] width 275 height 18
type input "Natural Flavor, Chocolate Brownie"
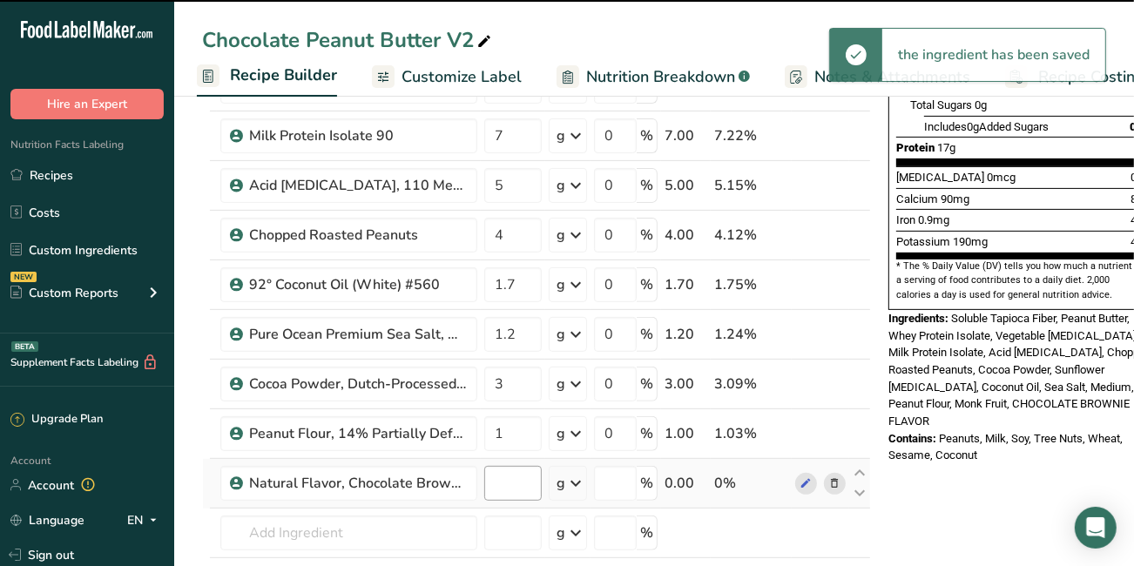
type input "0"
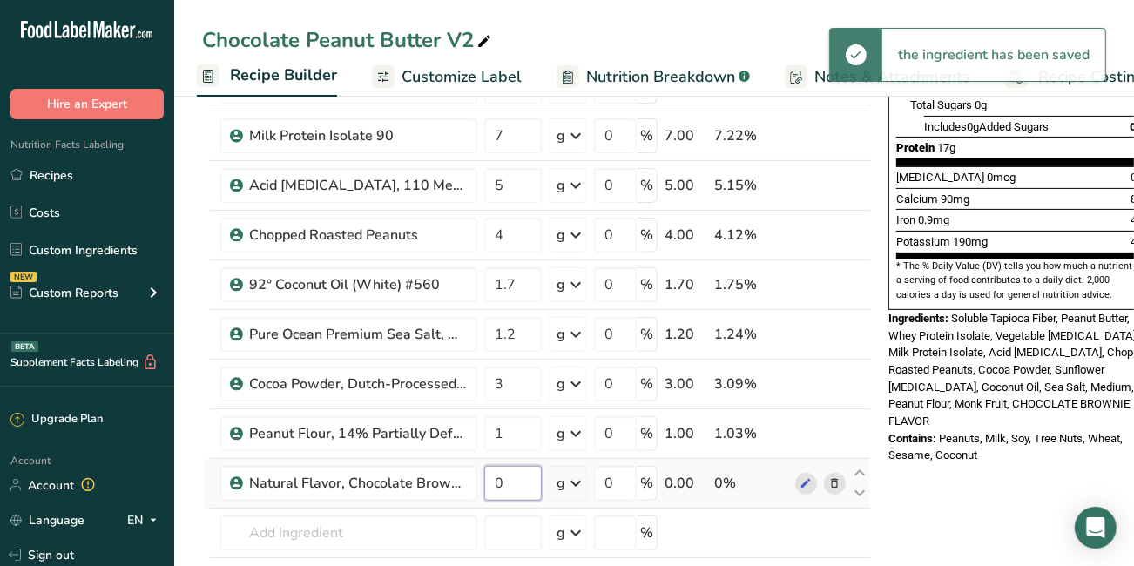
click at [506, 477] on input "0" at bounding box center [512, 483] width 57 height 35
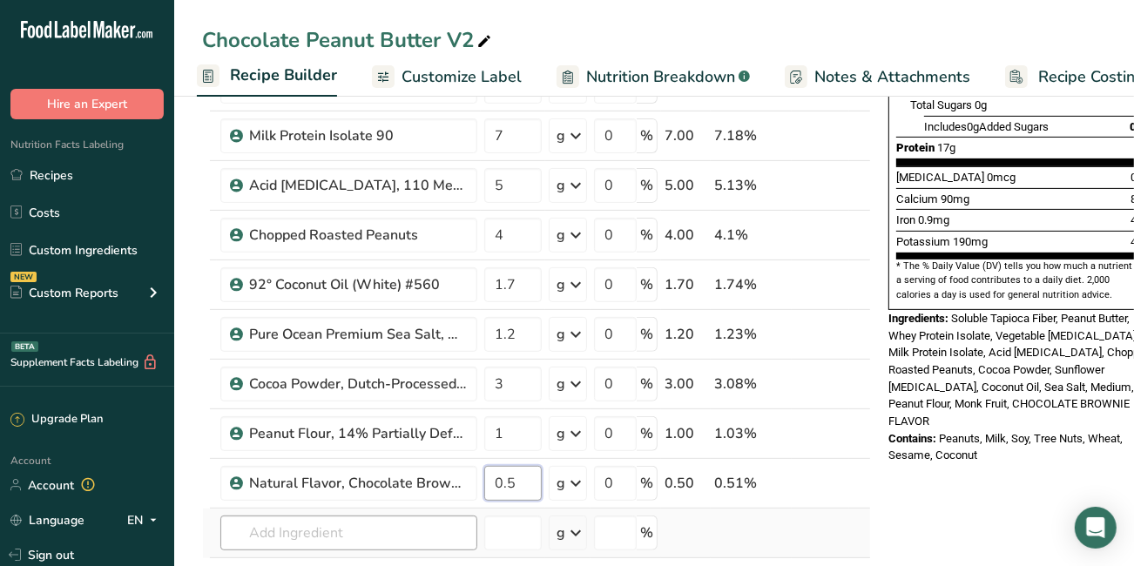
type input "0.5"
click at [320, 533] on div "Ingredient * Amount * Unit * Waste * .a-a{fill:#347362;}.b-a{fill:#fff;} Grams …" at bounding box center [536, 221] width 669 height 891
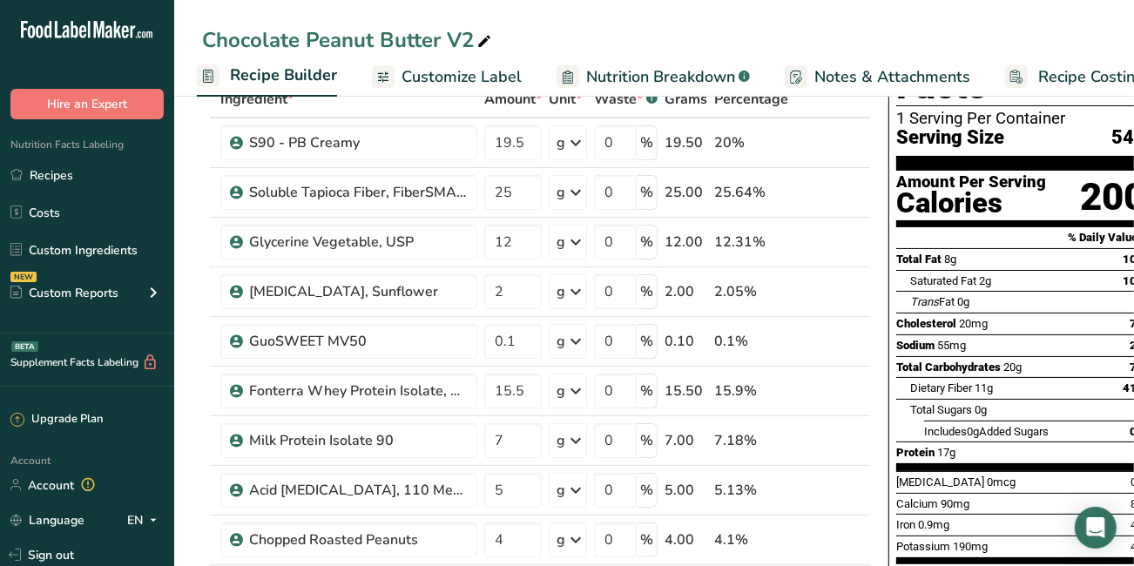
scroll to position [0, 0]
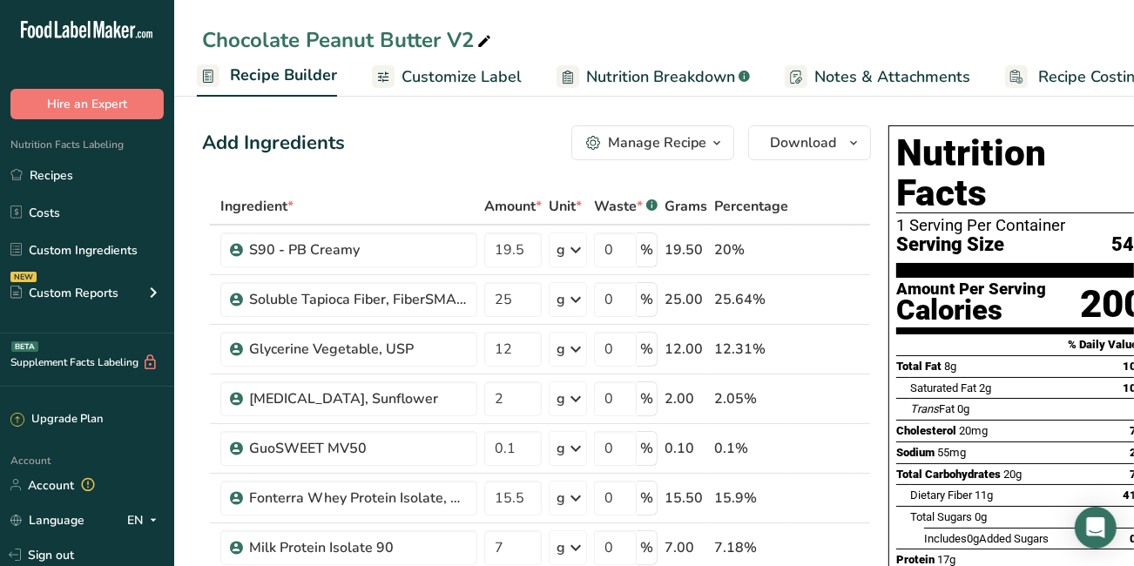
click at [913, 75] on span "Notes & Attachments" at bounding box center [892, 77] width 156 height 24
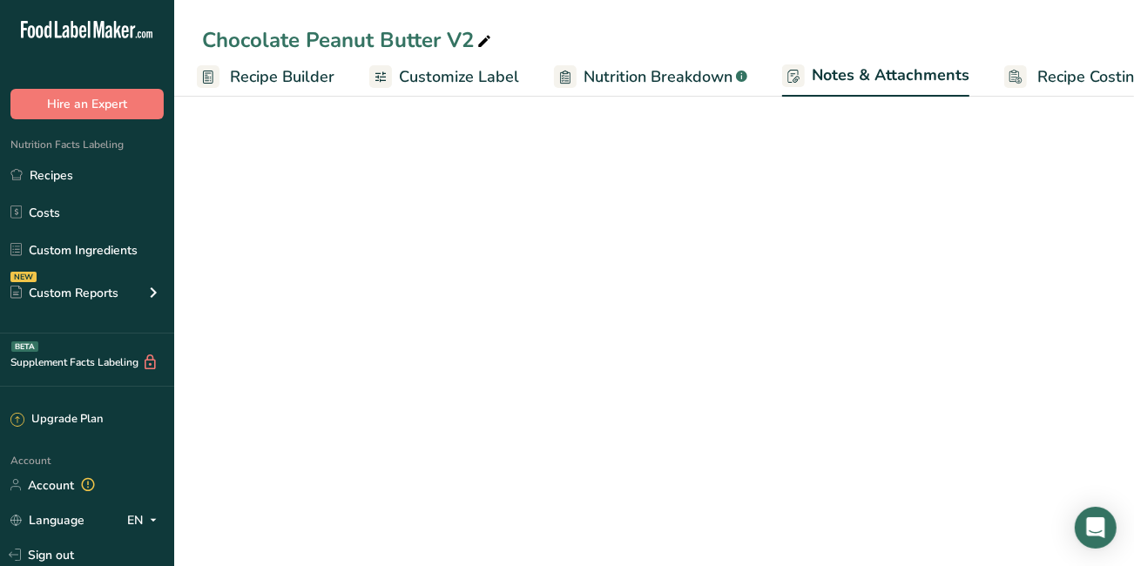
scroll to position [0, 206]
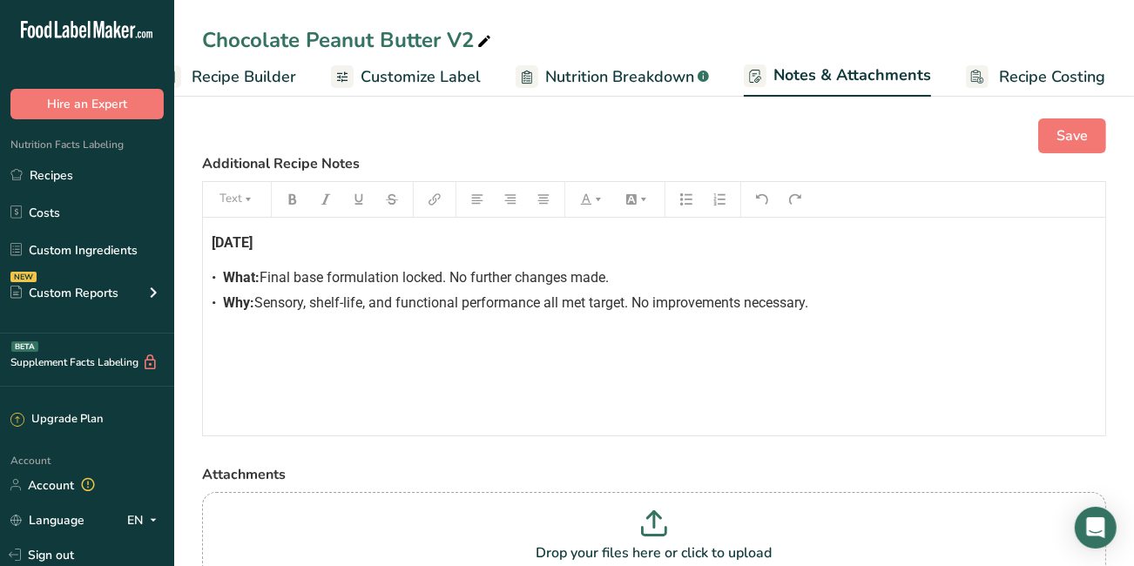
click at [304, 252] on div "[DATE] • What: Final base formulation locked. No further changes made. • Why: S…" at bounding box center [654, 327] width 902 height 218
click at [280, 232] on div "[DATE] • What: Final base formulation locked. No further changes made. • Why: S…" at bounding box center [654, 327] width 902 height 218
click at [629, 280] on div "• What: Final base formulation locked. No further changes made." at bounding box center [654, 277] width 885 height 21
click at [858, 306] on div "• Why: Sensory, shelf-life, and functional performance all met target. No impro…" at bounding box center [654, 303] width 885 height 21
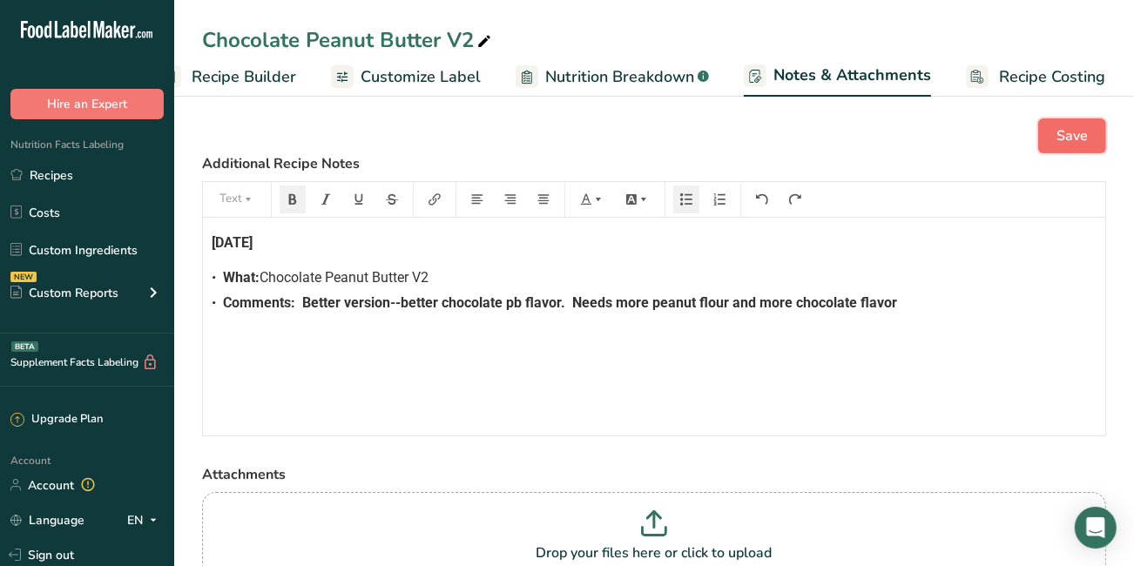
click at [1060, 139] on span "Save" at bounding box center [1071, 135] width 31 height 21
click at [239, 76] on span "Recipe Builder" at bounding box center [244, 77] width 104 height 24
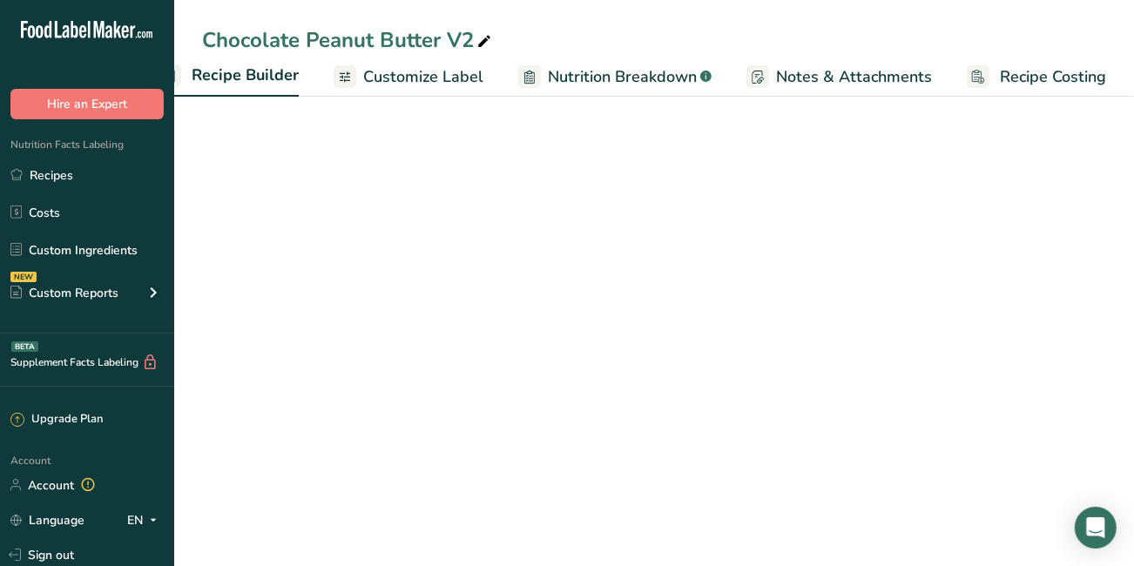
scroll to position [0, 168]
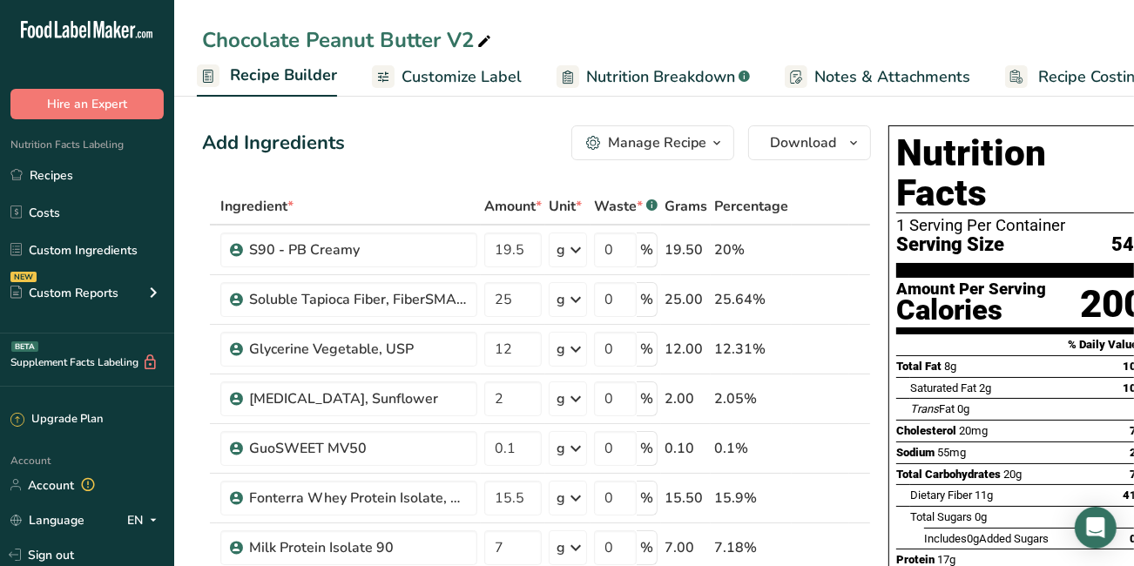
click at [630, 145] on div "Manage Recipe" at bounding box center [657, 142] width 98 height 21
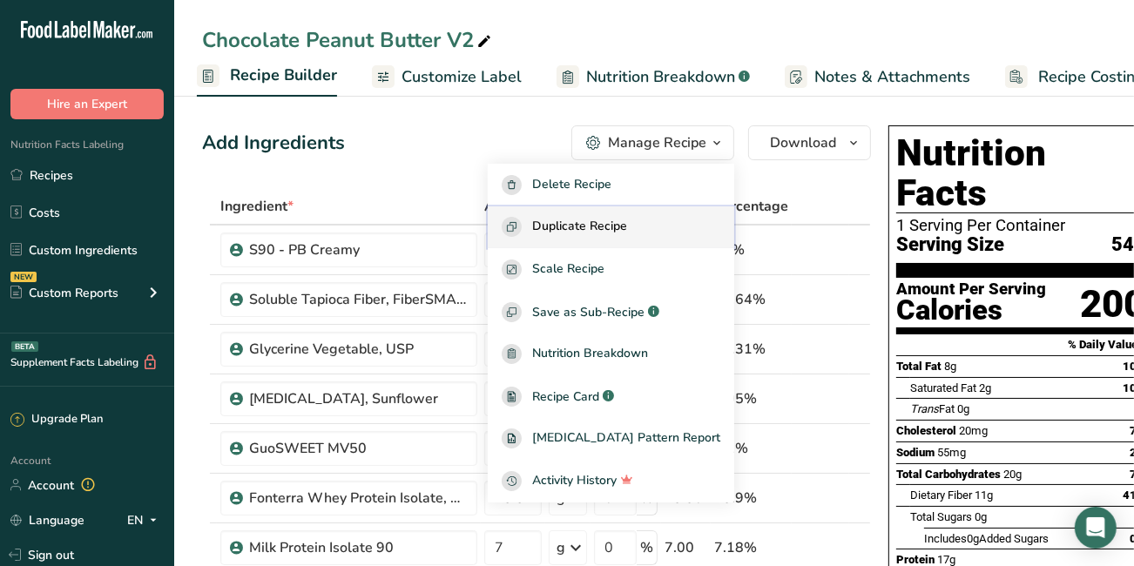
click at [590, 231] on span "Duplicate Recipe" at bounding box center [579, 227] width 95 height 20
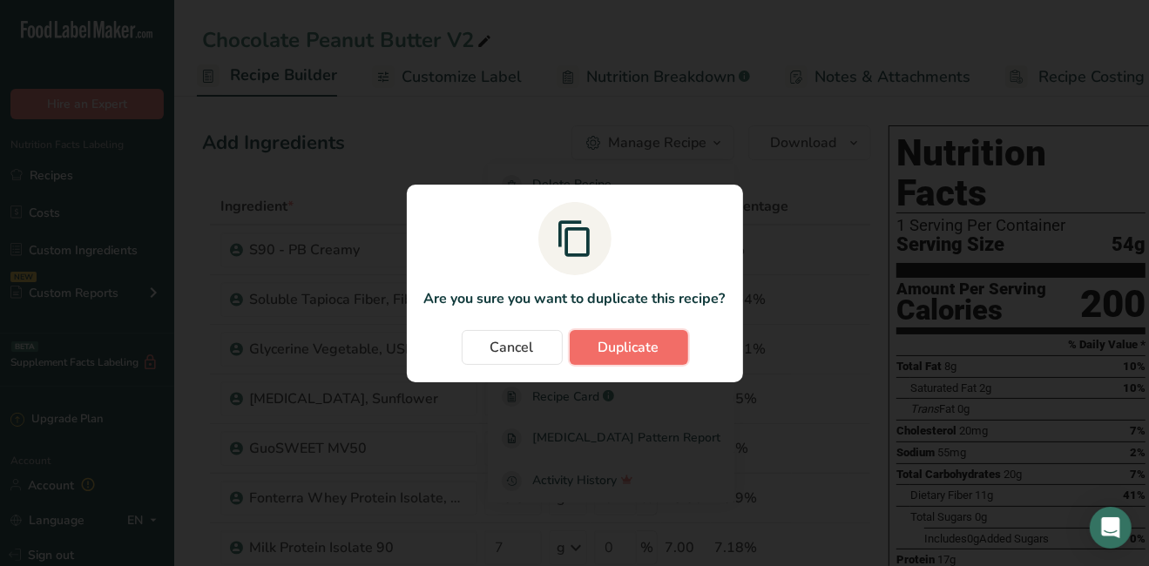
click at [621, 353] on span "Duplicate" at bounding box center [628, 347] width 61 height 21
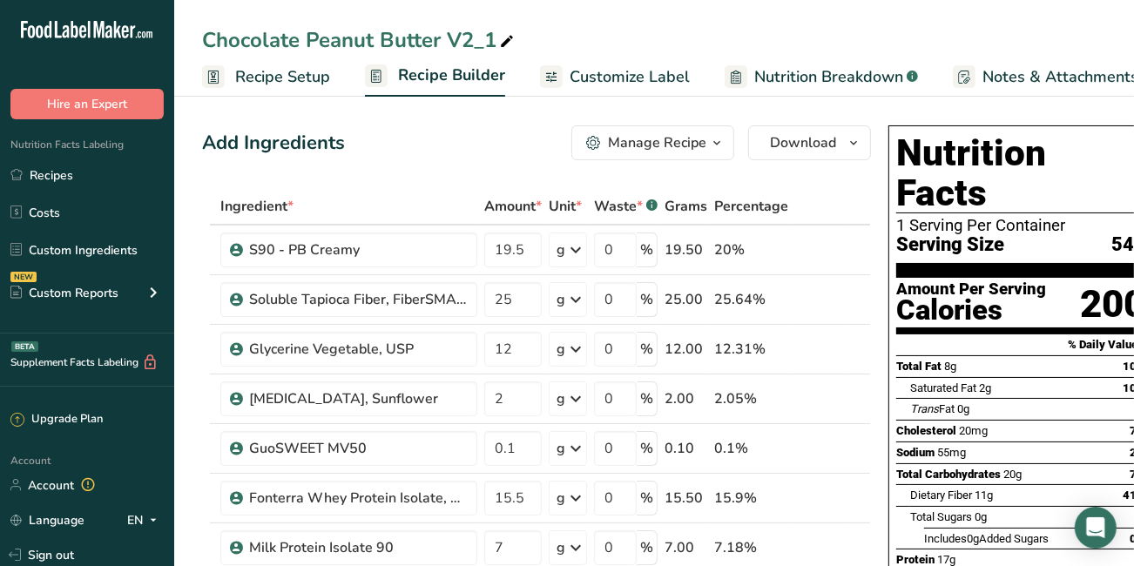
click at [509, 37] on icon at bounding box center [507, 42] width 16 height 24
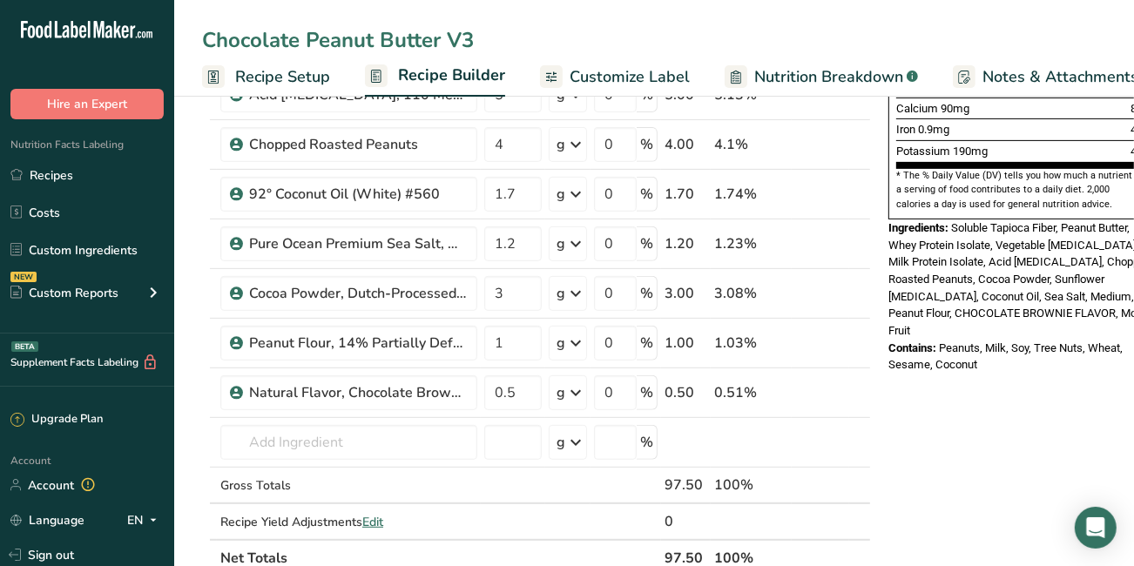
scroll to position [516, 0]
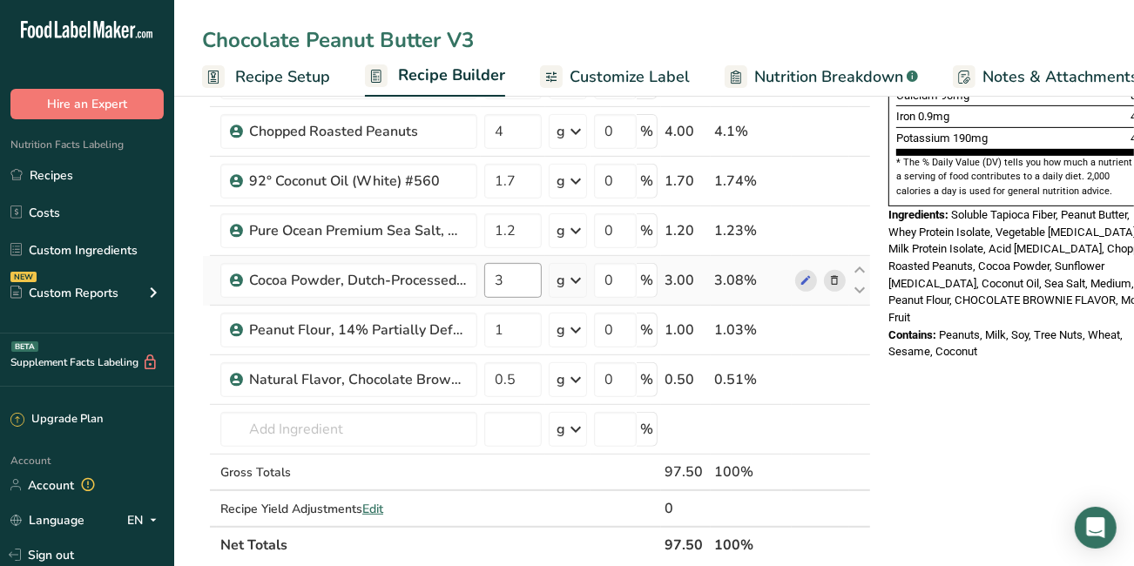
type input "Chocolate Peanut Butter V3"
click at [518, 282] on input "3" at bounding box center [512, 280] width 57 height 35
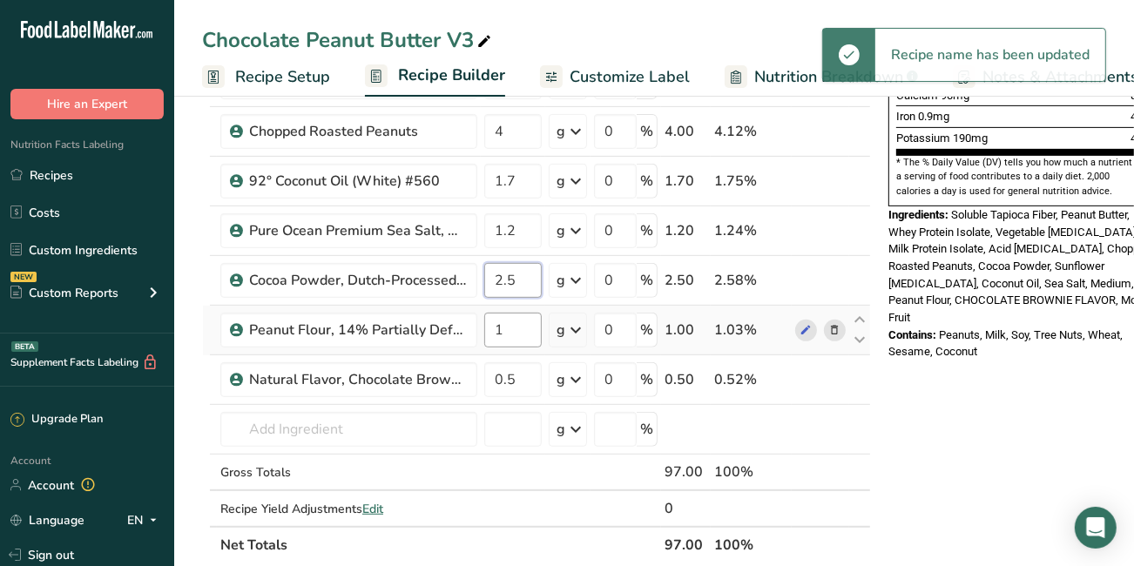
type input "2.5"
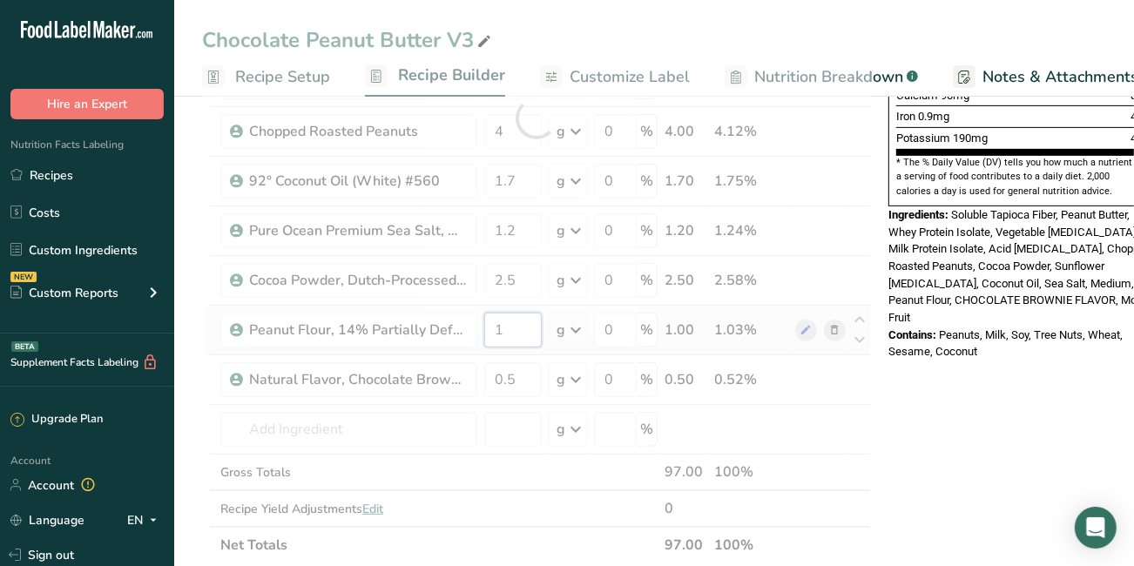
click at [508, 322] on div "Ingredient * Amount * Unit * Waste * .a-a{fill:#347362;}.b-a{fill:#fff;} Grams …" at bounding box center [536, 118] width 669 height 891
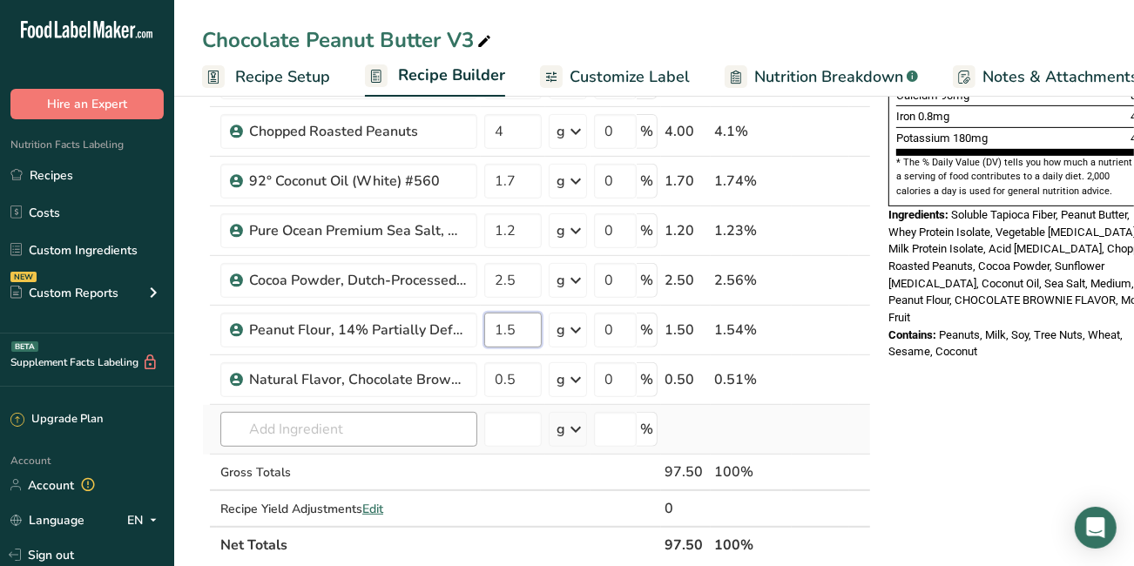
type input "1.5"
click at [371, 411] on div "Ingredient * Amount * Unit * Waste * .a-a{fill:#347362;}.b-a{fill:#fff;} Grams …" at bounding box center [536, 118] width 669 height 891
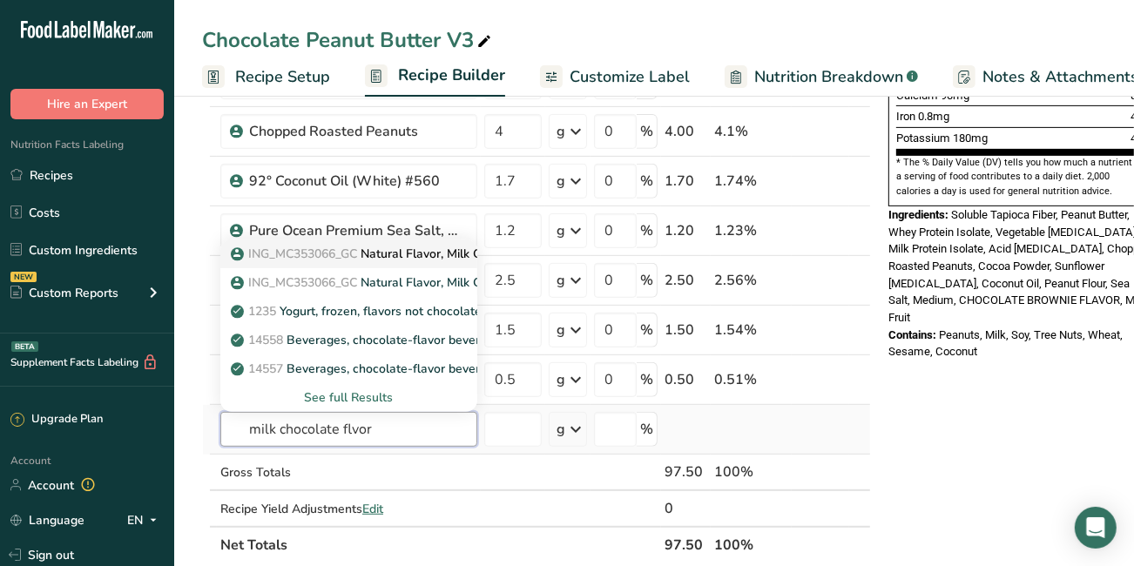
type input "milk chocolate flvor"
click at [323, 249] on span "ING_MC353066_GC" at bounding box center [302, 254] width 109 height 17
type input "Natural Flavor, Milk Chocolate (353066)"
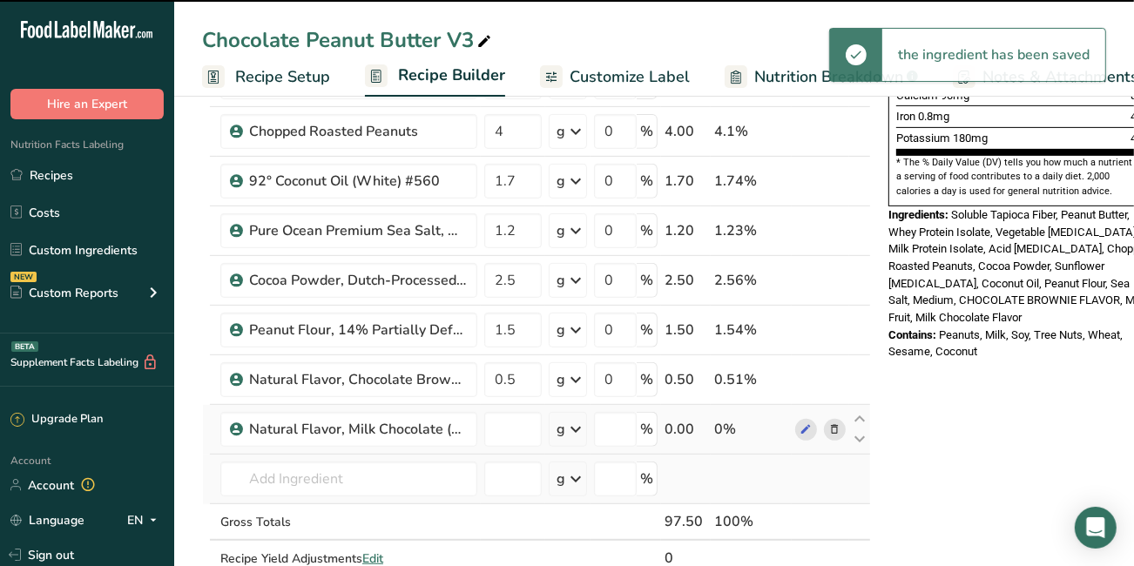
type input "0"
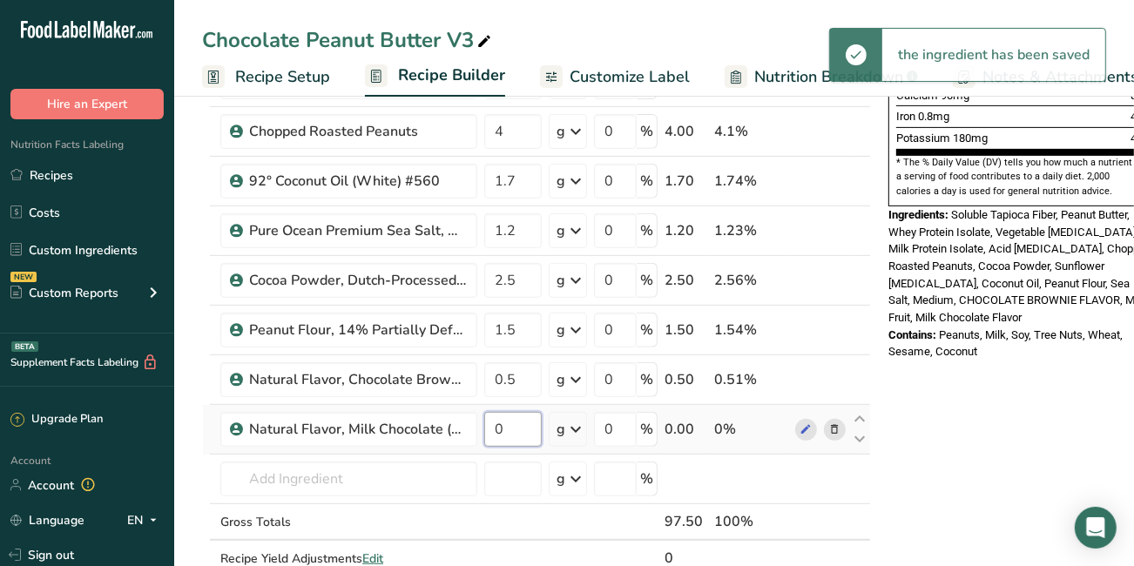
click at [511, 425] on input "0" at bounding box center [512, 429] width 57 height 35
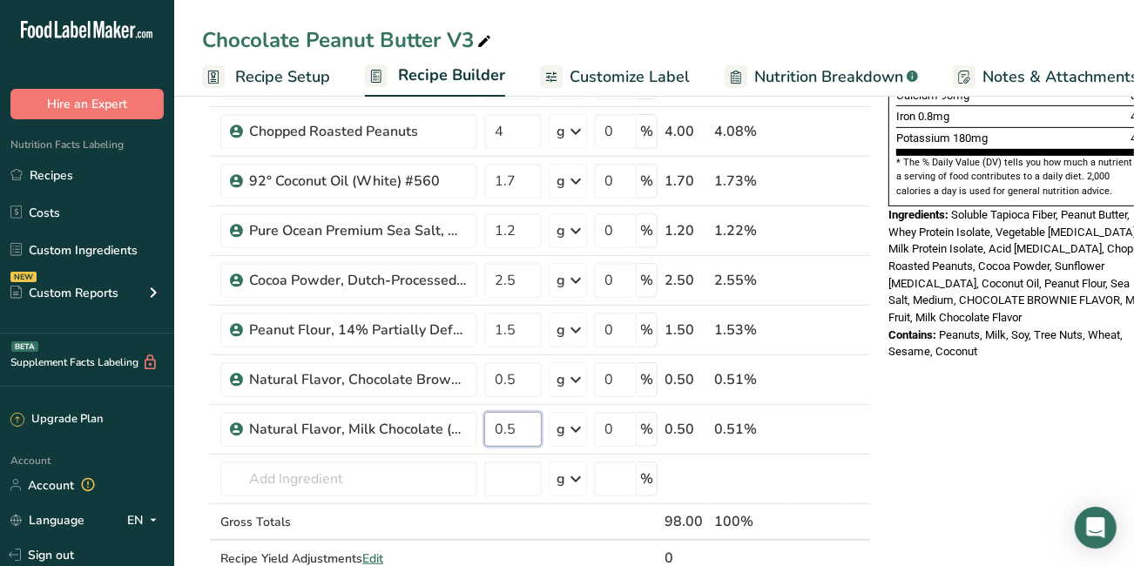
type input "0.5"
click at [965, 500] on div "Nutrition Facts 1 Serving Per Container Serving Size 54g Amount Per Serving Cal…" at bounding box center [1020, 446] width 279 height 1687
click at [1037, 68] on span "Notes & Attachments" at bounding box center [1060, 77] width 156 height 24
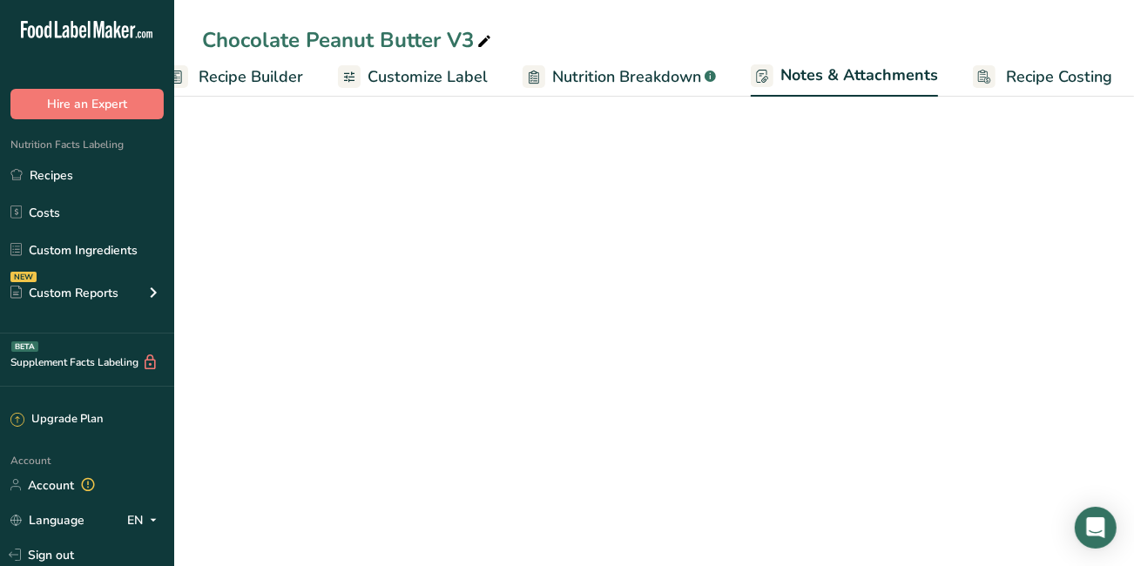
scroll to position [0, 206]
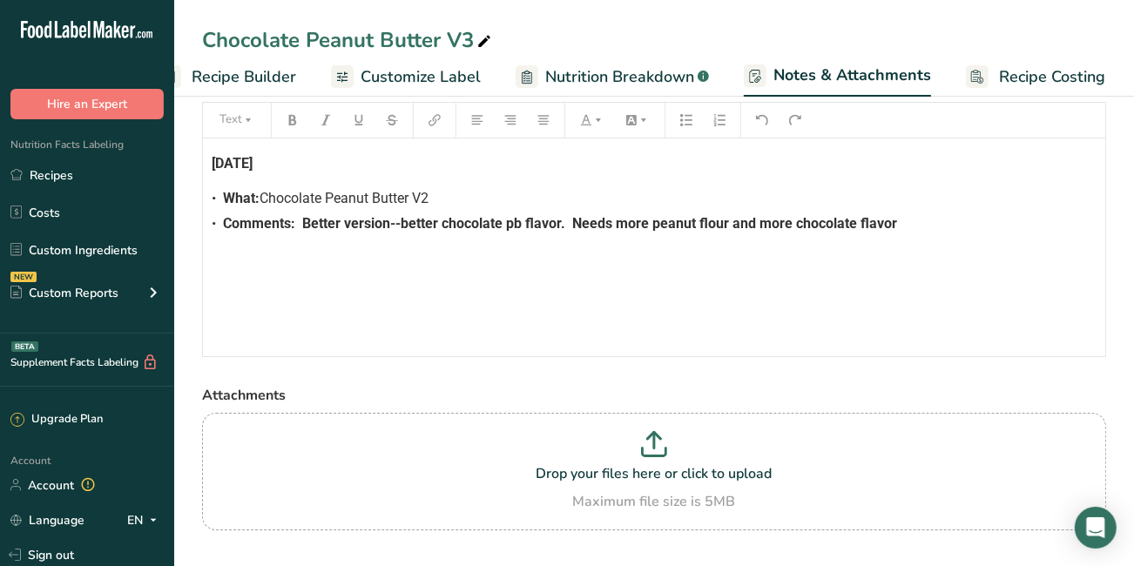
click at [457, 204] on div "• What: Chocolate Peanut Butter V2" at bounding box center [654, 198] width 885 height 21
click at [896, 226] on div "• Comments: Better version--better chocolate pb flavor. Needs more peanut flour…" at bounding box center [654, 223] width 885 height 21
click at [440, 222] on span "Comments: Better version--better chocolate pb flavor. Needs more peanut flour a…" at bounding box center [560, 223] width 674 height 17
click at [551, 219] on span "Comments: Really good chocolate pb flavor. Needs more peanut flour and more cho…" at bounding box center [528, 223] width 611 height 17
click at [744, 222] on span "Comments: Really good chocolate pb flavor. Needs slightly more peanut flour and…" at bounding box center [552, 223] width 659 height 17
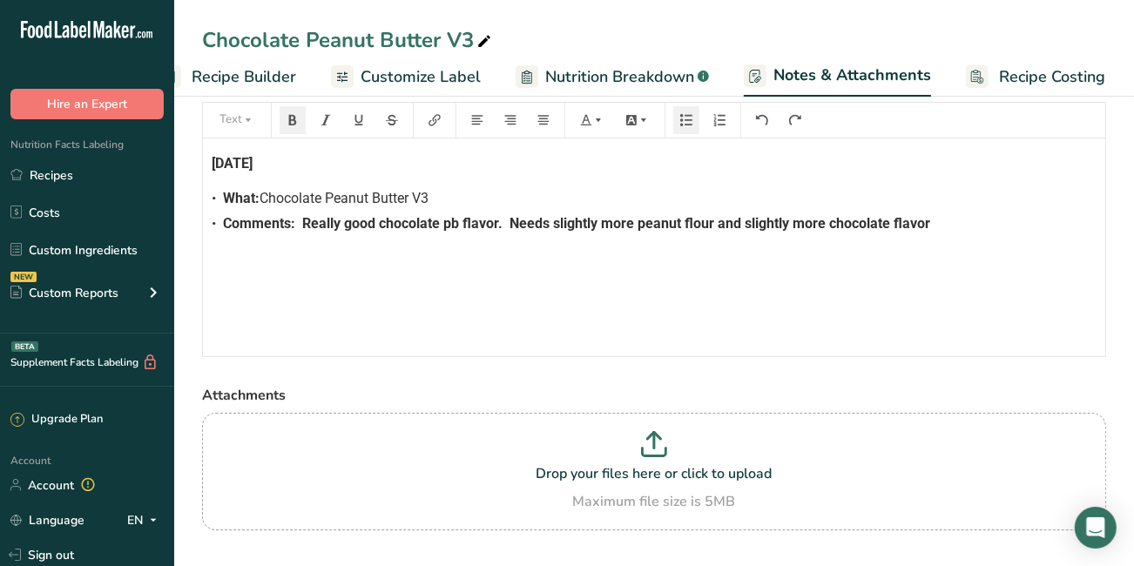
click at [965, 224] on div "• Comments: Really good chocolate pb flavor. Needs slightly more peanut flour a…" at bounding box center [654, 223] width 885 height 21
click at [69, 178] on link "Recipes" at bounding box center [87, 174] width 174 height 33
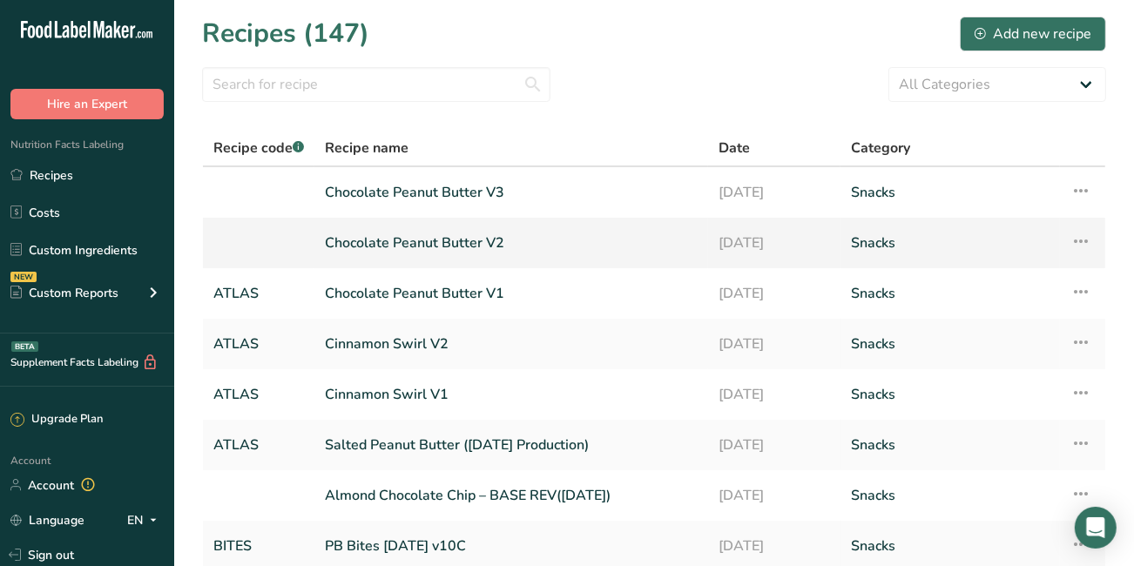
click at [401, 245] on link "Chocolate Peanut Butter V2" at bounding box center [511, 243] width 373 height 37
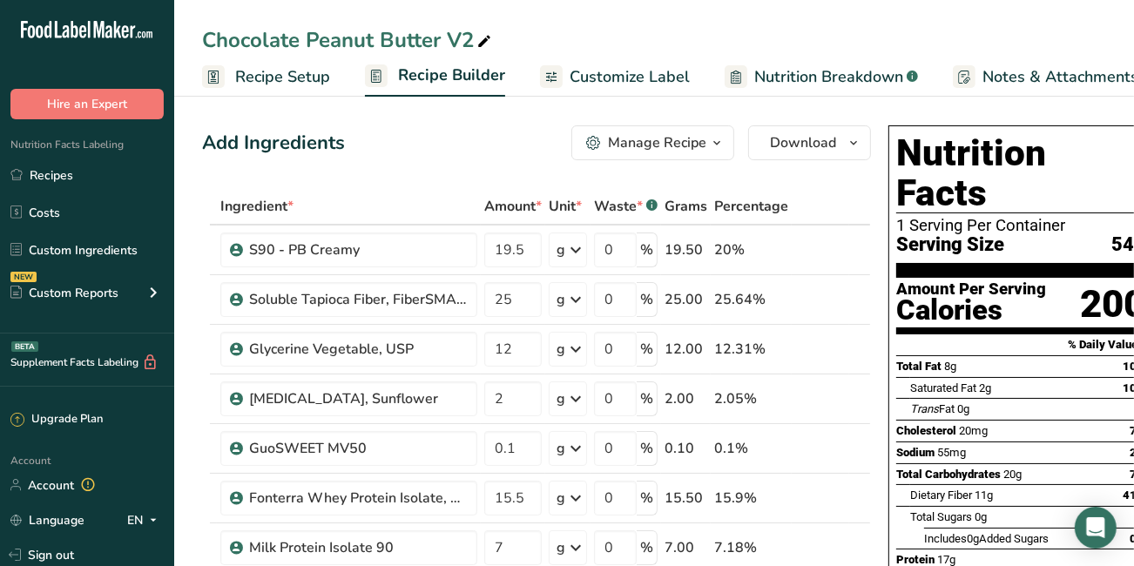
click at [283, 82] on span "Recipe Setup" at bounding box center [282, 77] width 95 height 24
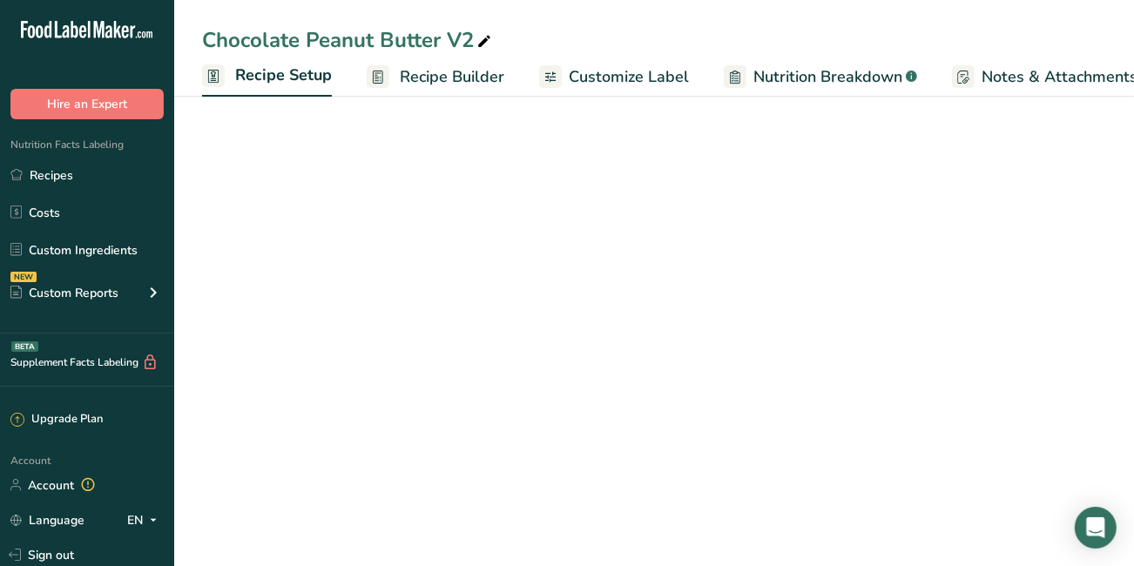
scroll to position [0, 5]
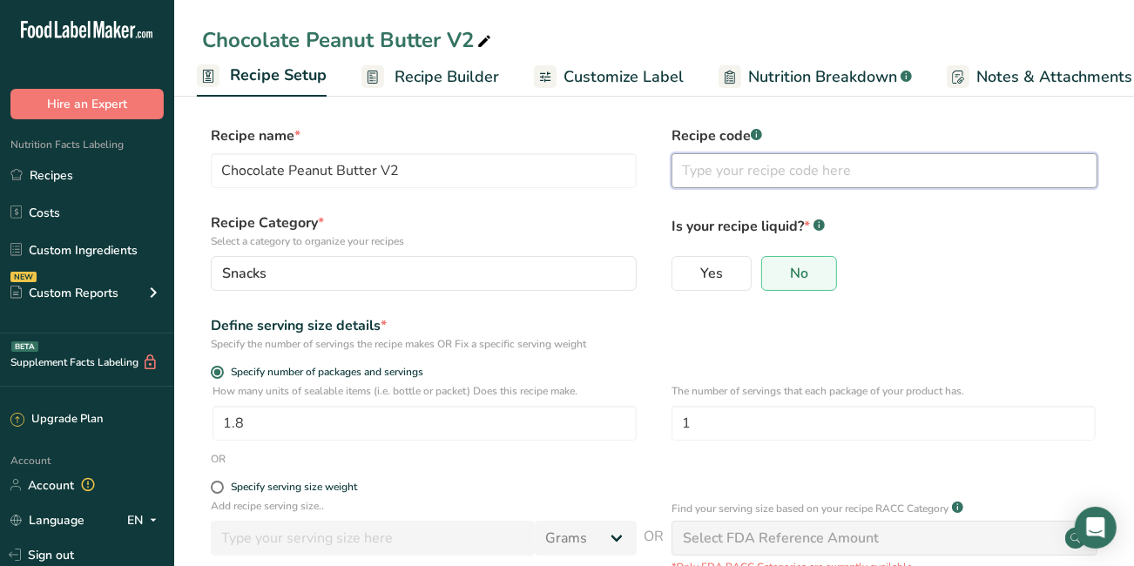
click at [738, 163] on input "text" at bounding box center [884, 170] width 426 height 35
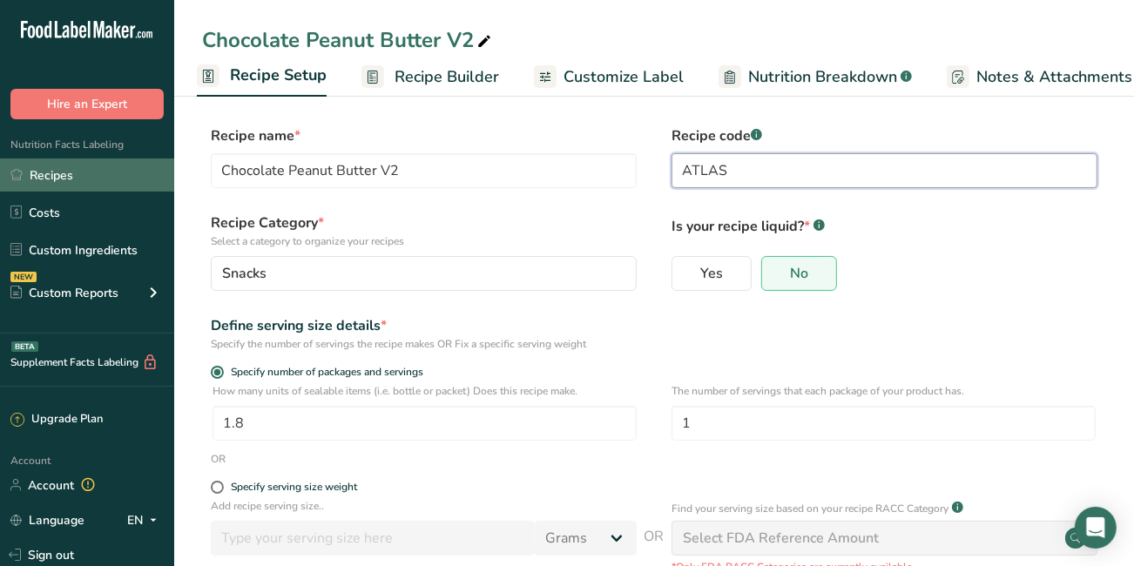
type input "ATLAS"
click at [88, 172] on link "Recipes" at bounding box center [87, 174] width 174 height 33
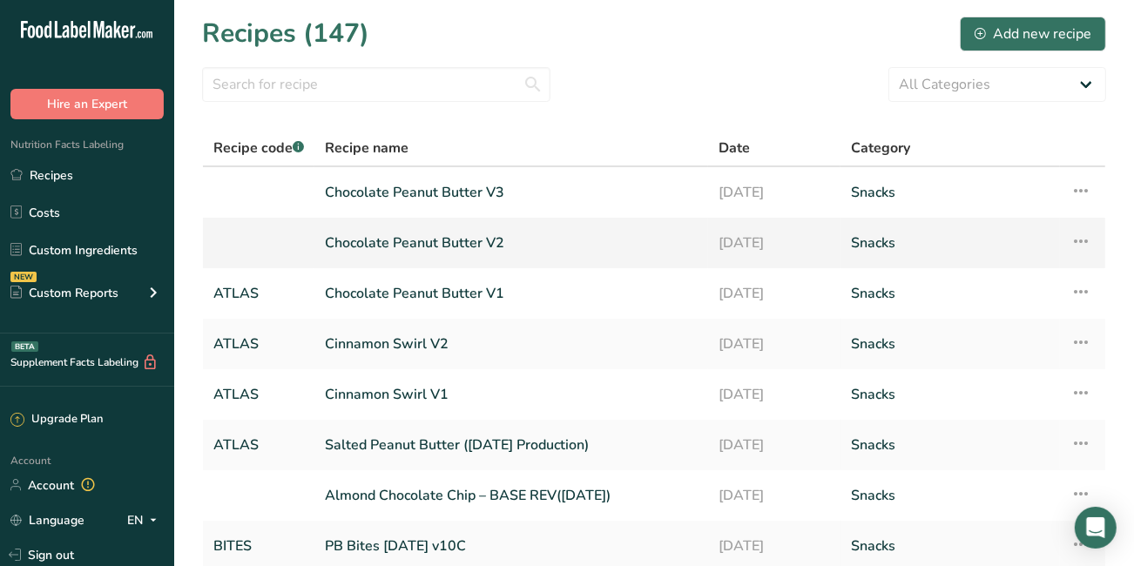
click at [367, 239] on link "Chocolate Peanut Butter V2" at bounding box center [511, 243] width 373 height 37
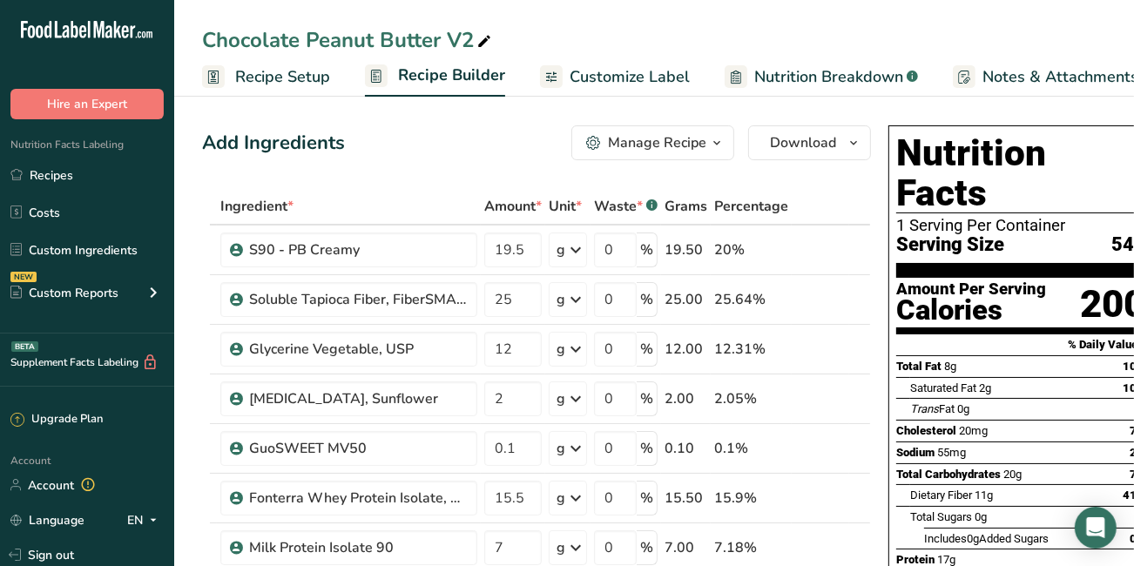
click at [258, 82] on span "Recipe Setup" at bounding box center [282, 77] width 95 height 24
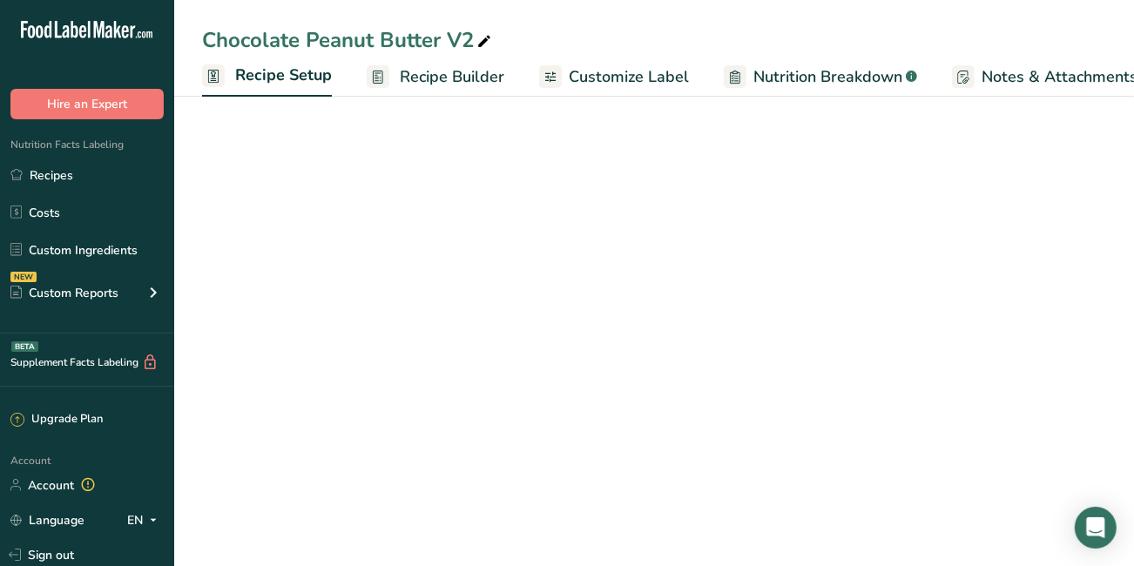
scroll to position [0, 5]
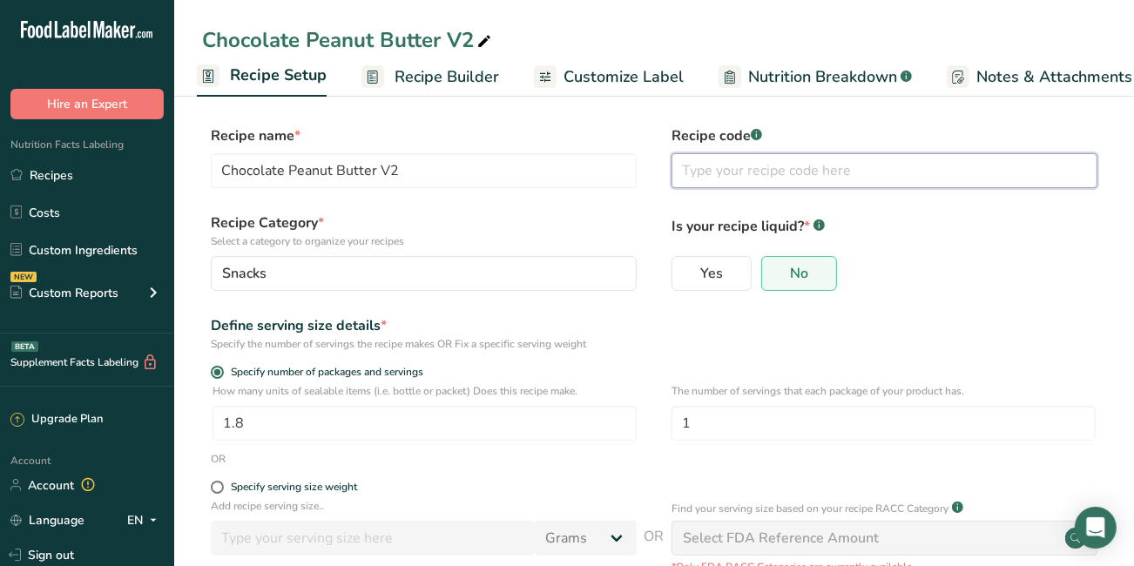
click at [716, 173] on input "text" at bounding box center [884, 170] width 426 height 35
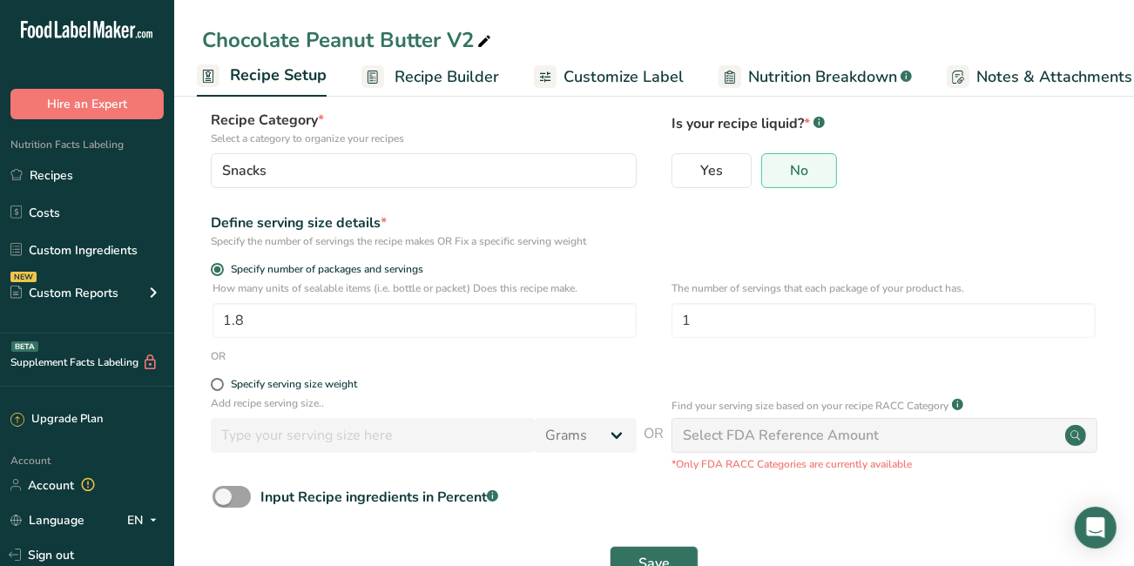
scroll to position [156, 0]
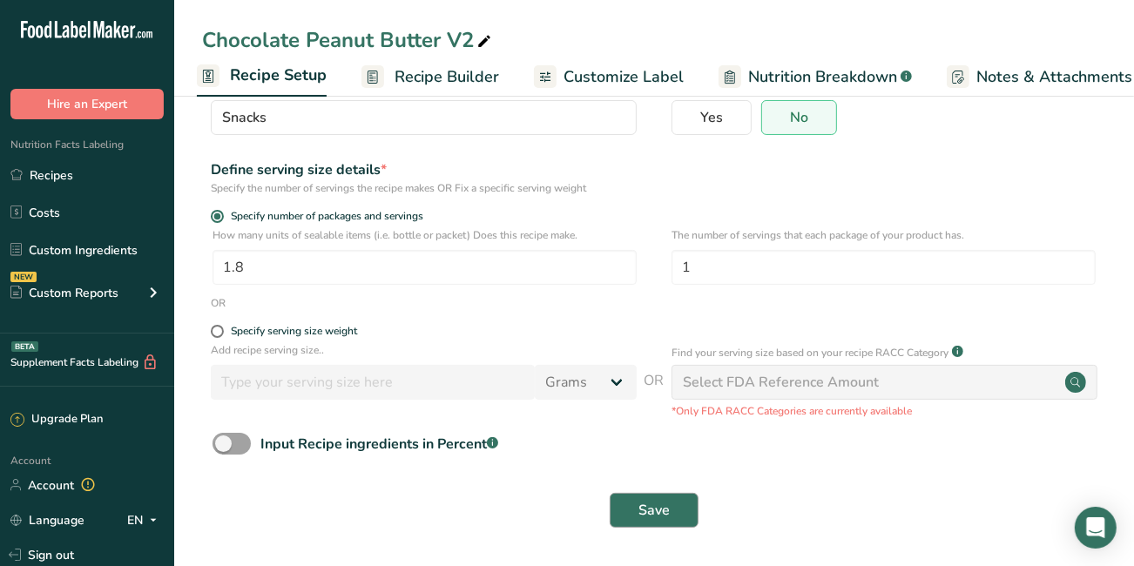
type input "ATLAS"
click at [656, 511] on span "Save" at bounding box center [653, 510] width 31 height 21
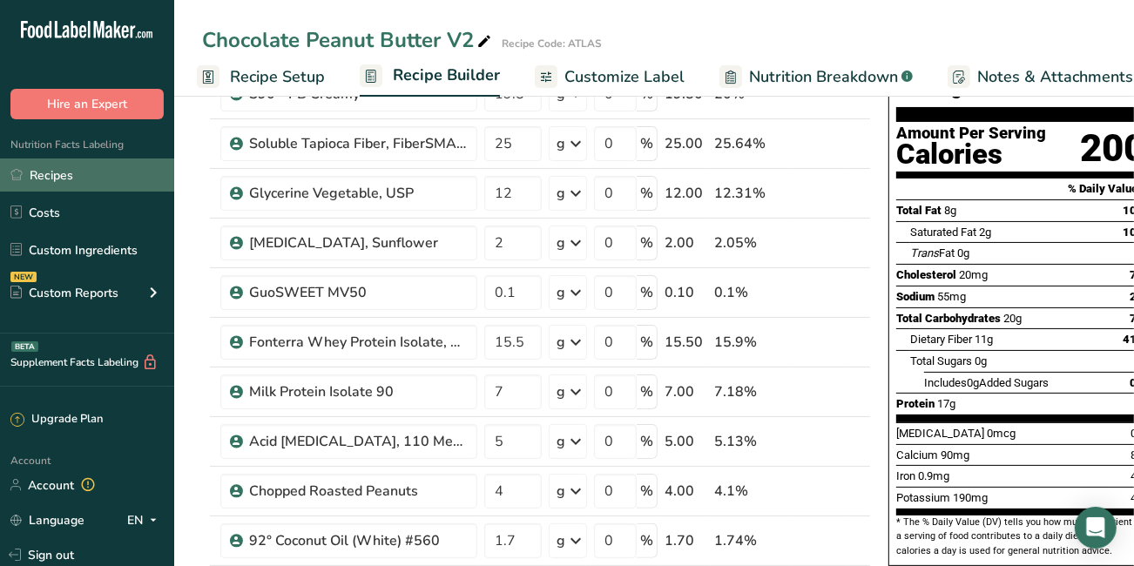
click at [89, 164] on link "Recipes" at bounding box center [87, 174] width 174 height 33
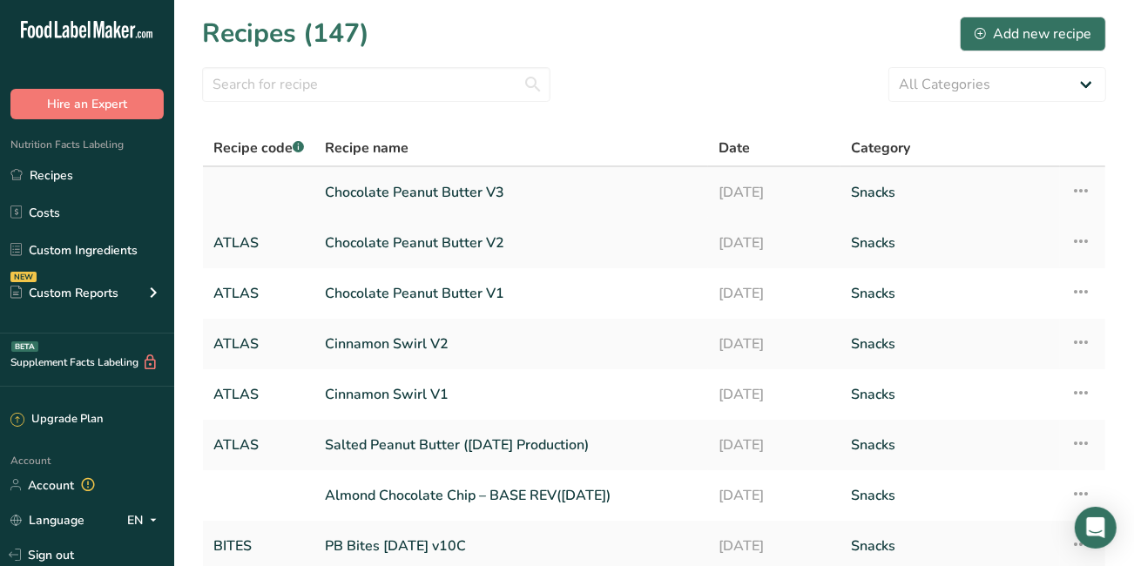
click at [272, 185] on link at bounding box center [258, 192] width 91 height 37
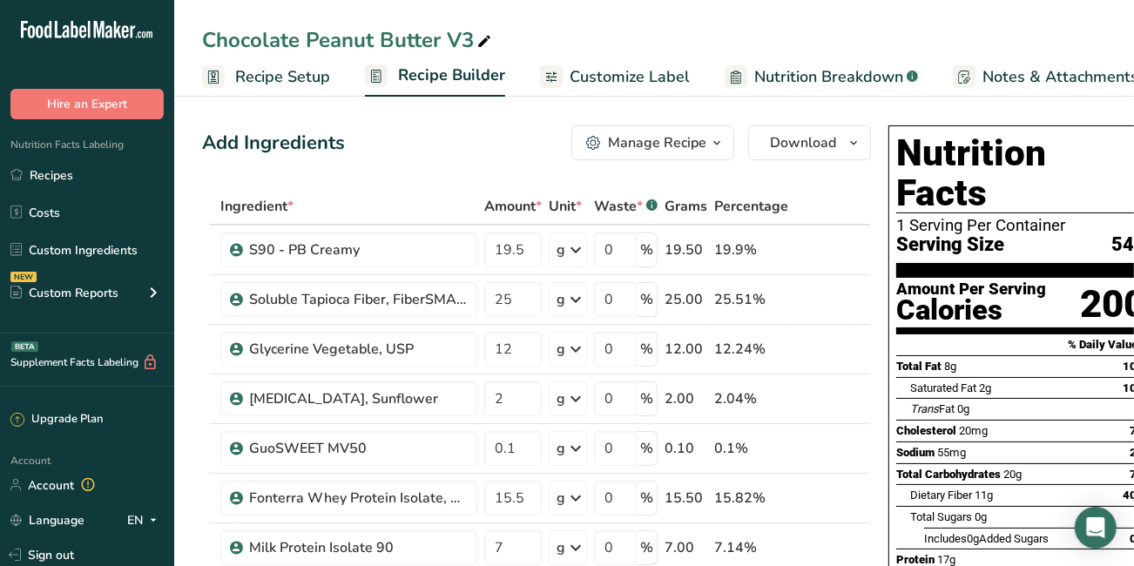
click at [297, 70] on span "Recipe Setup" at bounding box center [282, 77] width 95 height 24
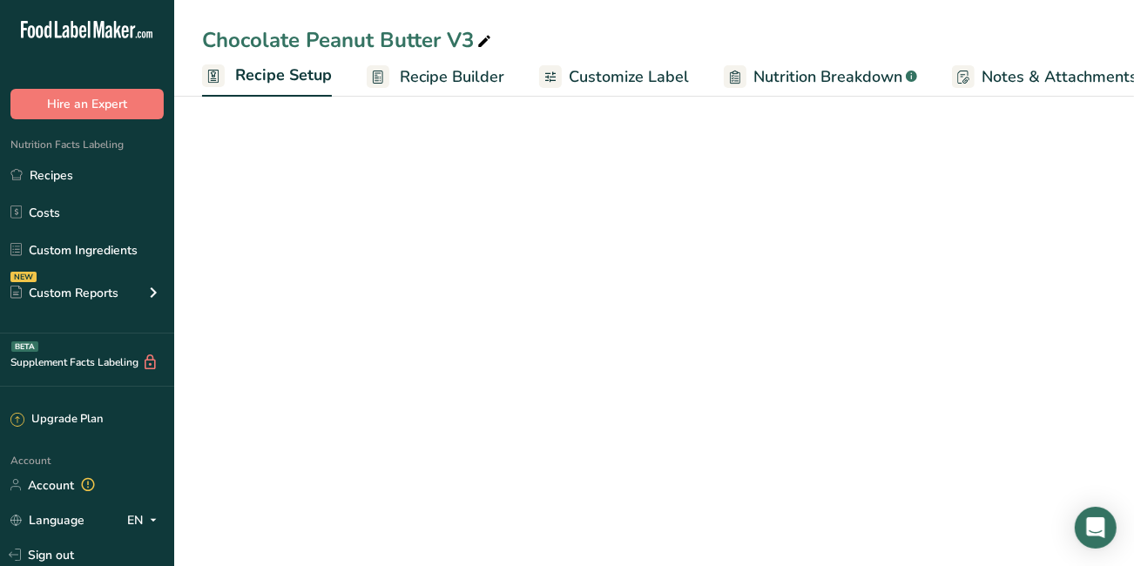
scroll to position [0, 5]
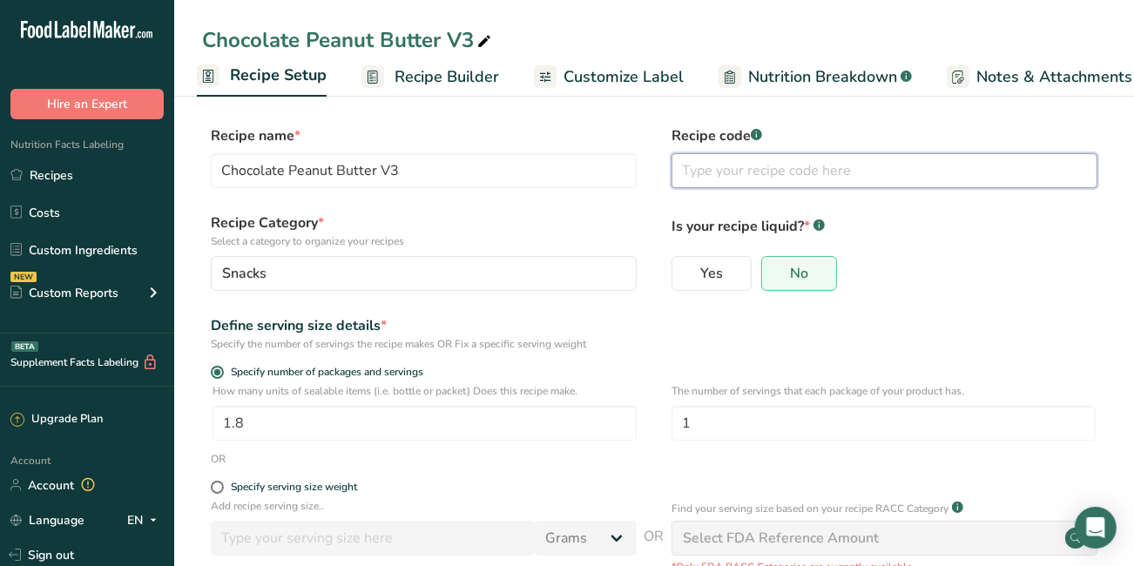
click at [706, 180] on input "text" at bounding box center [884, 170] width 426 height 35
click at [706, 180] on input "A" at bounding box center [884, 170] width 426 height 35
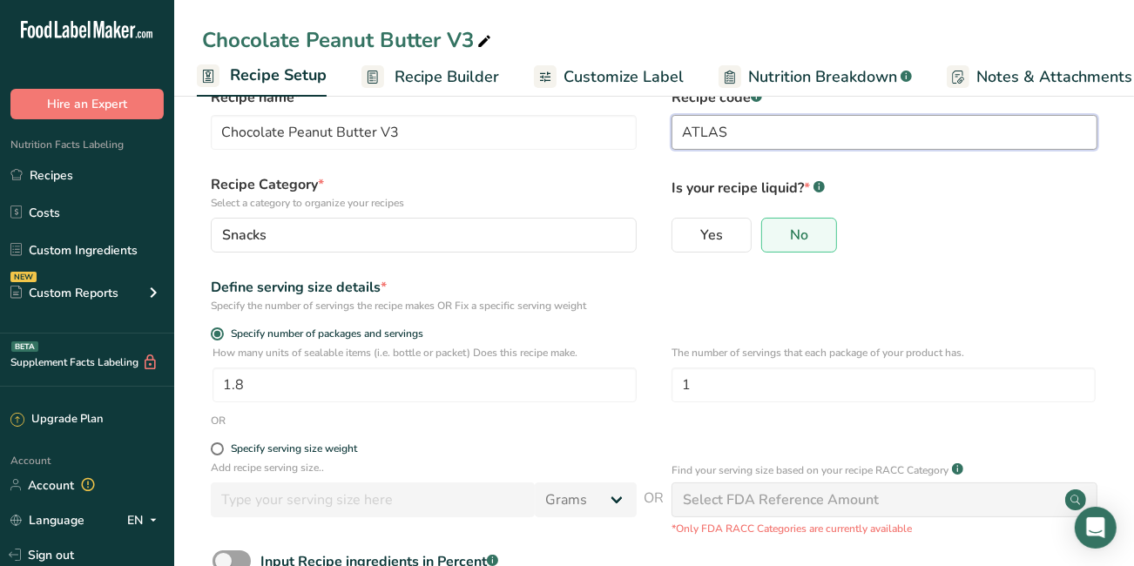
scroll to position [156, 0]
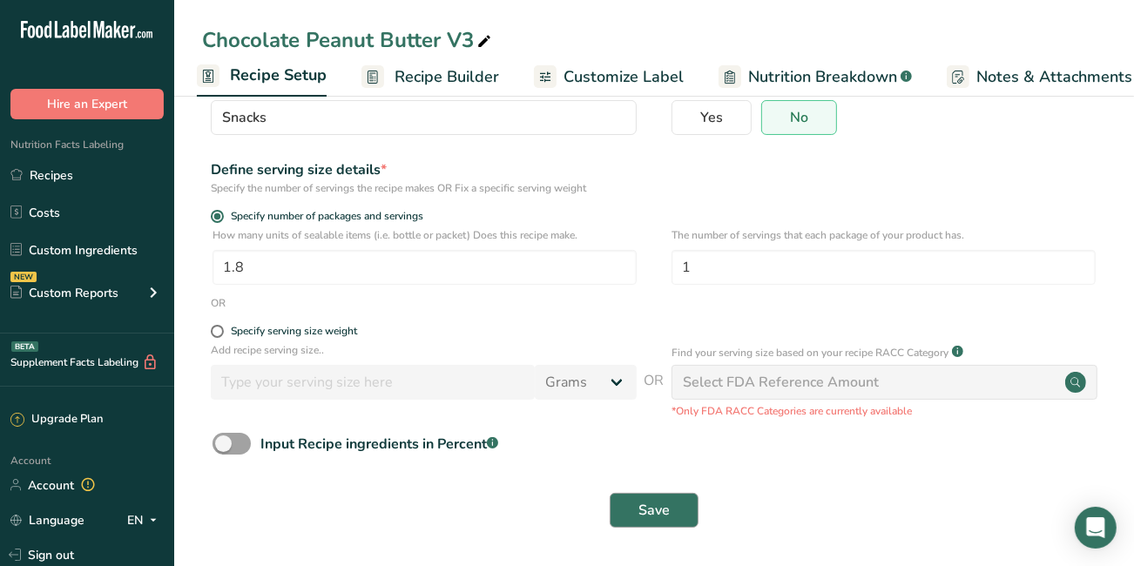
type input "ATLAS"
click at [645, 506] on span "Save" at bounding box center [653, 510] width 31 height 21
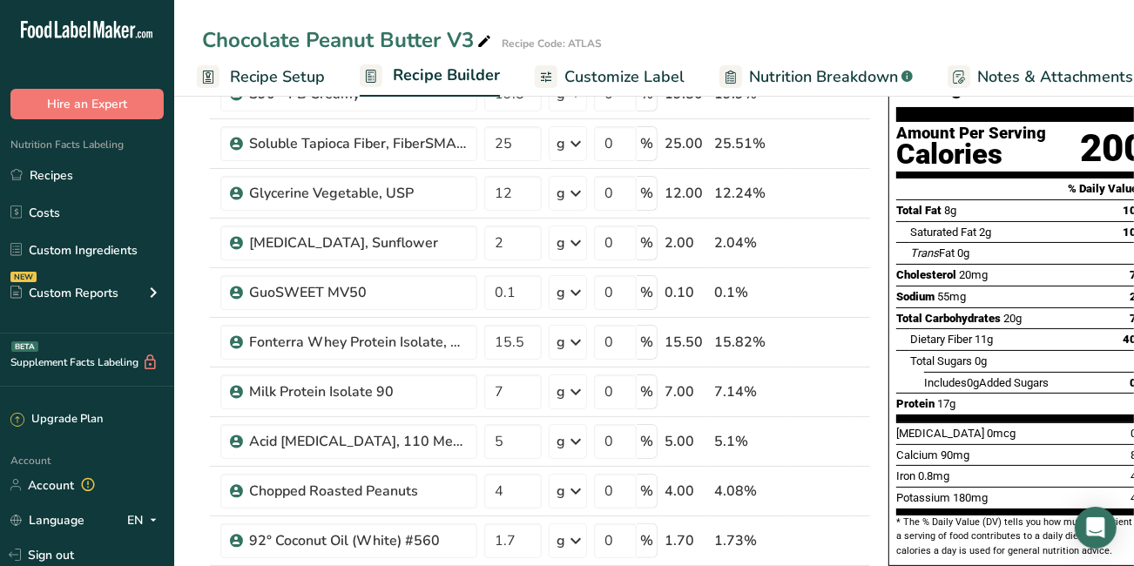
click at [269, 78] on span "Recipe Setup" at bounding box center [277, 77] width 95 height 24
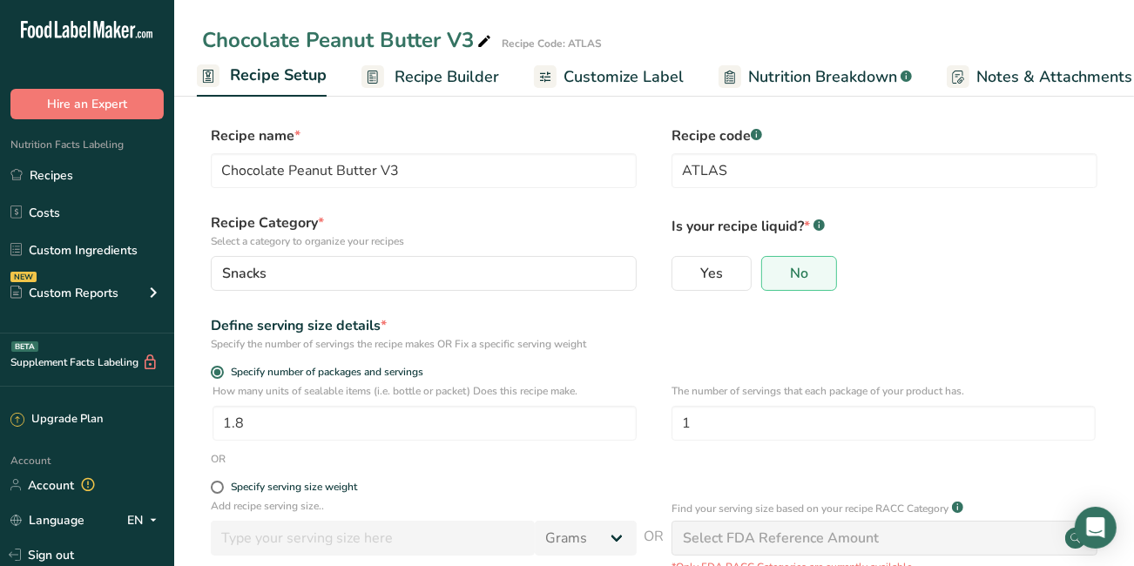
click at [417, 80] on span "Recipe Builder" at bounding box center [446, 77] width 104 height 24
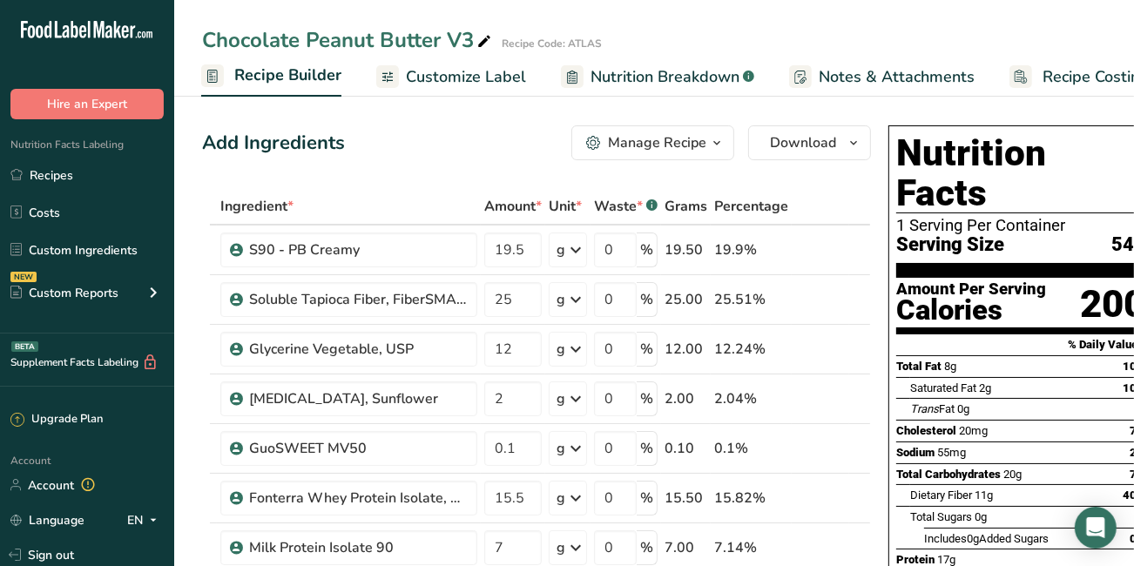
scroll to position [0, 168]
click at [645, 132] on div "Manage Recipe" at bounding box center [657, 142] width 98 height 21
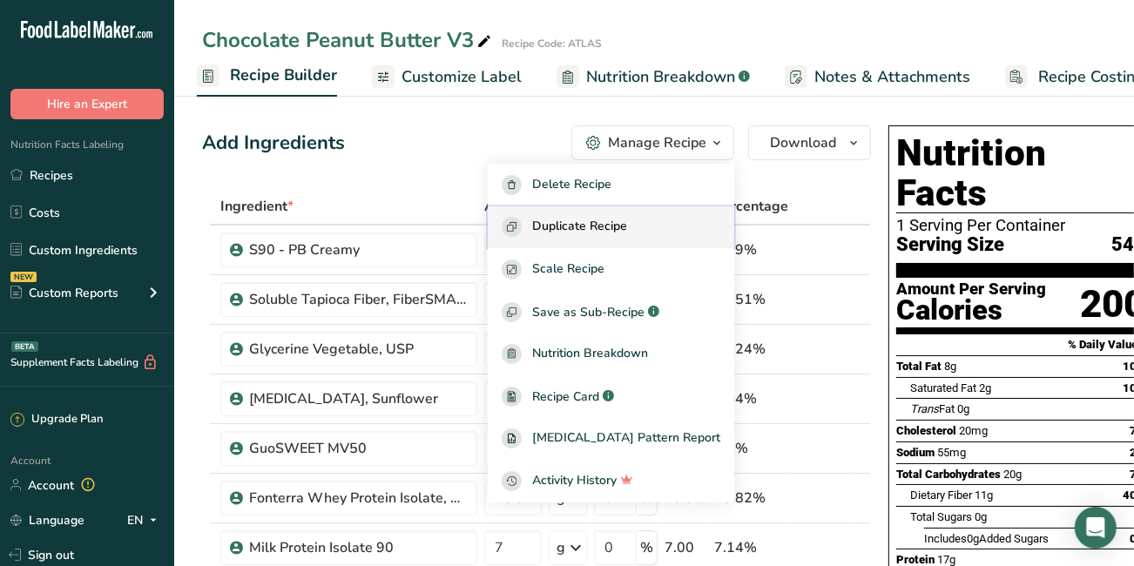
click at [583, 219] on span "Duplicate Recipe" at bounding box center [579, 227] width 95 height 20
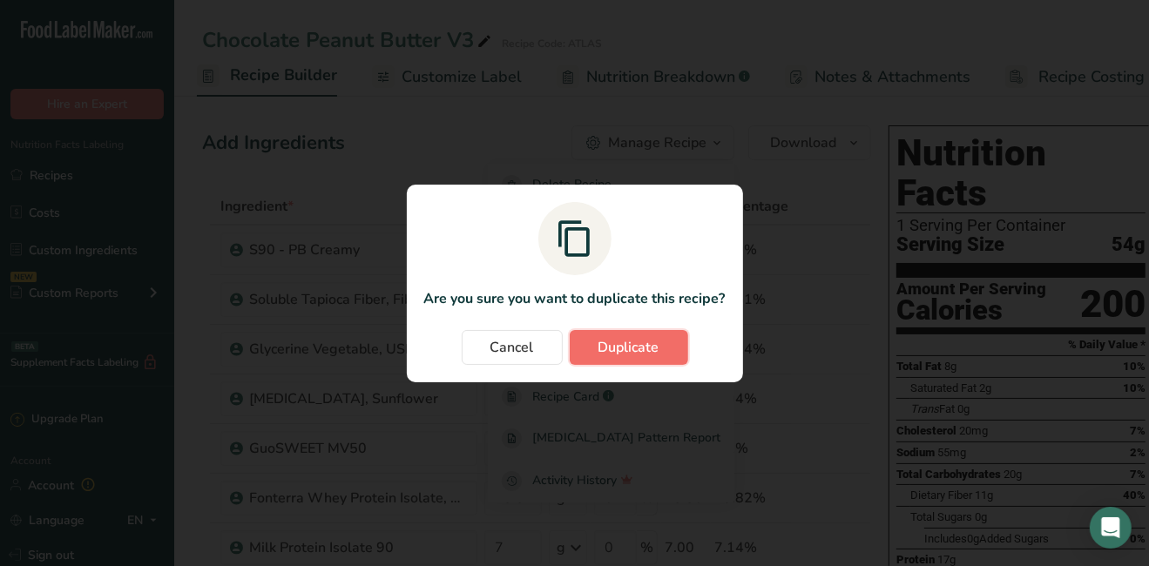
click at [610, 340] on span "Duplicate" at bounding box center [628, 347] width 61 height 21
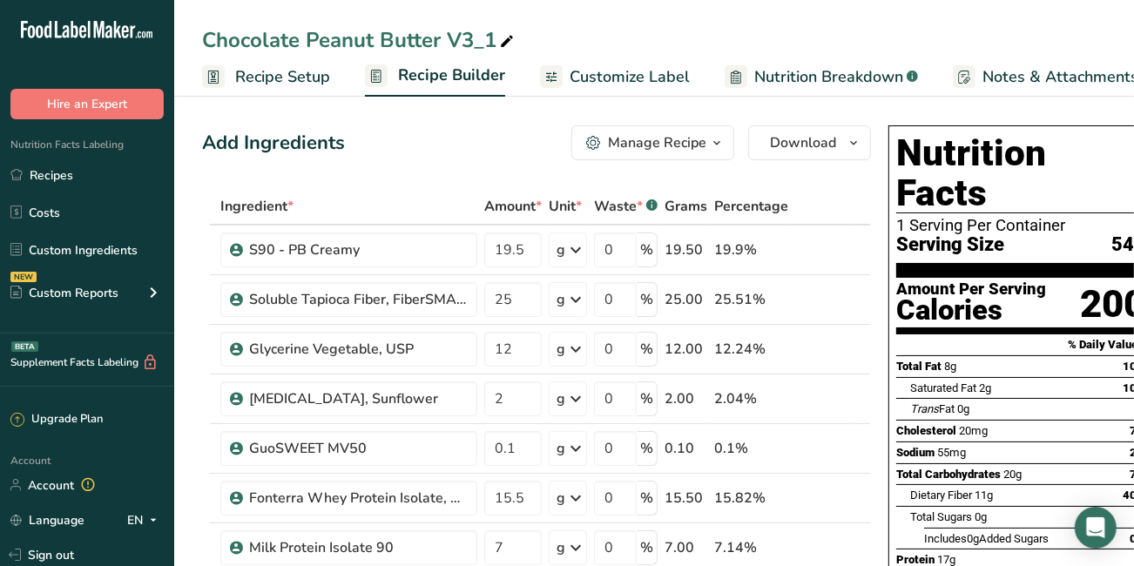
click at [511, 43] on icon at bounding box center [507, 42] width 16 height 24
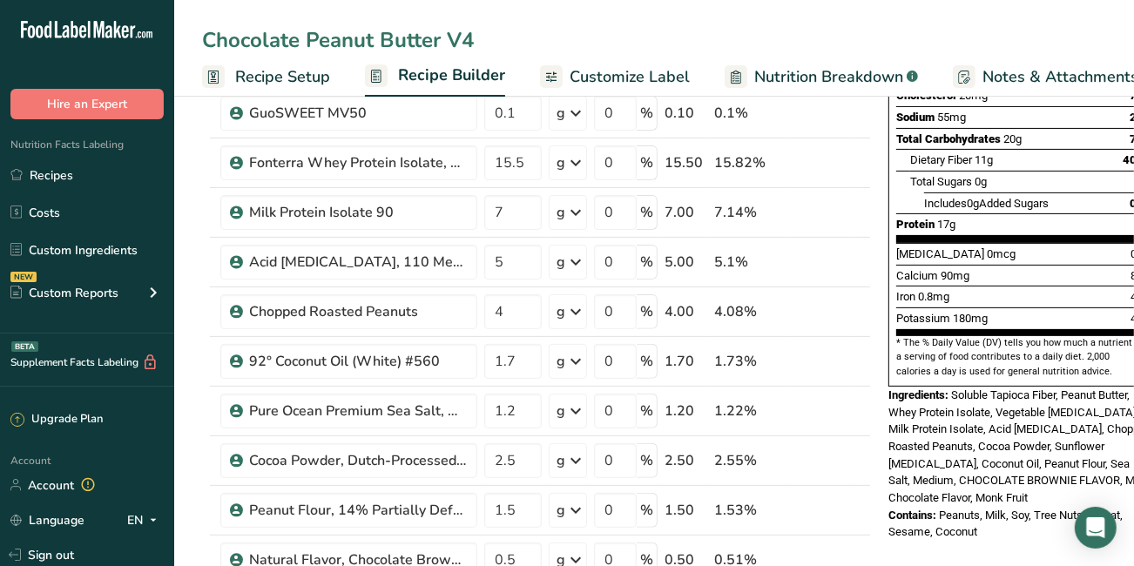
scroll to position [374, 0]
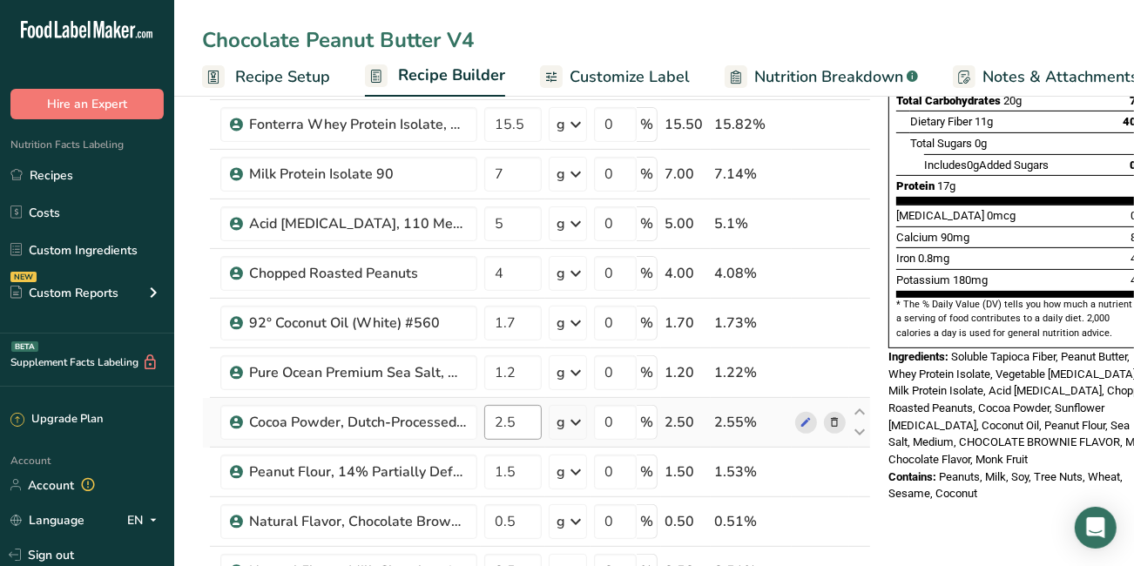
type input "Chocolate Peanut Butter V4"
click at [514, 416] on input "2.5" at bounding box center [512, 422] width 57 height 35
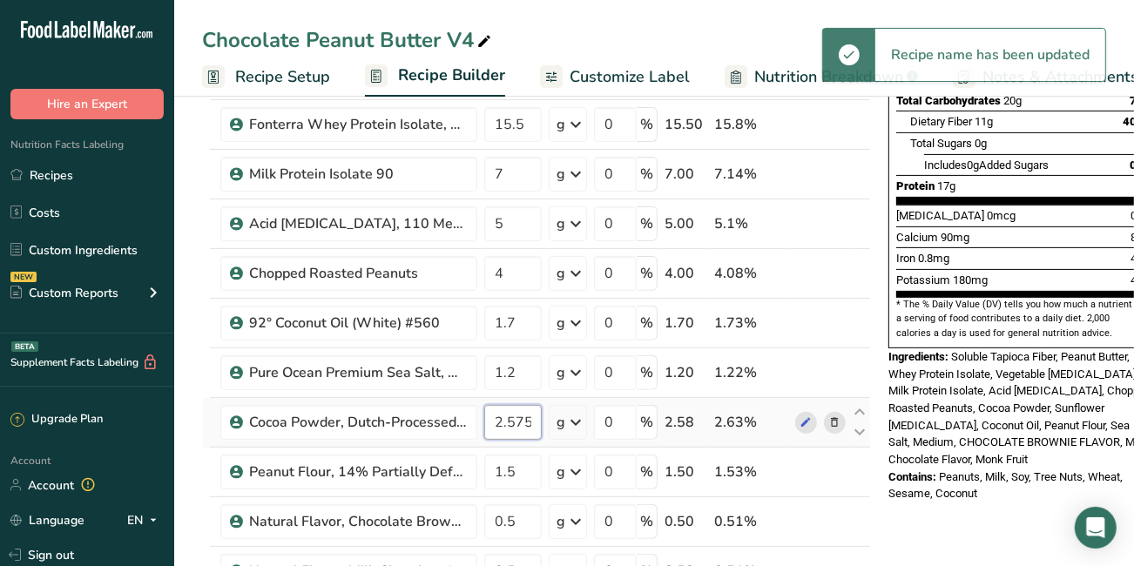
click at [513, 415] on input "2.575" at bounding box center [512, 422] width 57 height 35
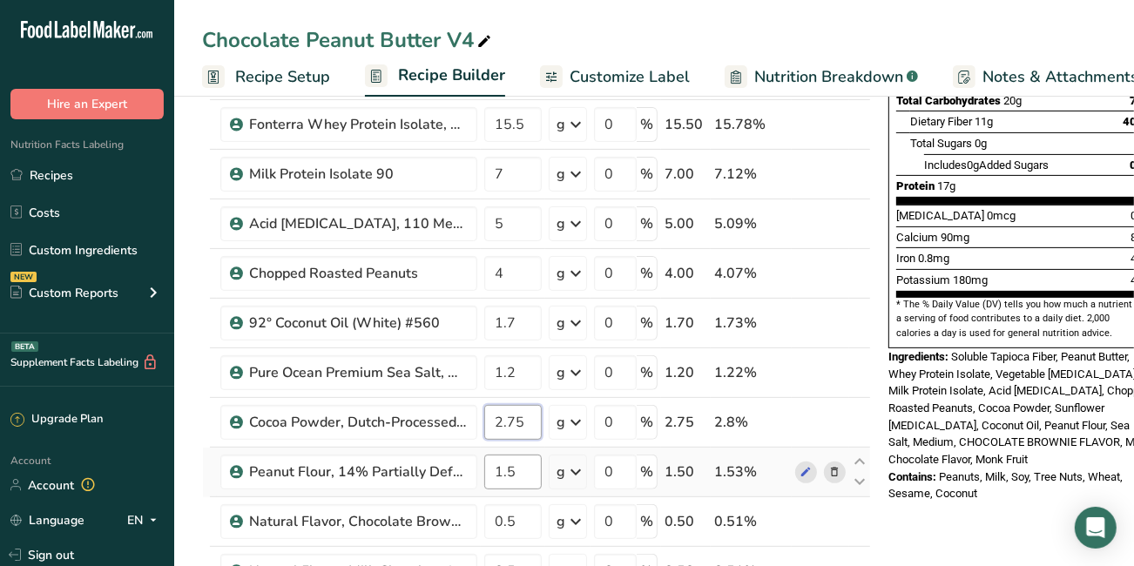
type input "2.75"
click at [524, 469] on div "Ingredient * Amount * Unit * Waste * .a-a{fill:#347362;}.b-a{fill:#fff;} Grams …" at bounding box center [536, 285] width 669 height 940
type input "1.75"
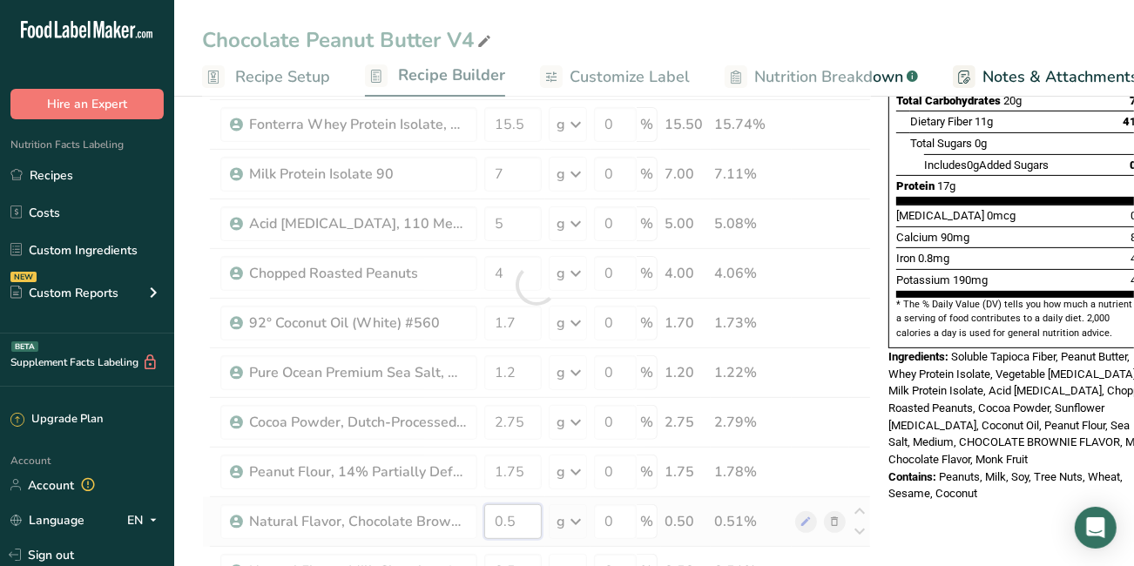
click at [515, 522] on div "Ingredient * Amount * Unit * Waste * .a-a{fill:#347362;}.b-a{fill:#fff;} Grams …" at bounding box center [536, 285] width 669 height 940
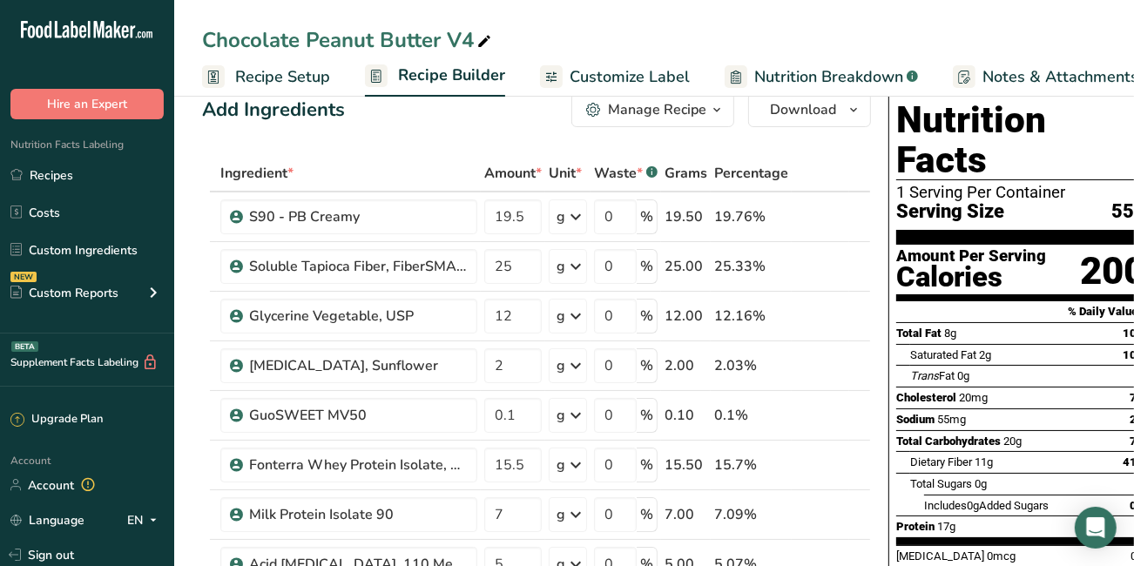
scroll to position [52, 0]
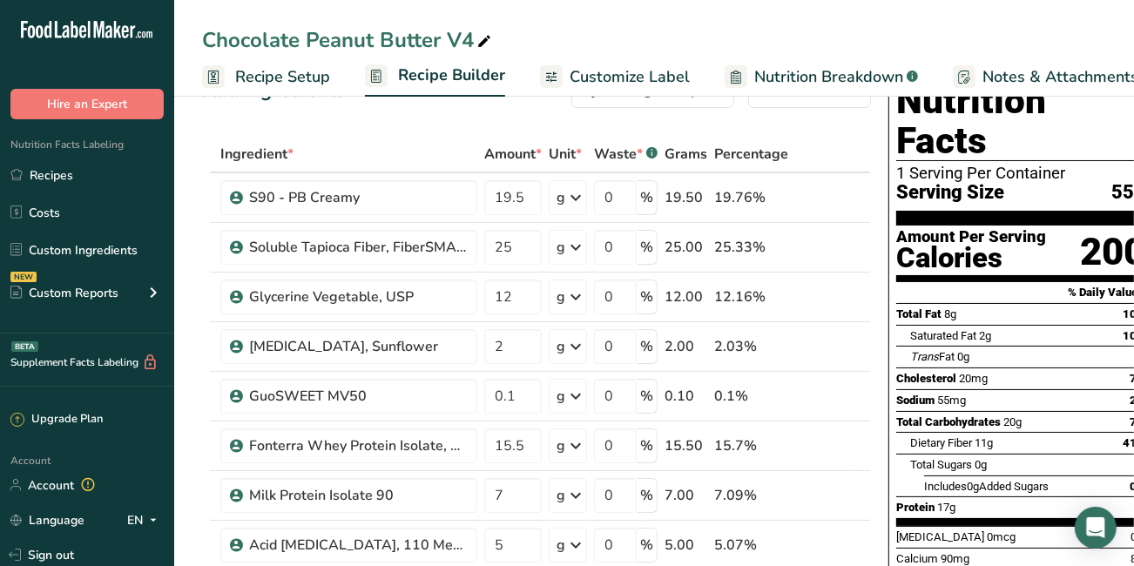
type input "0.7"
click at [253, 73] on span "Recipe Setup" at bounding box center [282, 77] width 95 height 24
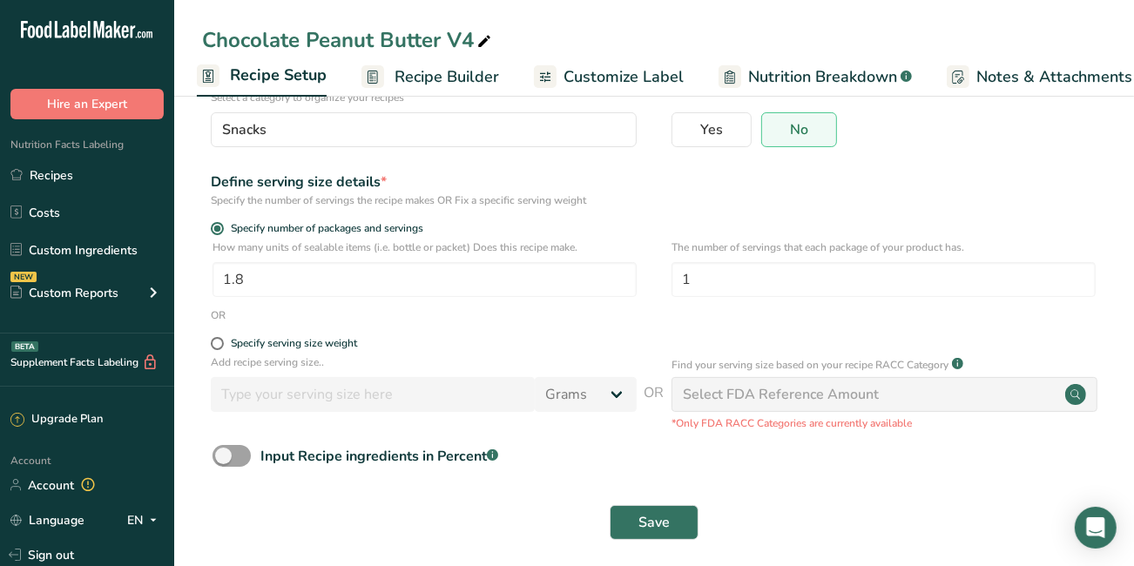
scroll to position [156, 0]
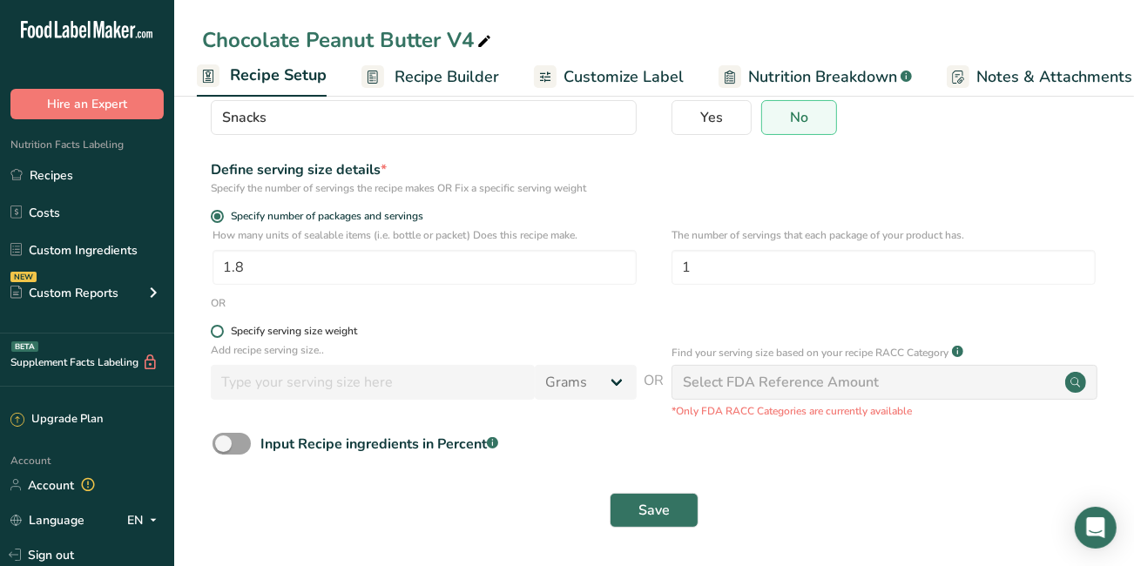
click at [219, 329] on span at bounding box center [217, 331] width 13 height 13
click at [219, 329] on input "Specify serving size weight" at bounding box center [216, 331] width 11 height 11
radio input "true"
radio input "false"
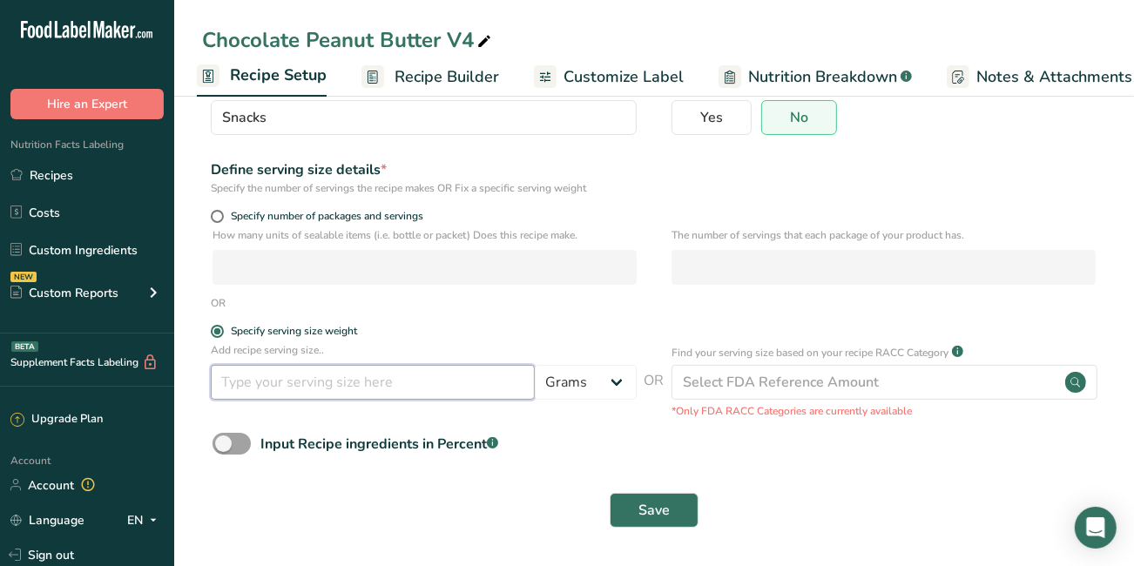
click at [244, 388] on input "number" at bounding box center [373, 382] width 324 height 35
type input "5"
type input "60"
click at [649, 500] on span "Save" at bounding box center [653, 510] width 31 height 21
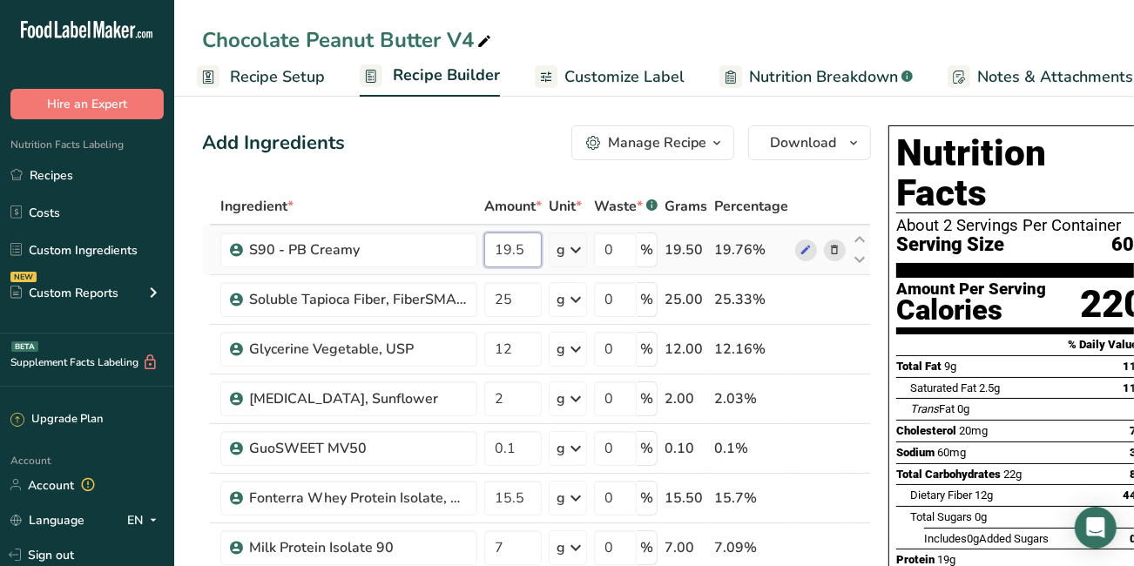
click at [528, 242] on input "19.5" at bounding box center [512, 250] width 57 height 35
type input "1"
type input "20"
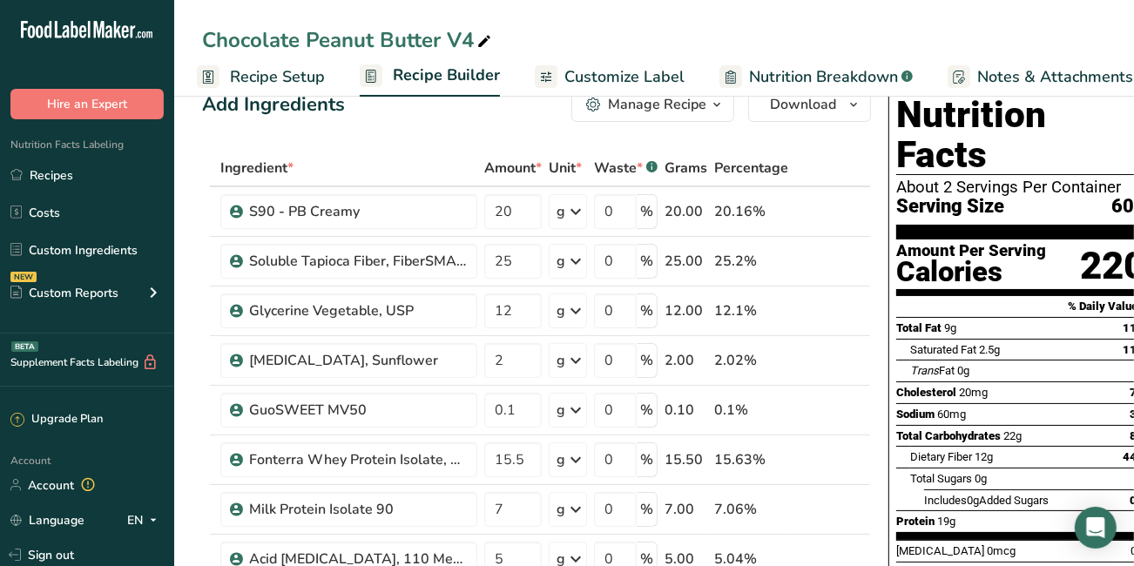
scroll to position [141, 0]
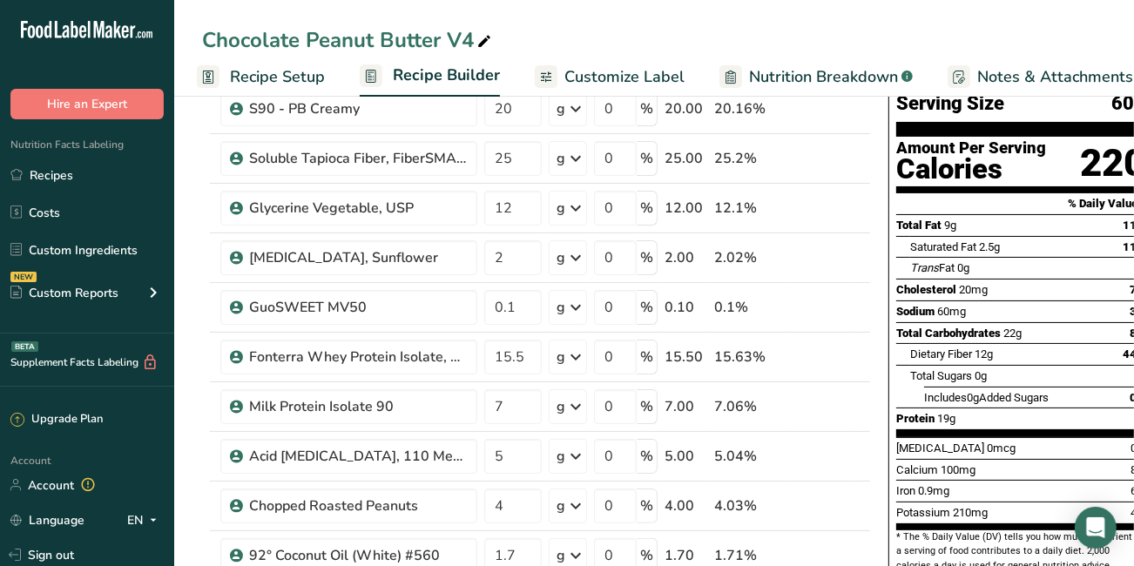
click at [809, 25] on div "Chocolate Peanut Butter V4" at bounding box center [654, 39] width 960 height 31
click at [530, 352] on input "15.5" at bounding box center [512, 357] width 57 height 35
type input "16"
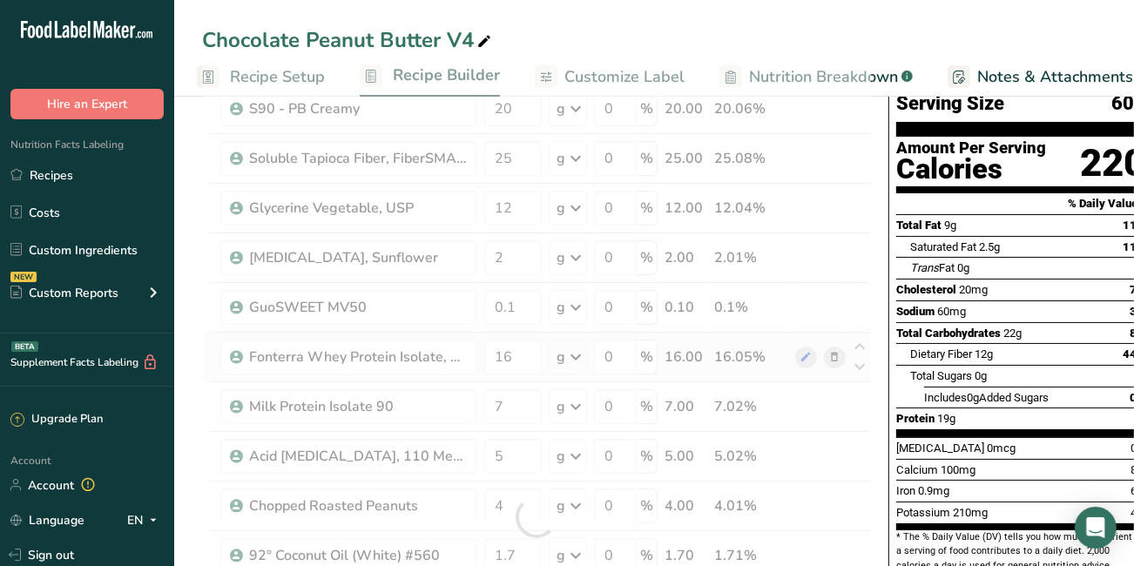
click at [786, 336] on div "Ingredient * Amount * Unit * Waste * .a-a{fill:#347362;}.b-a{fill:#fff;} Grams …" at bounding box center [536, 517] width 669 height 940
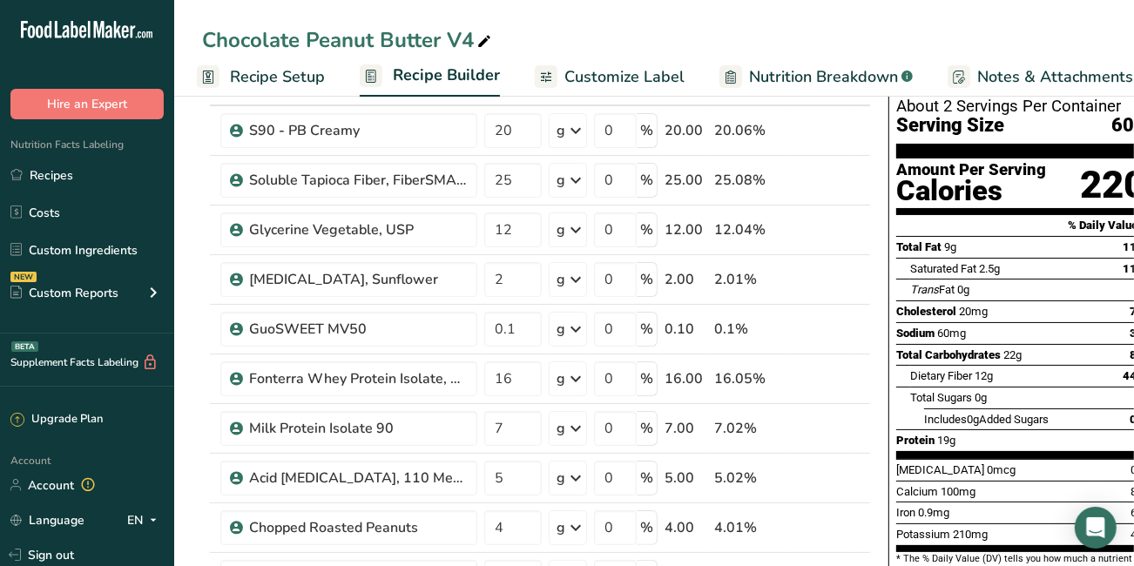
scroll to position [102, 0]
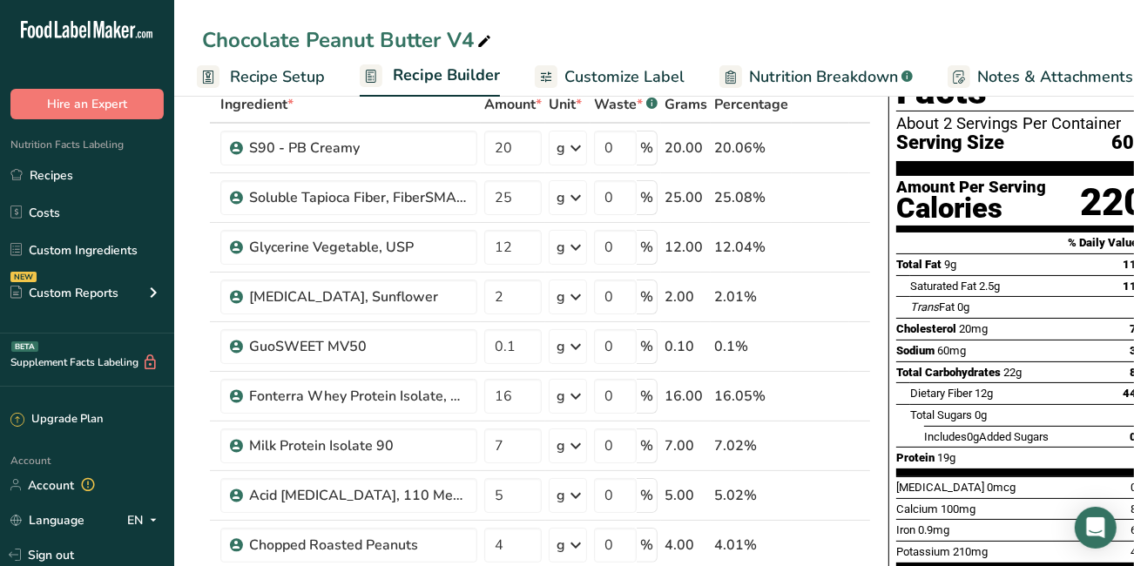
click at [1132, 50] on div "Chocolate Peanut Butter V4" at bounding box center [654, 39] width 960 height 31
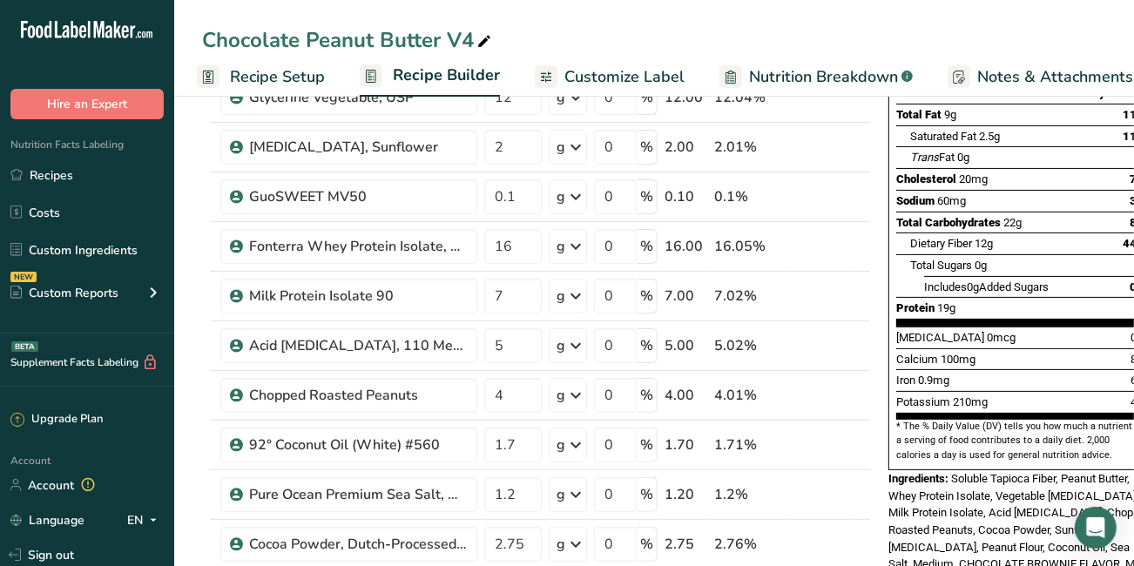
scroll to position [270, 0]
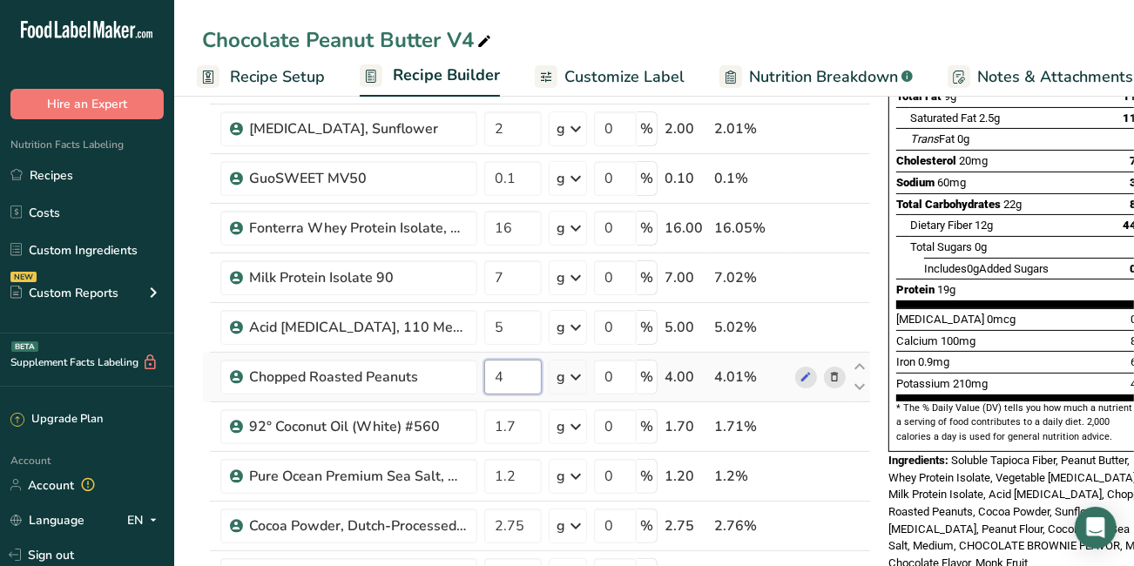
click at [515, 374] on input "4" at bounding box center [512, 377] width 57 height 35
type input "3"
click at [778, 466] on div "Ingredient * Amount * Unit * Waste * .a-a{fill:#347362;}.b-a{fill:#fff;} Grams …" at bounding box center [536, 388] width 669 height 940
click at [512, 277] on input "7" at bounding box center [512, 277] width 57 height 35
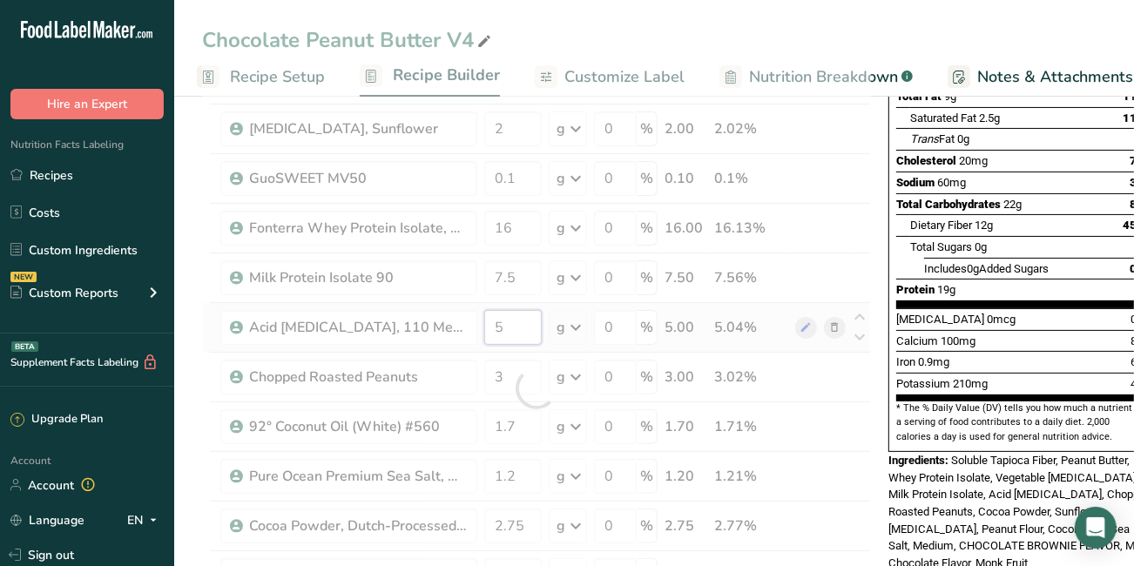
click at [520, 315] on div "Ingredient * Amount * Unit * Waste * .a-a{fill:#347362;}.b-a{fill:#fff;} Grams …" at bounding box center [536, 388] width 669 height 940
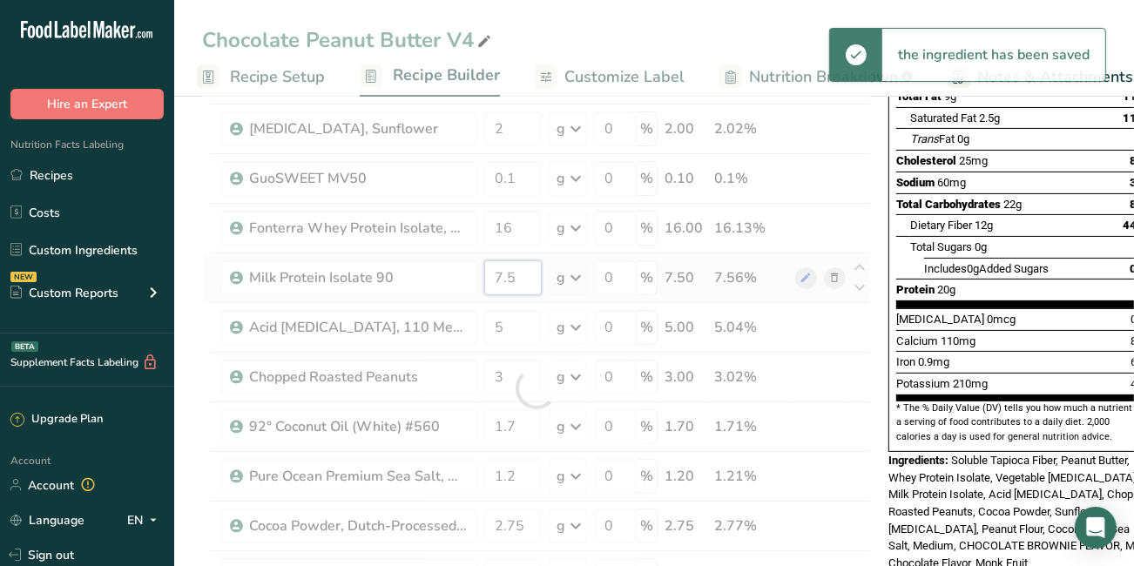
click at [531, 268] on div "Ingredient * Amount * Unit * Waste * .a-a{fill:#347362;}.b-a{fill:#fff;} Grams …" at bounding box center [536, 388] width 669 height 940
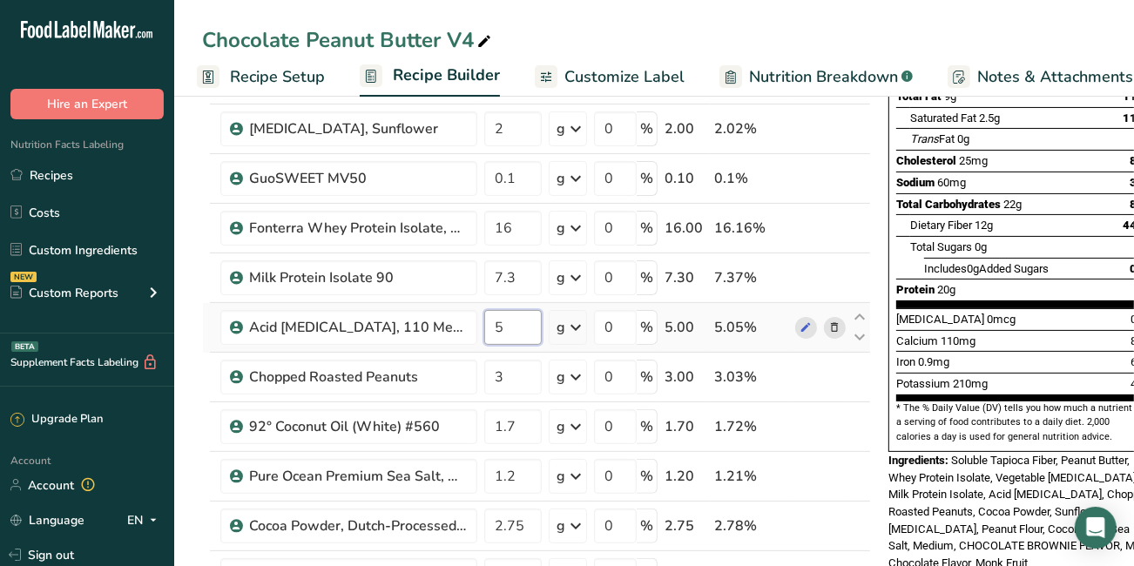
click at [522, 327] on div "Ingredient * Amount * Unit * Waste * .a-a{fill:#347362;}.b-a{fill:#fff;} Grams …" at bounding box center [536, 388] width 669 height 940
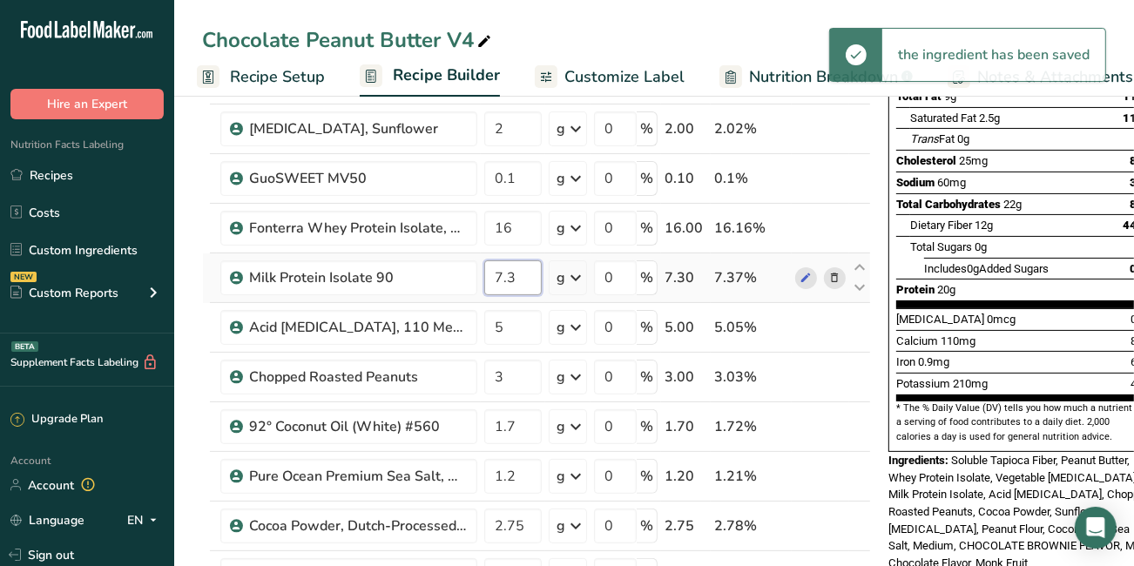
click at [520, 283] on div "Ingredient * Amount * Unit * Waste * .a-a{fill:#347362;}.b-a{fill:#fff;} Grams …" at bounding box center [536, 388] width 669 height 940
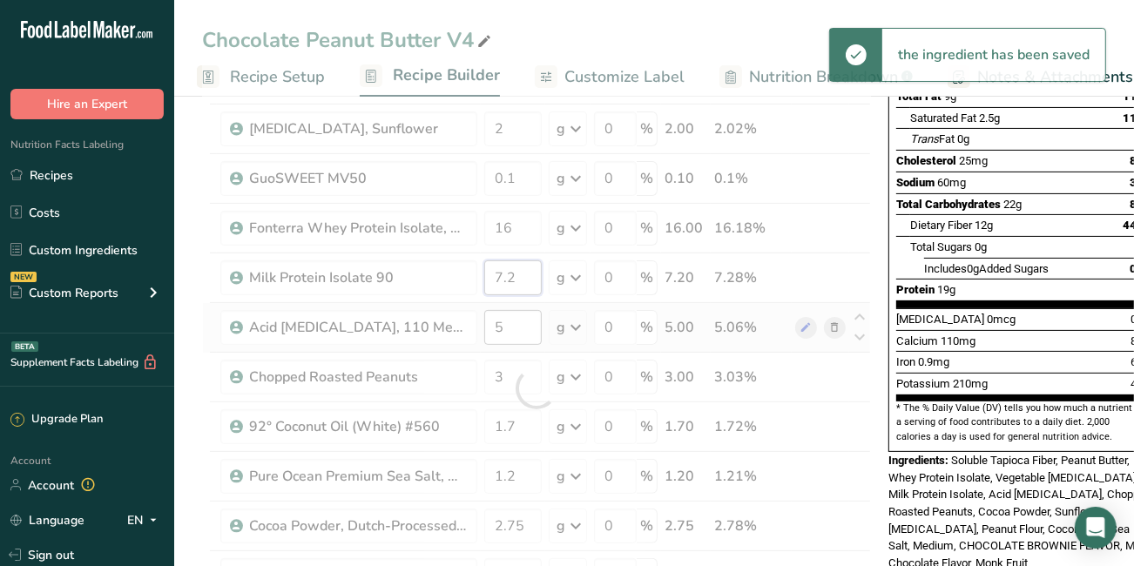
click at [516, 279] on div "Ingredient * Amount * Unit * Waste * .a-a{fill:#347362;}.b-a{fill:#fff;} Grams …" at bounding box center [536, 388] width 669 height 940
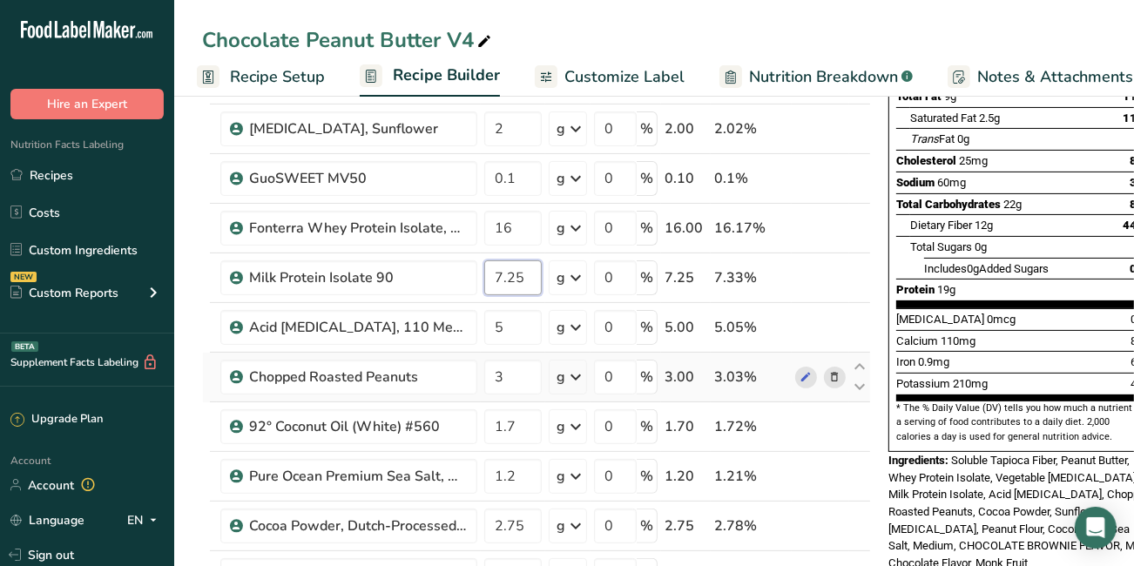
type input "7.25"
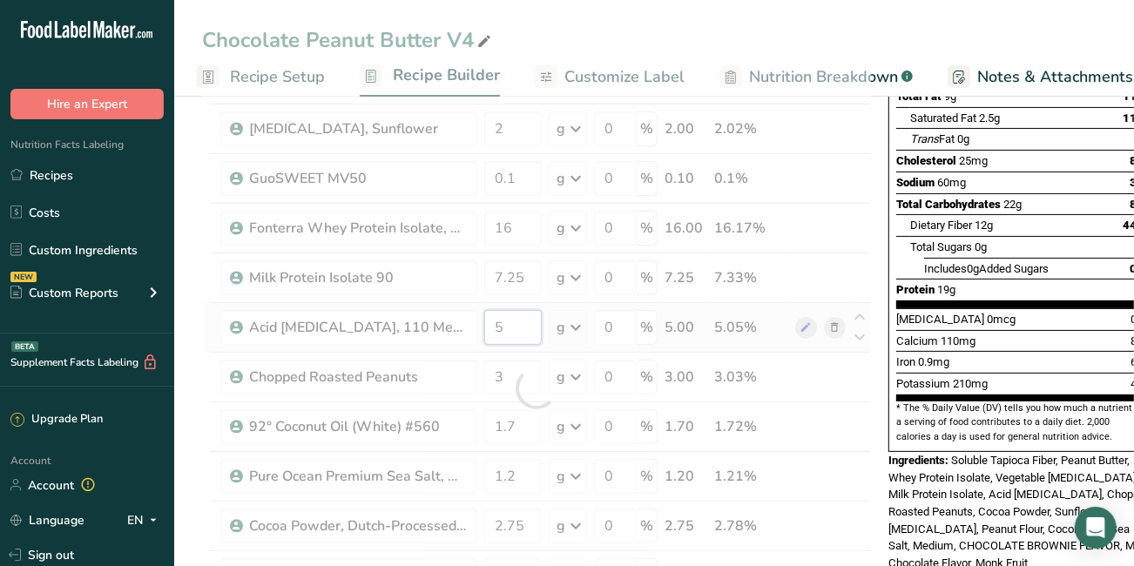
click at [527, 324] on div "Ingredient * Amount * Unit * Waste * .a-a{fill:#347362;}.b-a{fill:#fff;} Grams …" at bounding box center [536, 388] width 669 height 940
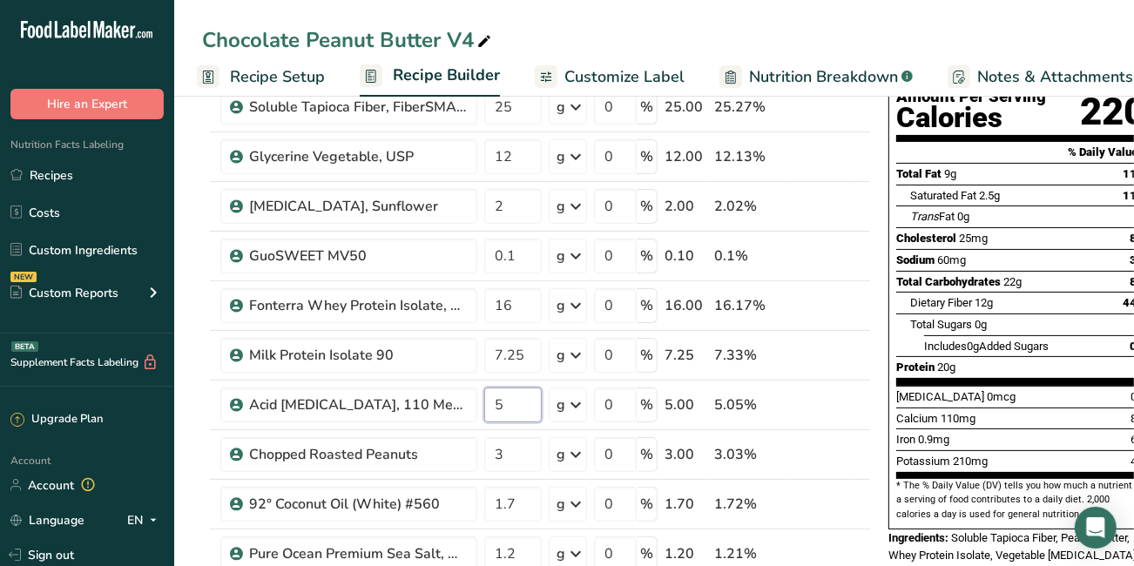
scroll to position [231, 0]
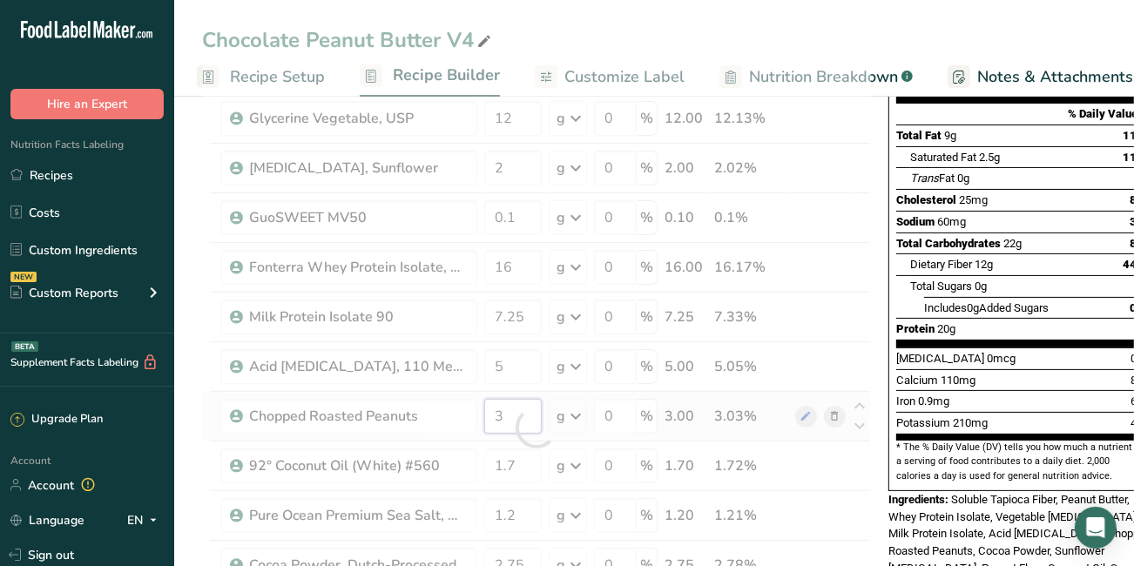
click at [529, 422] on div "Ingredient * Amount * Unit * Waste * .a-a{fill:#347362;}.b-a{fill:#fff;} Grams …" at bounding box center [536, 427] width 669 height 940
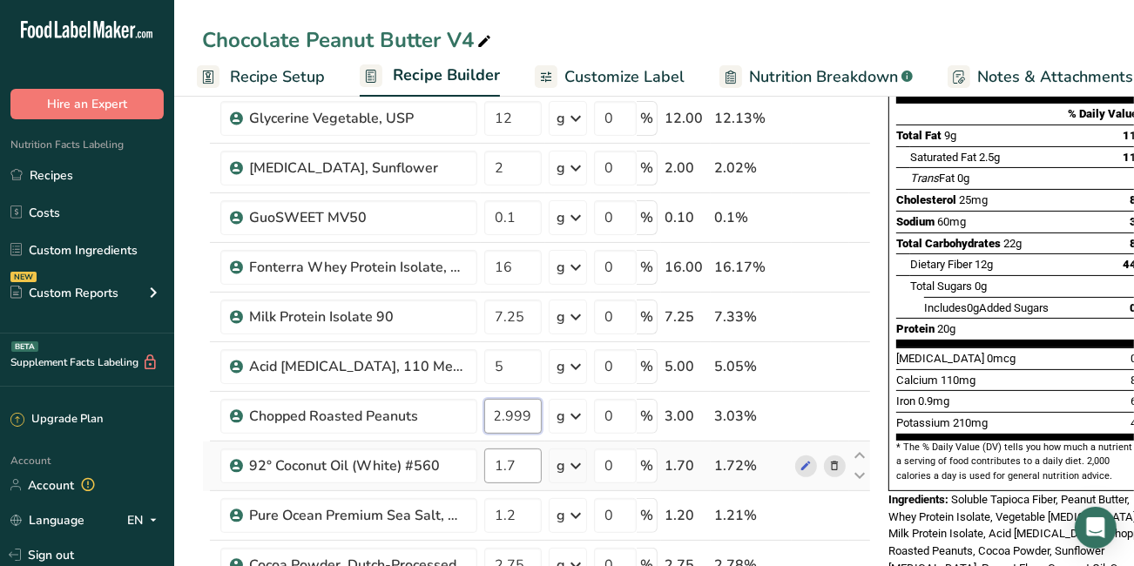
scroll to position [0, 0]
type input "2"
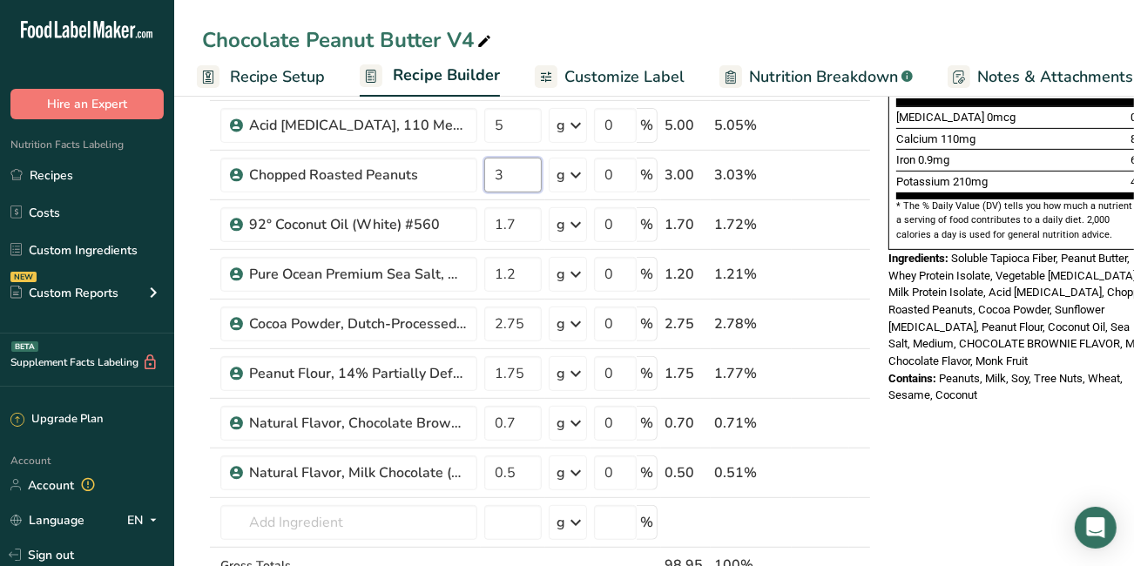
scroll to position [489, 0]
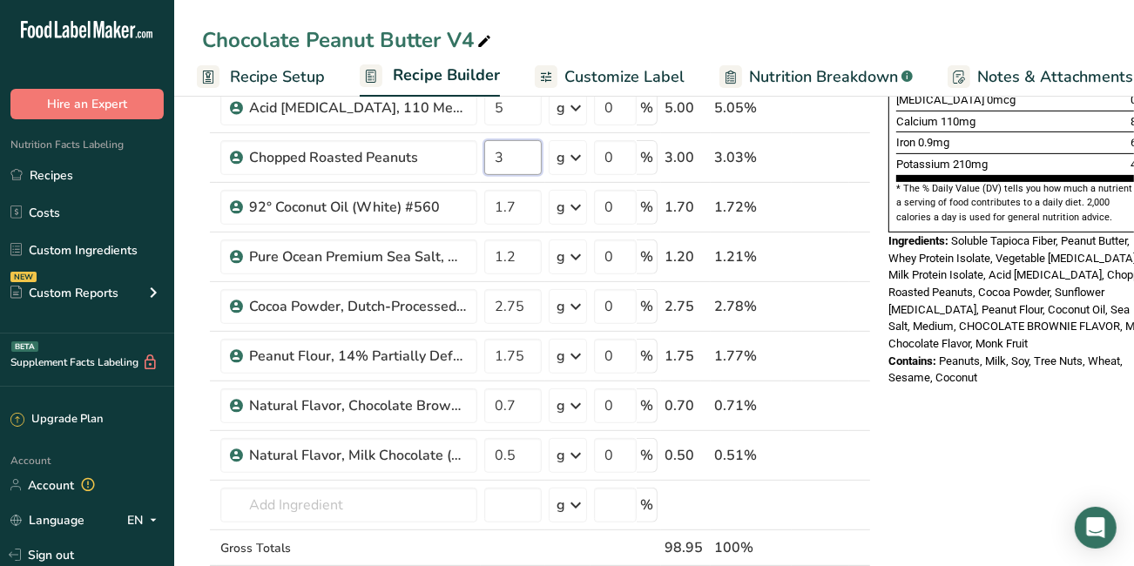
type input "3"
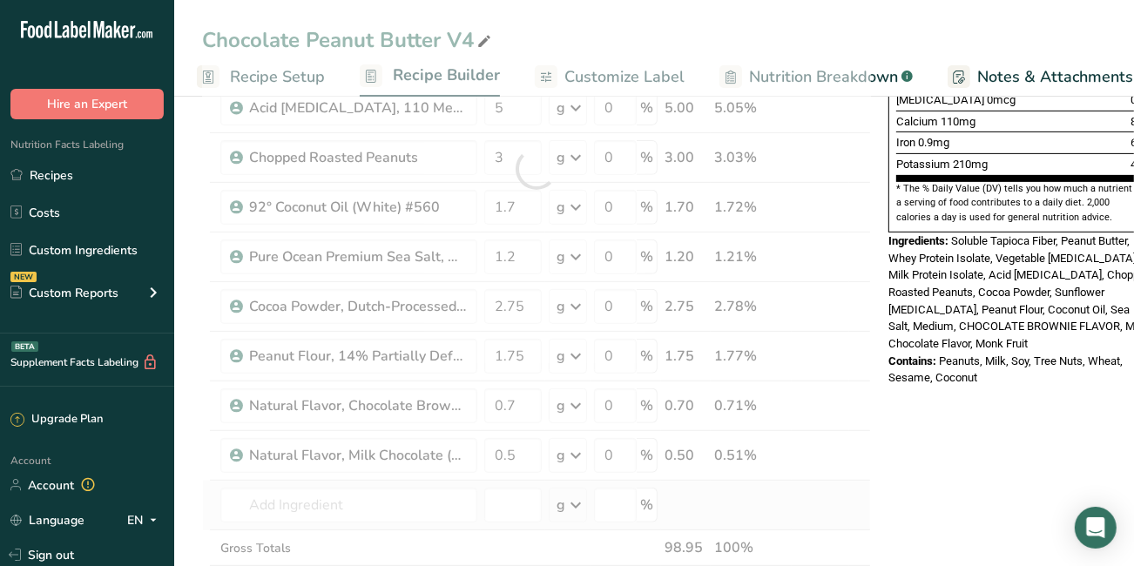
click at [826, 517] on div "Ingredient * Amount * Unit * Waste * .a-a{fill:#347362;}.b-a{fill:#fff;} Grams …" at bounding box center [536, 169] width 669 height 940
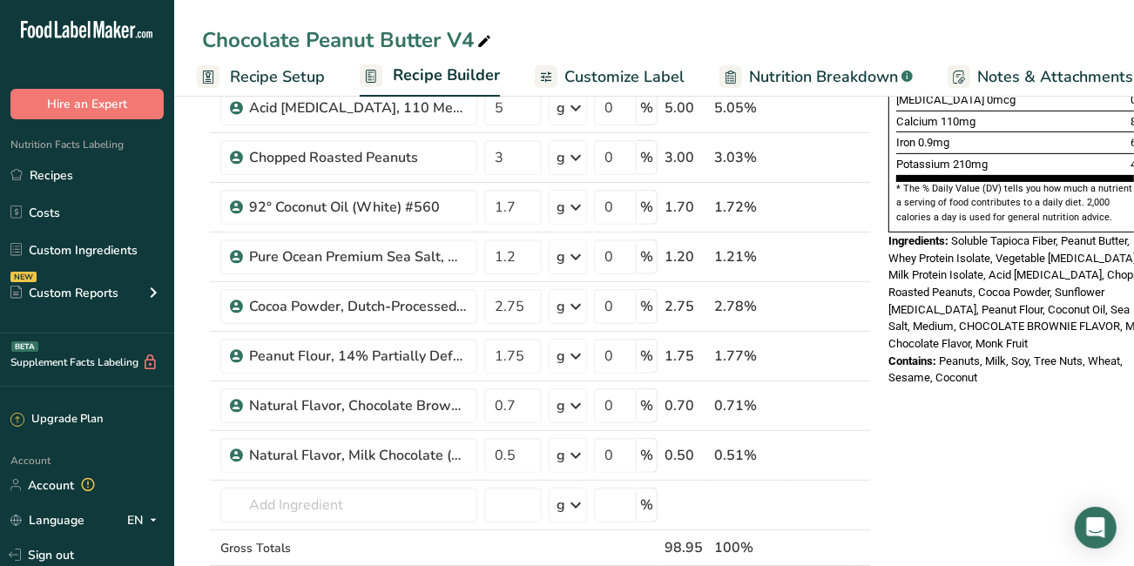
click at [488, 33] on icon at bounding box center [484, 42] width 16 height 24
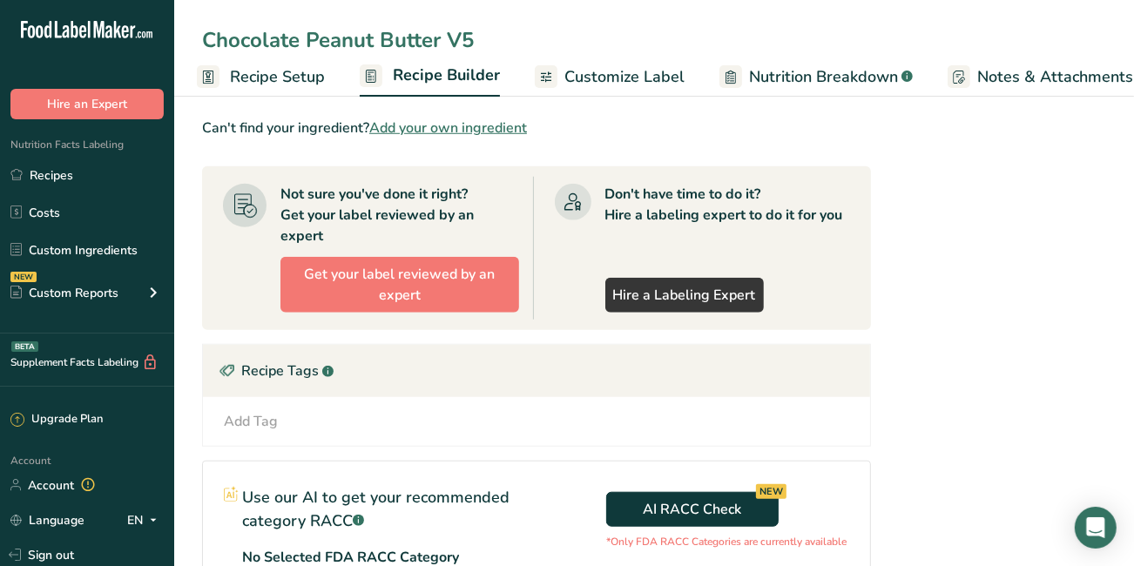
scroll to position [1045, 0]
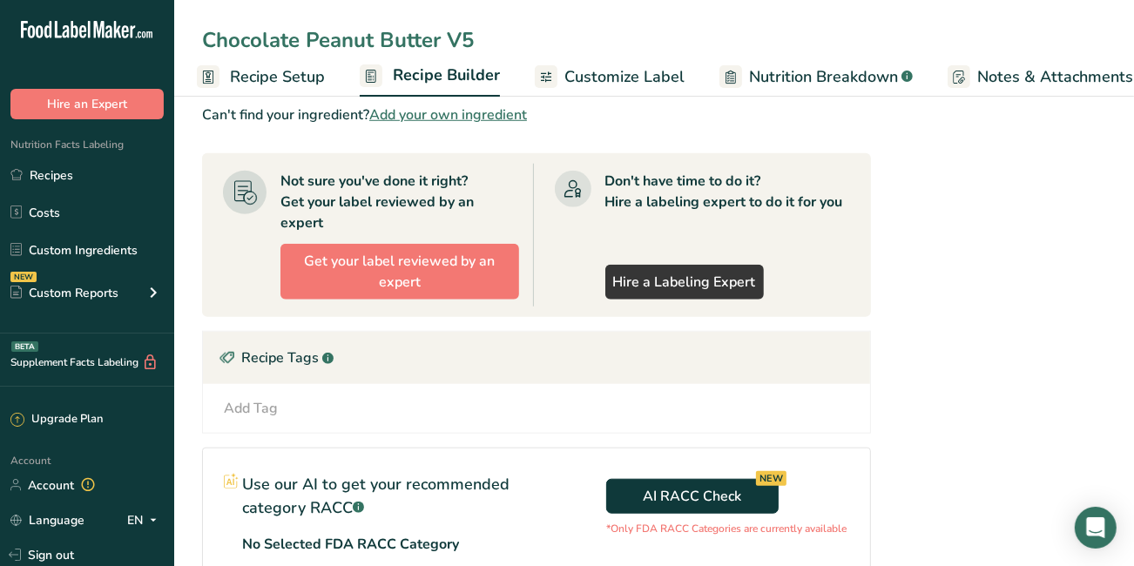
type input "Chocolate Peanut Butter V5"
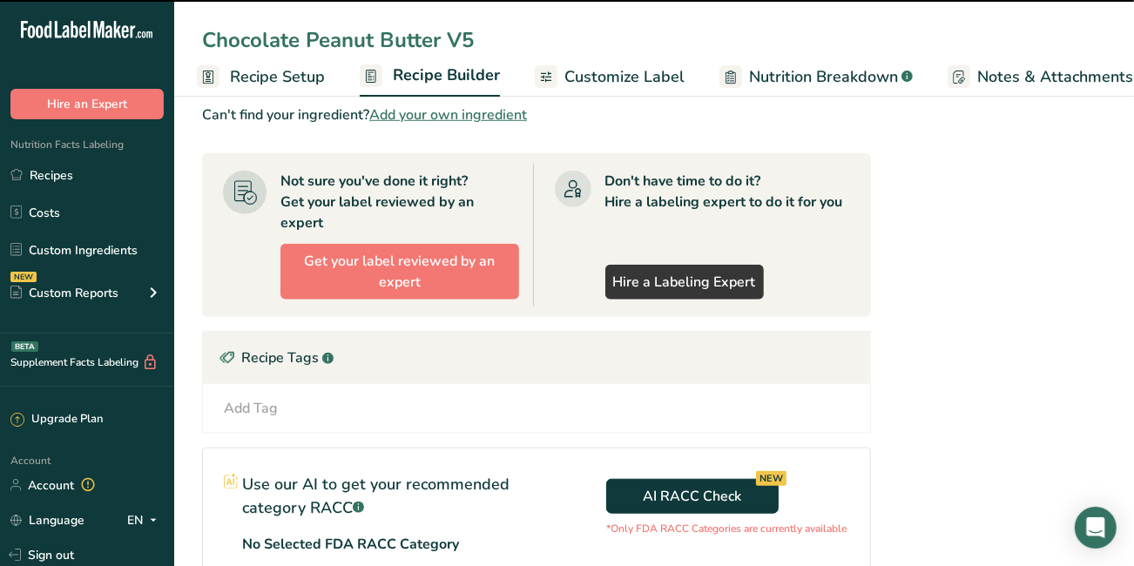
click at [820, 557] on div "AI RACC Check NEW *Only FDA RACC Categories are currently available" at bounding box center [703, 502] width 334 height 109
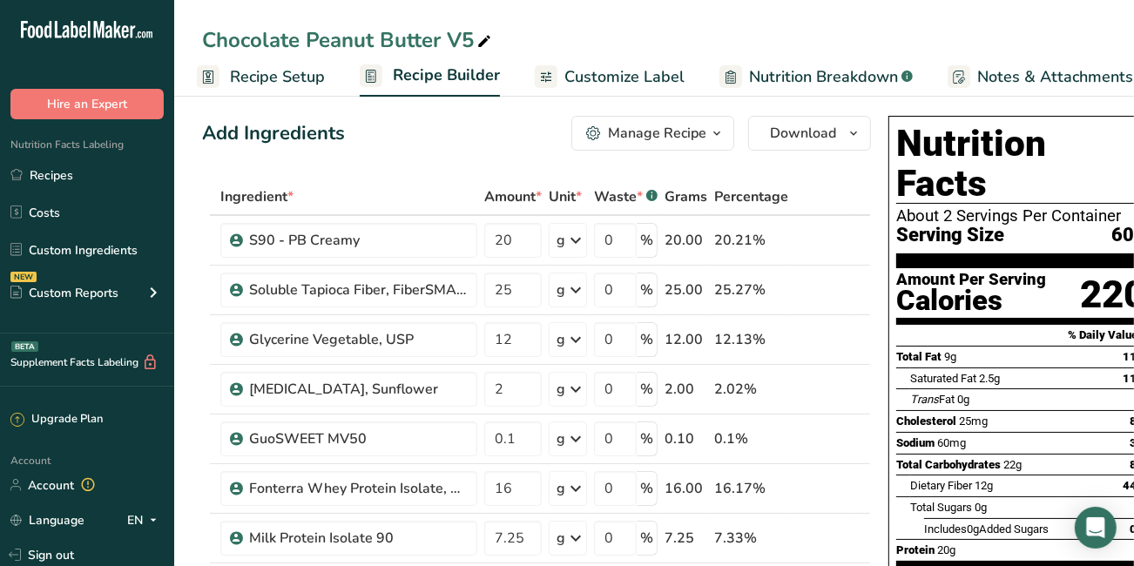
scroll to position [0, 0]
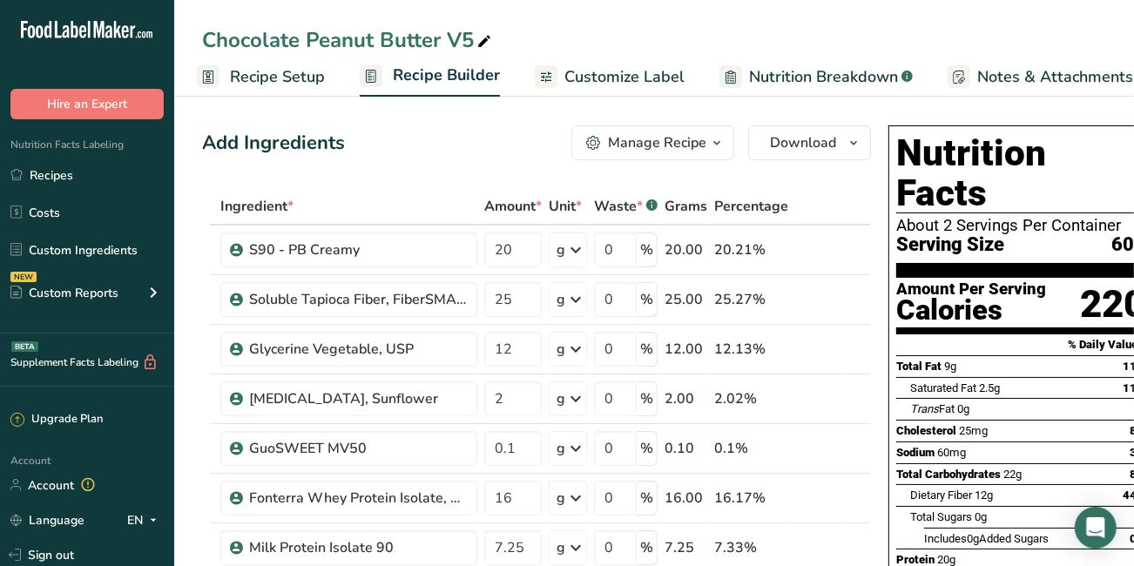
click at [833, 195] on th at bounding box center [820, 207] width 57 height 37
click at [71, 170] on link "Recipes" at bounding box center [87, 174] width 174 height 33
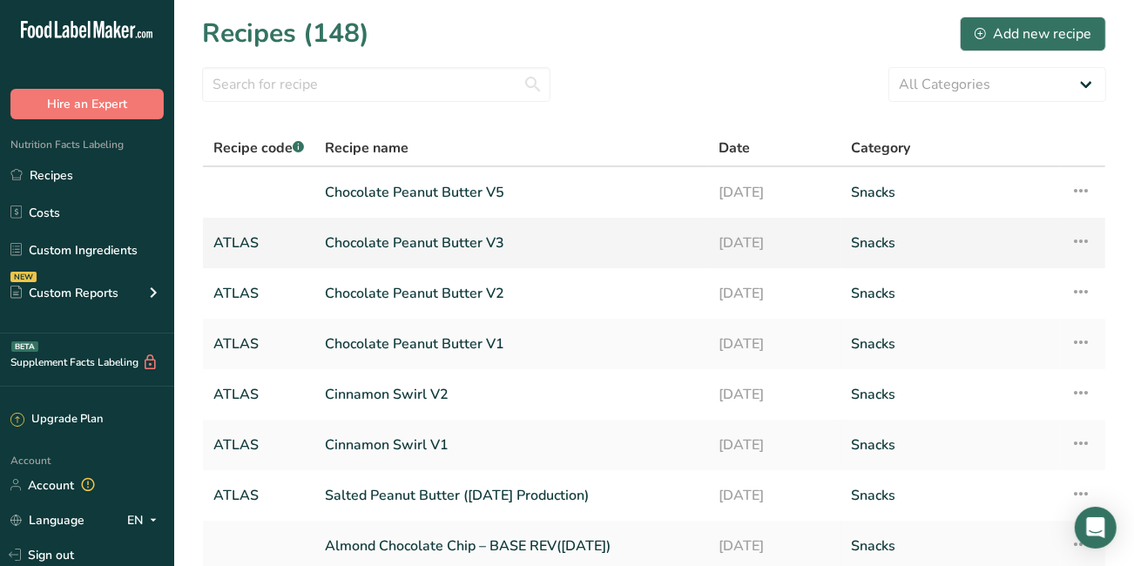
click at [366, 253] on link "Chocolate Peanut Butter V3" at bounding box center [511, 243] width 373 height 37
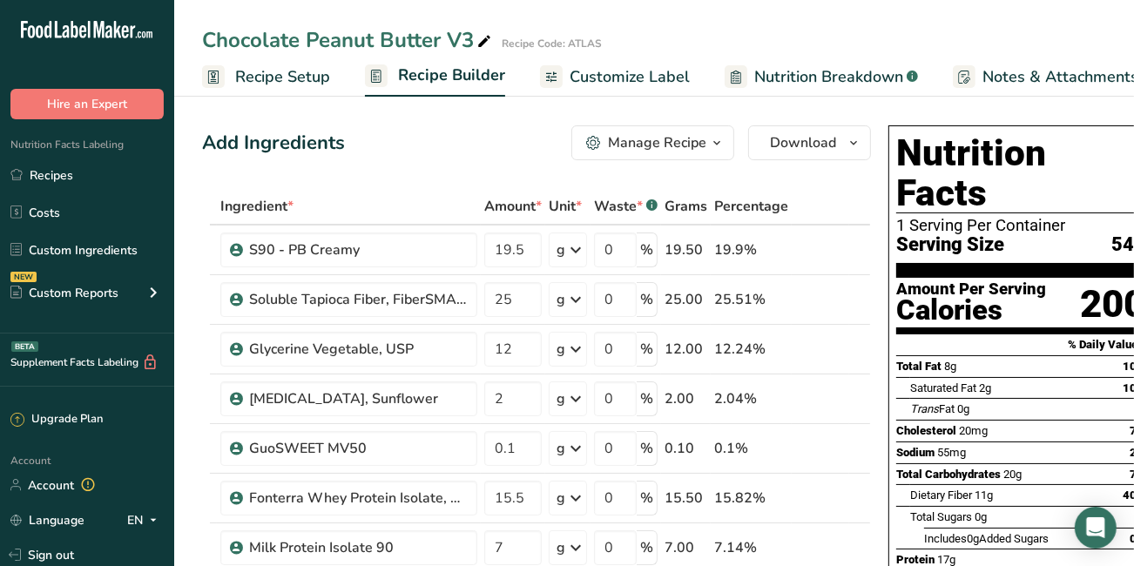
click at [280, 68] on span "Recipe Setup" at bounding box center [282, 77] width 95 height 24
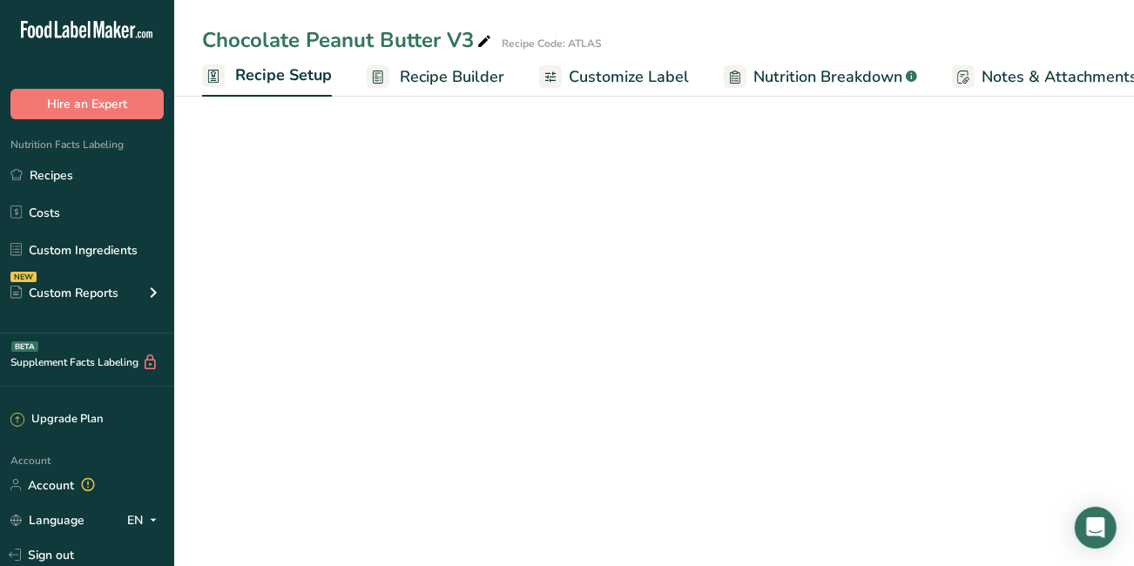
scroll to position [0, 5]
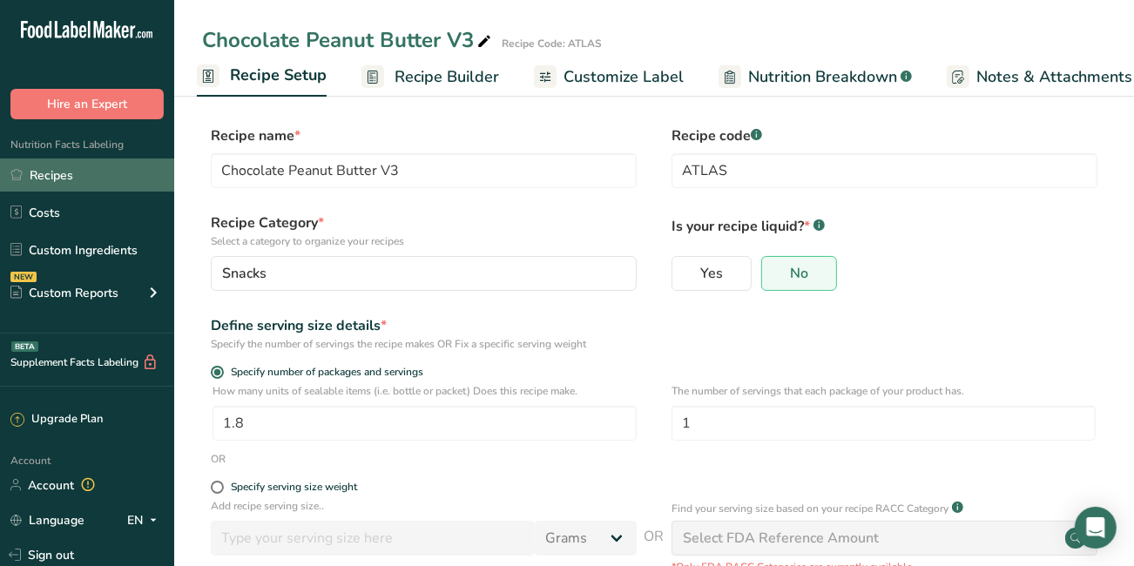
click at [59, 172] on link "Recipes" at bounding box center [87, 174] width 174 height 33
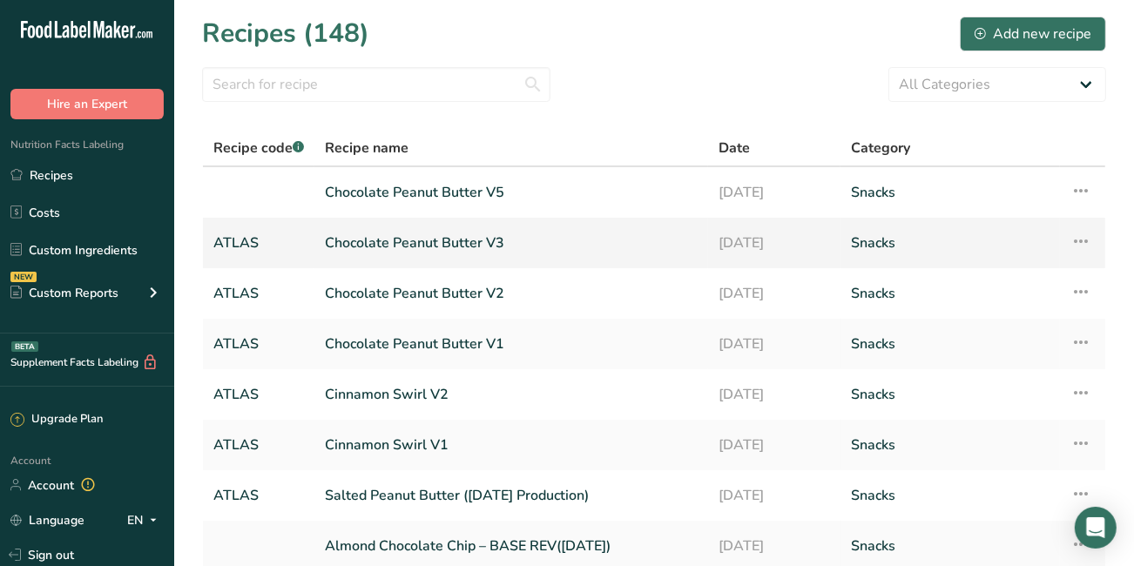
click at [386, 246] on link "Chocolate Peanut Butter V3" at bounding box center [511, 243] width 373 height 37
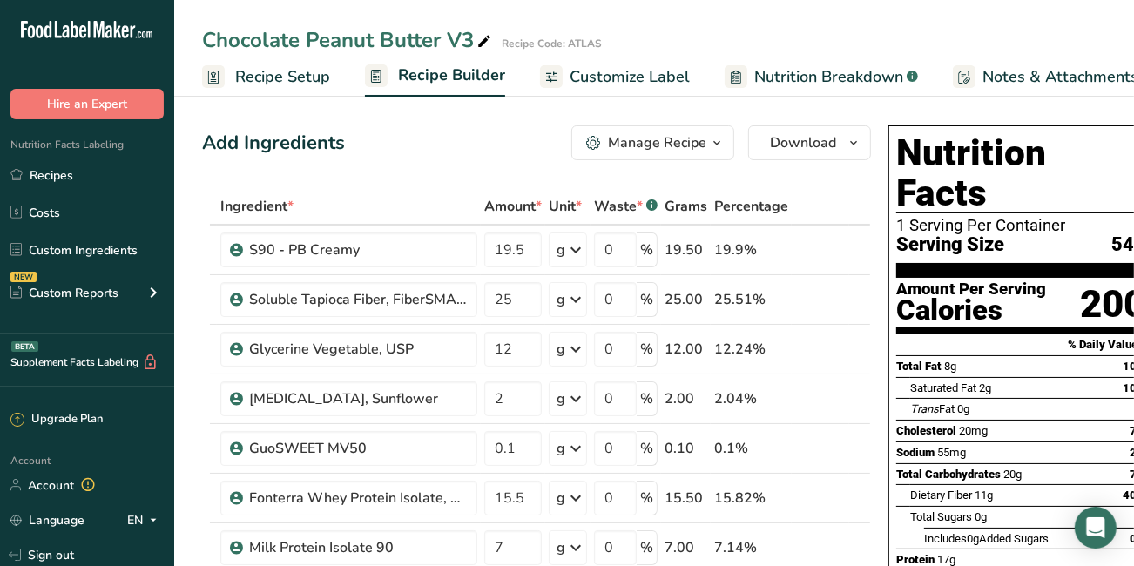
click at [689, 141] on div "Manage Recipe" at bounding box center [657, 142] width 98 height 21
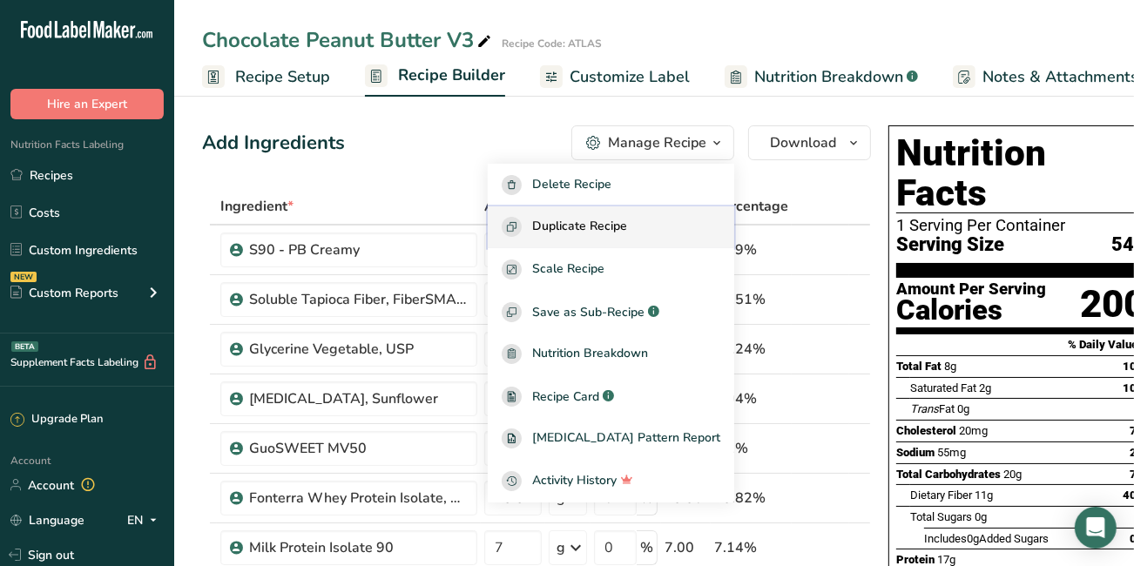
click at [590, 227] on span "Duplicate Recipe" at bounding box center [579, 227] width 95 height 20
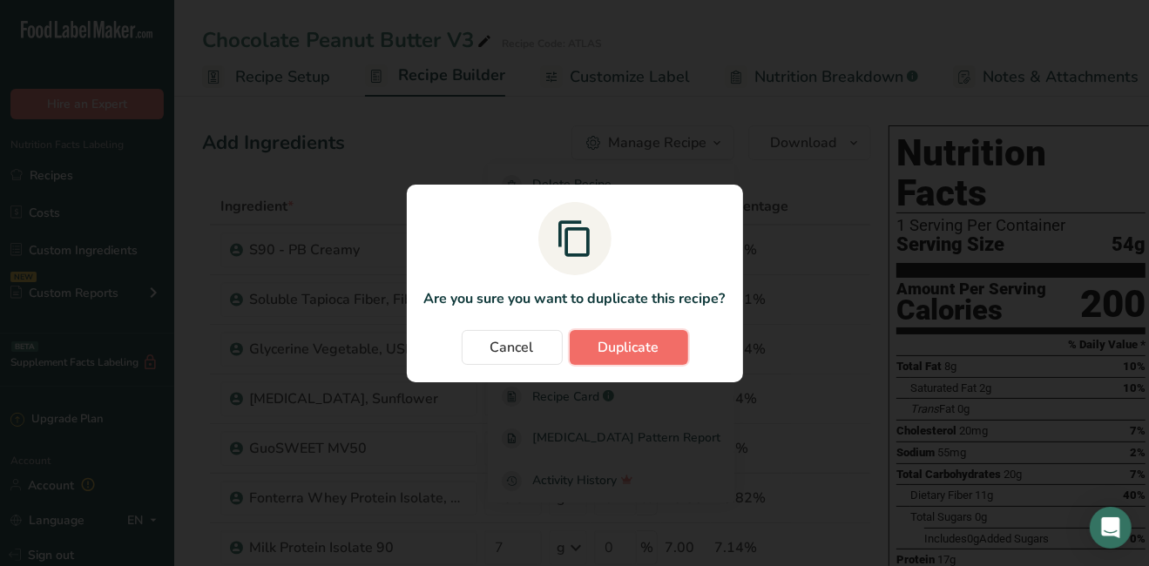
click at [644, 346] on span "Duplicate" at bounding box center [628, 347] width 61 height 21
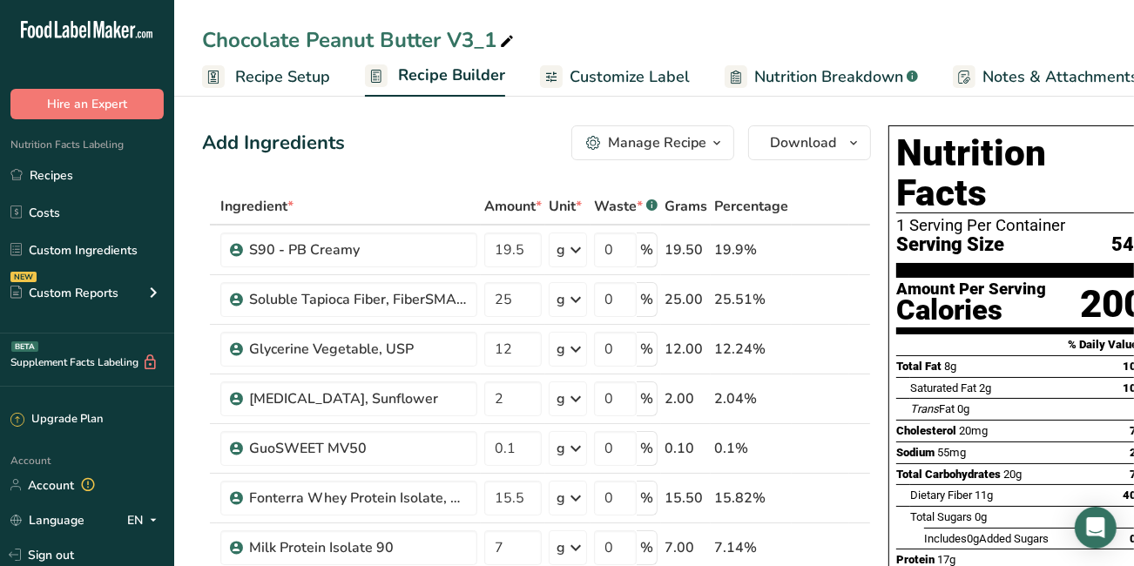
click at [507, 38] on icon at bounding box center [507, 42] width 16 height 24
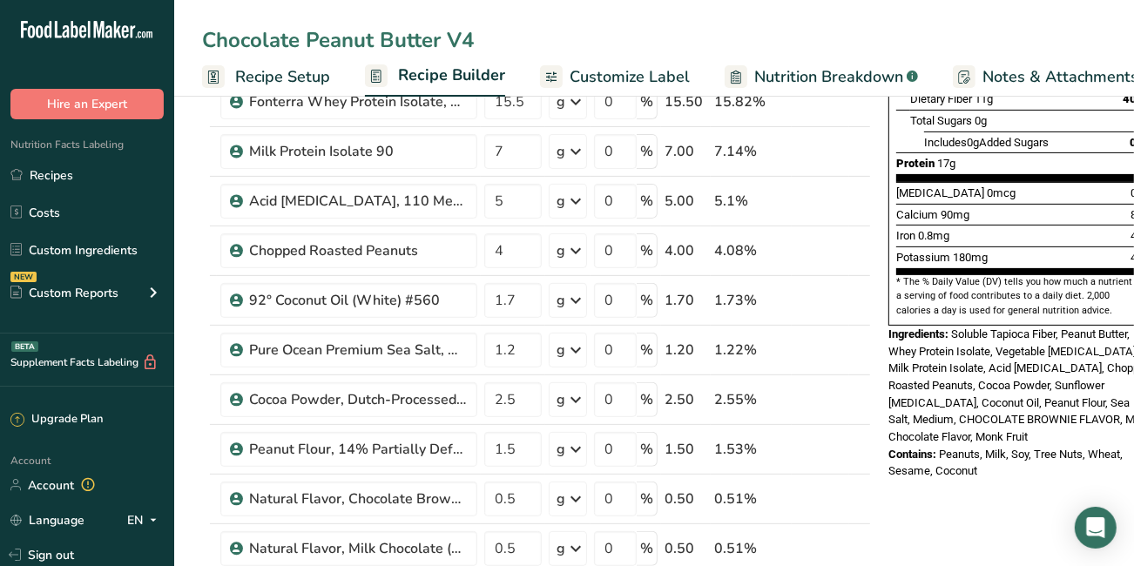
scroll to position [413, 0]
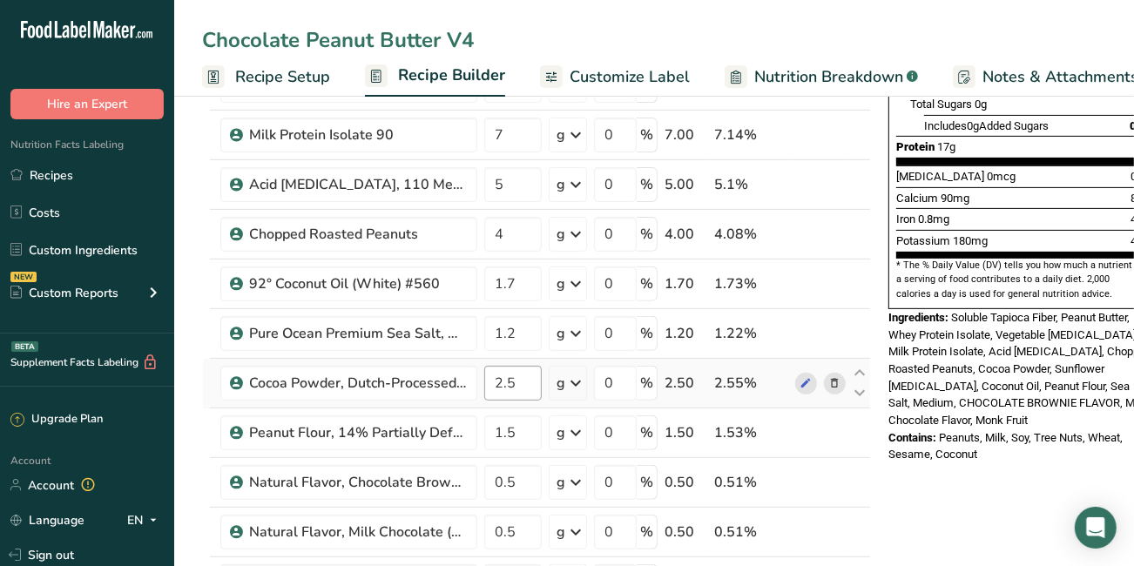
type input "Chocolate Peanut Butter V4"
click at [515, 374] on input "2.5" at bounding box center [512, 383] width 57 height 35
type input "2.75"
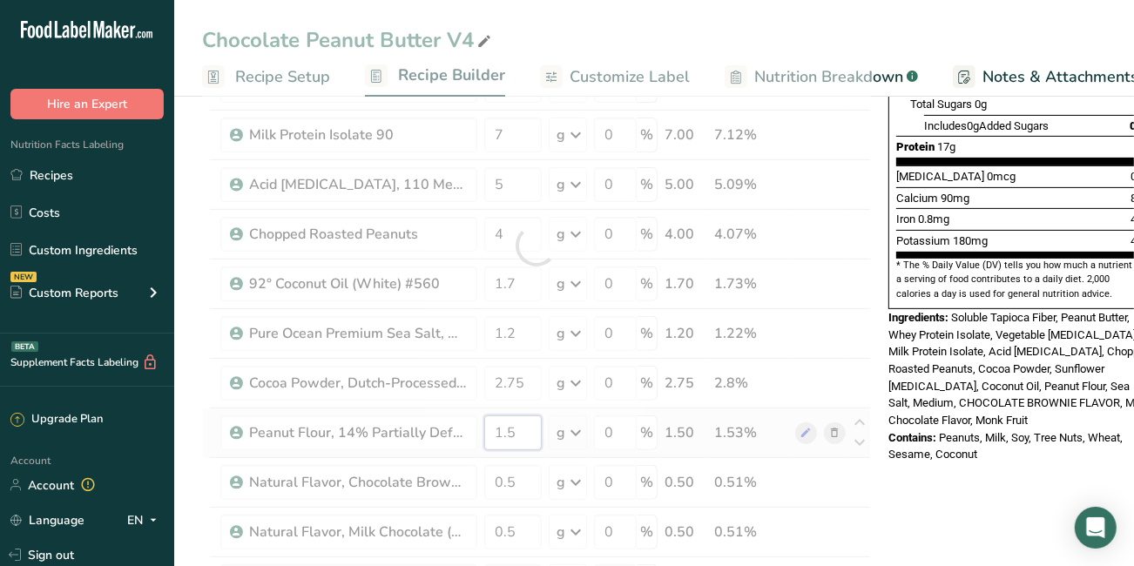
click at [520, 423] on div "Ingredient * Amount * Unit * Waste * .a-a{fill:#347362;}.b-a{fill:#fff;} Grams …" at bounding box center [536, 245] width 669 height 940
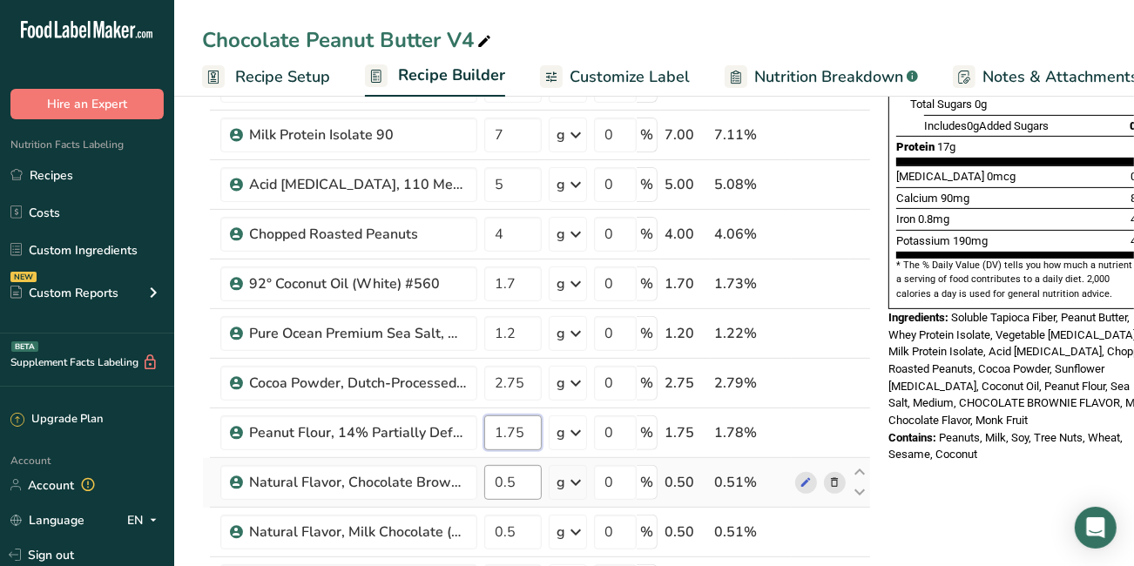
type input "1.75"
click at [515, 481] on div "Ingredient * Amount * Unit * Waste * .a-a{fill:#347362;}.b-a{fill:#fff;} Grams …" at bounding box center [536, 245] width 669 height 940
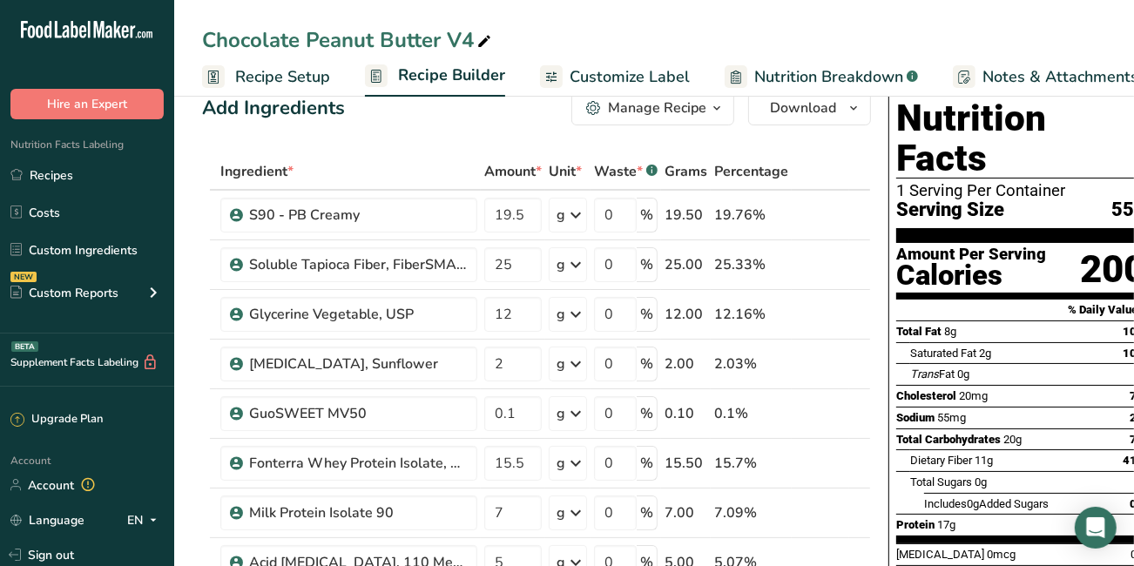
scroll to position [0, 0]
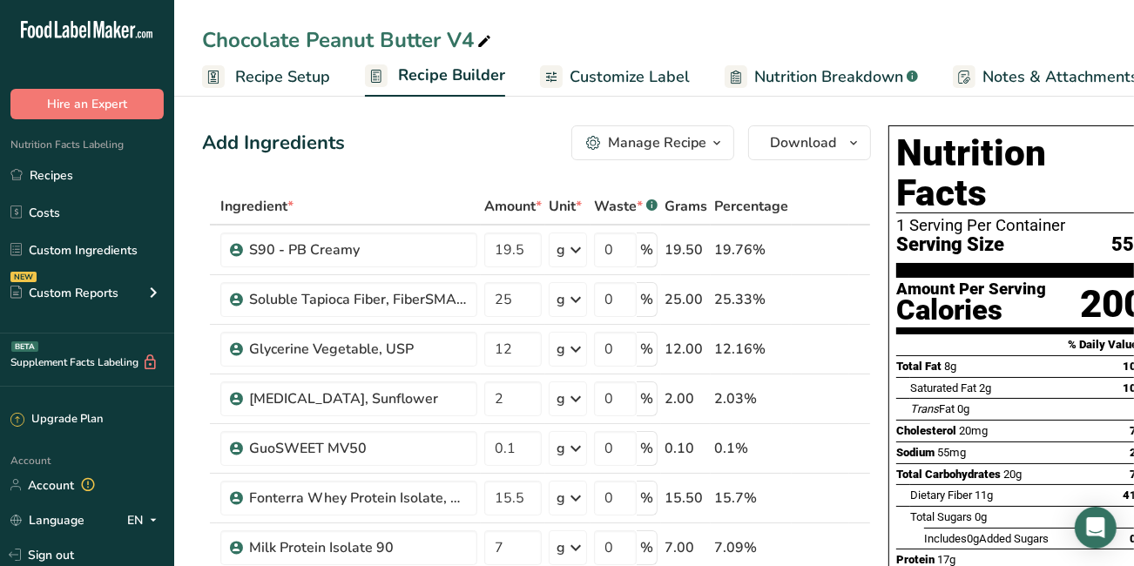
type input "0.7"
click at [448, 141] on div "Add Ingredients Manage Recipe Delete Recipe Duplicate Recipe Scale Recipe Save …" at bounding box center [536, 142] width 669 height 35
